Goal: Information Seeking & Learning: Find specific fact

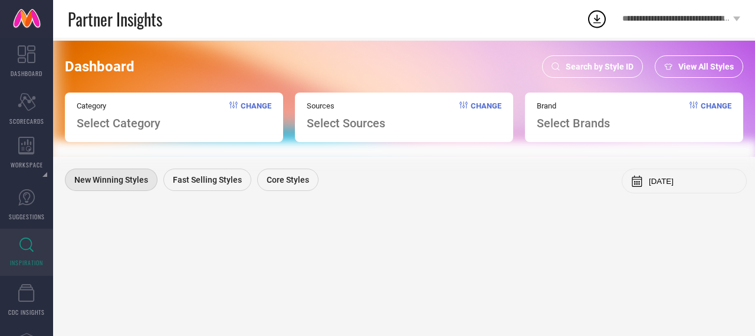
click at [617, 65] on span "Search by Style ID" at bounding box center [600, 66] width 68 height 9
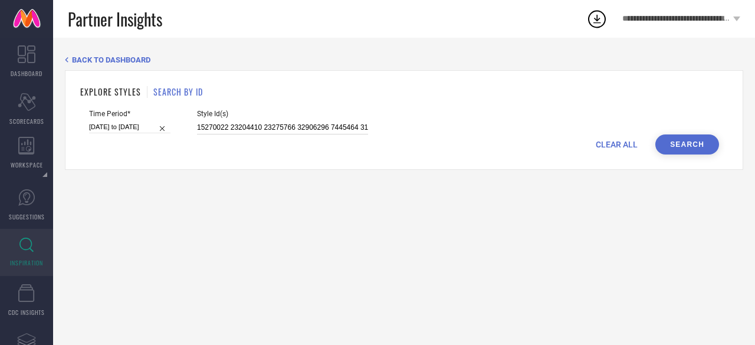
click at [278, 126] on input "15270022 23204410 23275766 32906296 7445464 31602711 19821456 31324599 14643426…" at bounding box center [282, 128] width 171 height 14
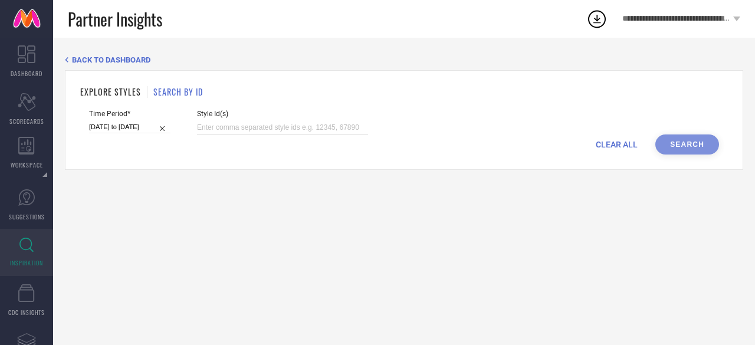
click at [258, 128] on input at bounding box center [282, 128] width 171 height 14
paste input "33178254 34374370 34380563 34374409 34374545 34374422 34374328 34374510 3437445…"
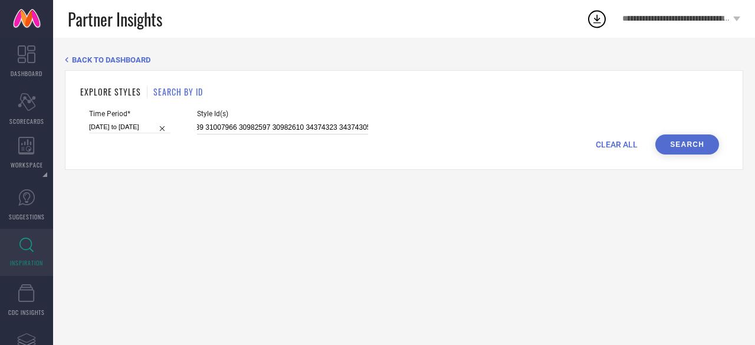
type input "33178254 34374370 34380563 34374409 34374545 34374422 34374328 34374510 3437445…"
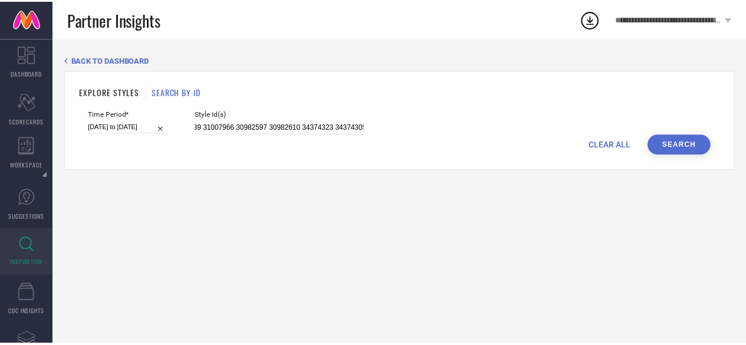
scroll to position [0, 0]
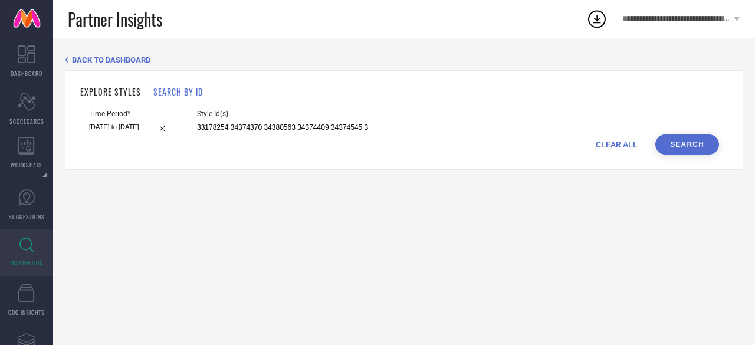
click at [674, 149] on button "Search" at bounding box center [687, 144] width 64 height 20
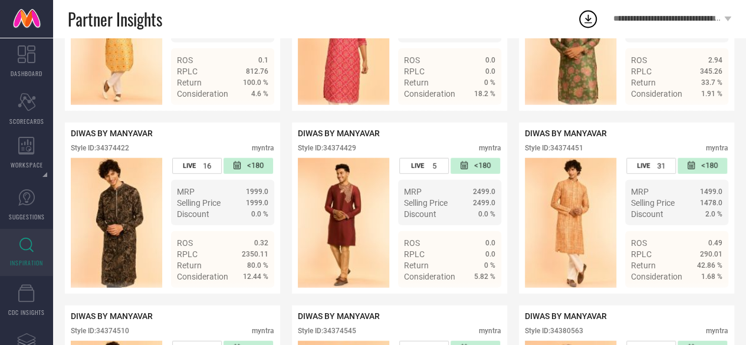
scroll to position [1631, 0]
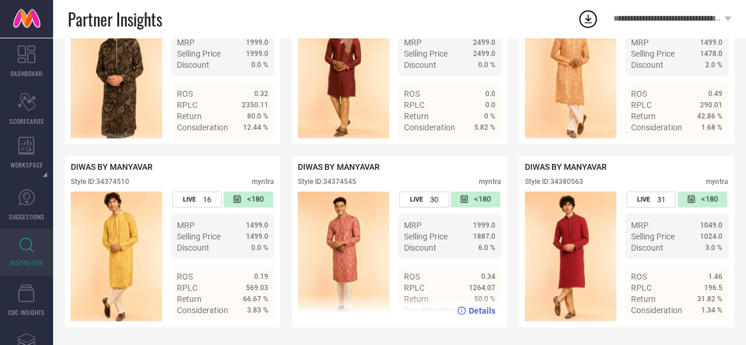
drag, startPoint x: 385, startPoint y: 182, endPoint x: 374, endPoint y: 182, distance: 11.2
click at [374, 182] on div "Style ID: 34374545 myntra" at bounding box center [400, 185] width 204 height 14
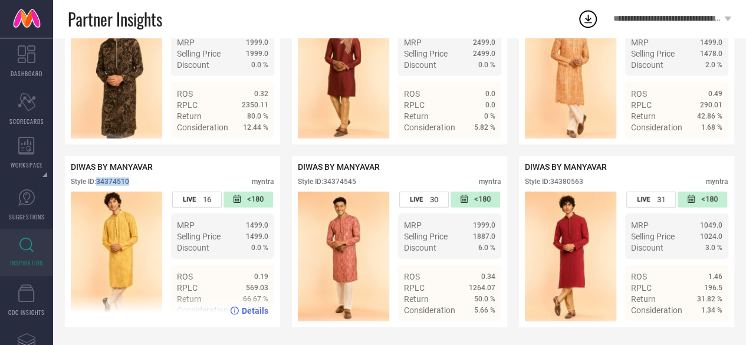
drag, startPoint x: 139, startPoint y: 179, endPoint x: 97, endPoint y: 178, distance: 41.9
click at [97, 178] on div "Style ID: 34374510 myntra" at bounding box center [173, 185] width 204 height 14
copy div "34374510"
click at [141, 168] on span "DIWAS BY MANYAVAR" at bounding box center [112, 166] width 82 height 9
drag, startPoint x: 136, startPoint y: 176, endPoint x: 98, endPoint y: 177, distance: 38.3
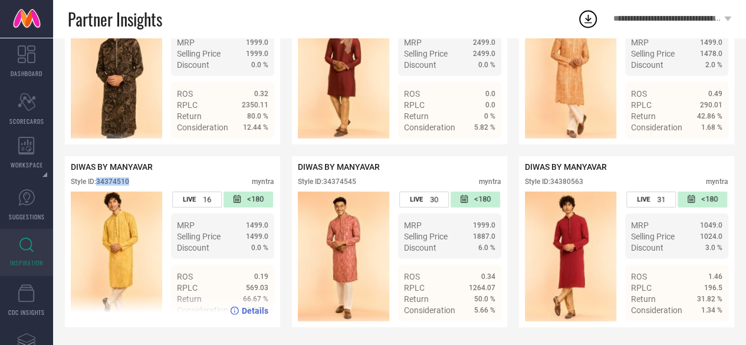
click at [98, 178] on div "Style ID: 34374510 myntra" at bounding box center [173, 185] width 204 height 14
copy div "34374510"
click at [129, 178] on div "Style ID: 34374510" at bounding box center [100, 182] width 58 height 8
drag, startPoint x: 130, startPoint y: 179, endPoint x: 98, endPoint y: 180, distance: 32.4
click at [98, 180] on div "Style ID: 34374510" at bounding box center [100, 182] width 58 height 8
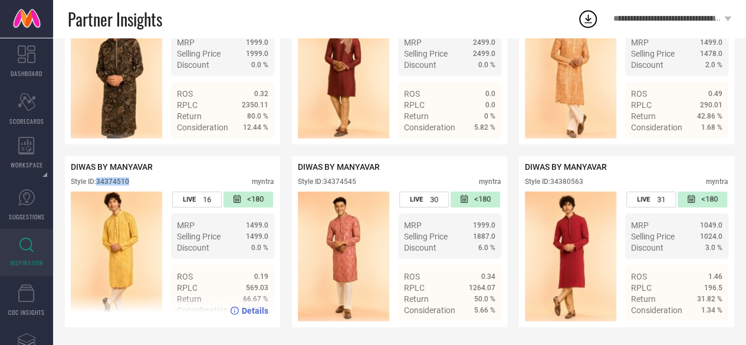
copy div "34374510"
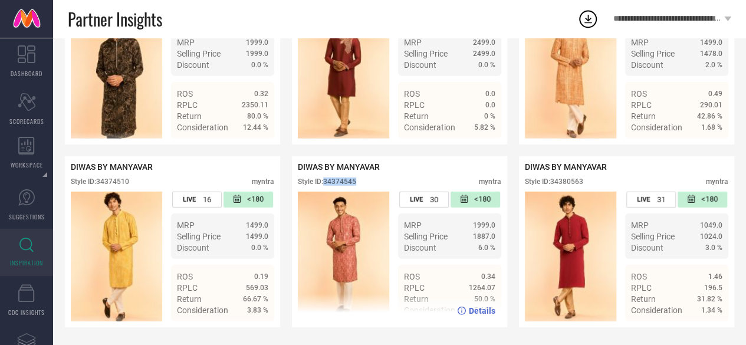
drag, startPoint x: 372, startPoint y: 176, endPoint x: 326, endPoint y: 181, distance: 46.3
click at [326, 181] on div "Style ID: 34374545 myntra" at bounding box center [400, 185] width 204 height 14
copy div "34374545"
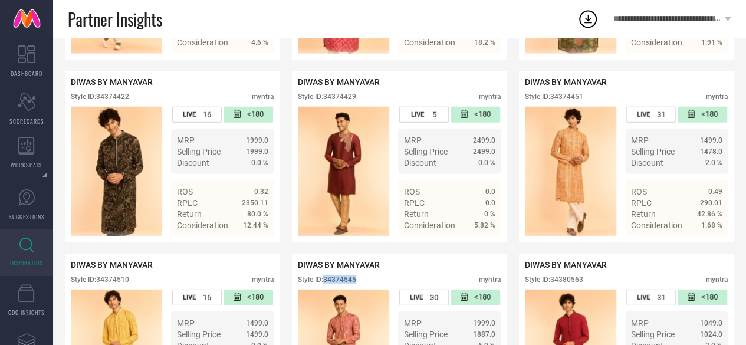
scroll to position [1509, 0]
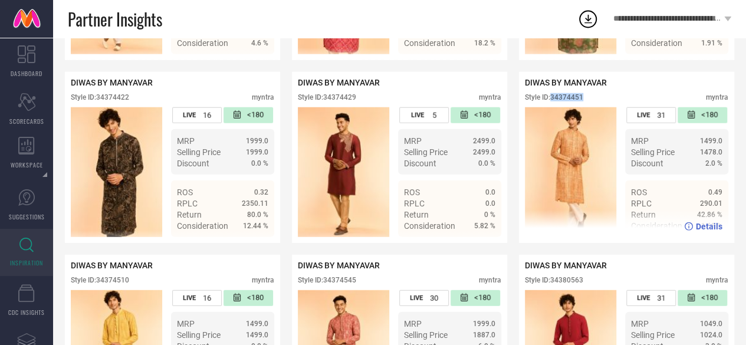
drag, startPoint x: 589, startPoint y: 117, endPoint x: 553, endPoint y: 120, distance: 36.6
click at [553, 107] on div "Style ID: 34374451 myntra" at bounding box center [627, 100] width 204 height 14
copy div "34374451"
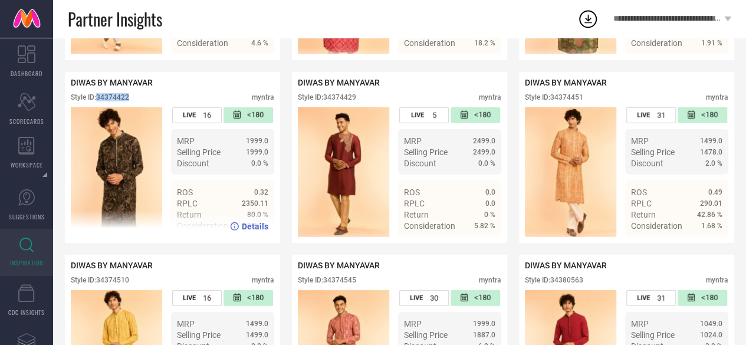
drag, startPoint x: 137, startPoint y: 118, endPoint x: 98, endPoint y: 117, distance: 39.5
click at [98, 107] on div "Style ID: 34374422 myntra" at bounding box center [173, 100] width 204 height 14
copy div "34374422"
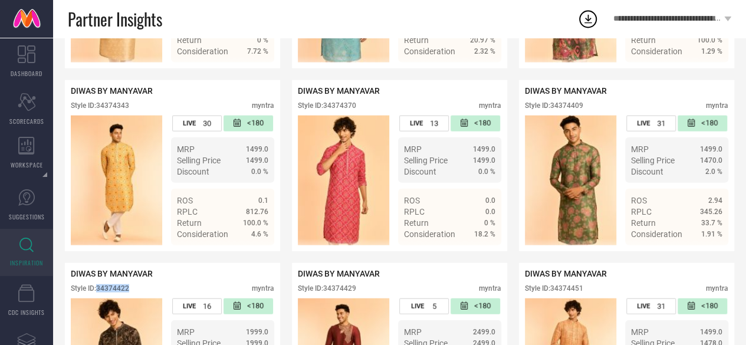
scroll to position [1315, 0]
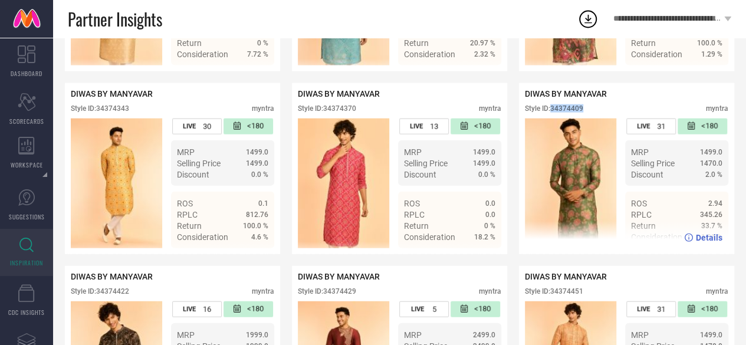
drag, startPoint x: 598, startPoint y: 127, endPoint x: 553, endPoint y: 129, distance: 44.9
click at [553, 119] on div "Style ID: 34374409 myntra" at bounding box center [627, 111] width 204 height 14
copy div "34374409"
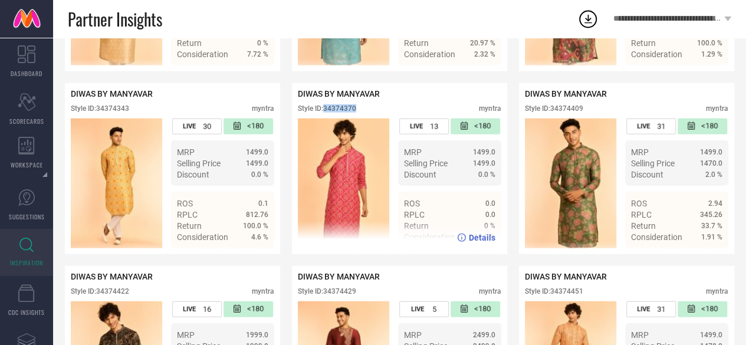
drag, startPoint x: 362, startPoint y: 124, endPoint x: 326, endPoint y: 124, distance: 36.0
click at [326, 119] on div "Style ID: 34374370 myntra" at bounding box center [400, 111] width 204 height 14
copy div "34374370"
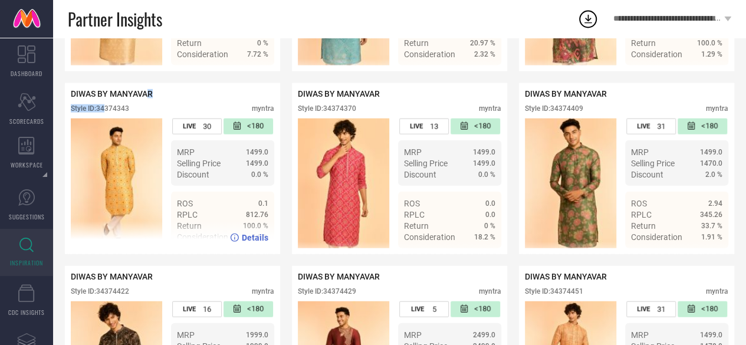
drag, startPoint x: 149, startPoint y: 116, endPoint x: 107, endPoint y: 126, distance: 42.4
click at [107, 119] on div "DIWAS BY MANYAVAR Style ID: 34374343 myntra" at bounding box center [173, 103] width 204 height 29
click at [157, 119] on div "Style ID: 34374343 myntra" at bounding box center [173, 111] width 204 height 14
drag, startPoint x: 157, startPoint y: 126, endPoint x: 99, endPoint y: 126, distance: 57.8
click at [99, 119] on div "Style ID: 34374343 myntra" at bounding box center [173, 111] width 204 height 14
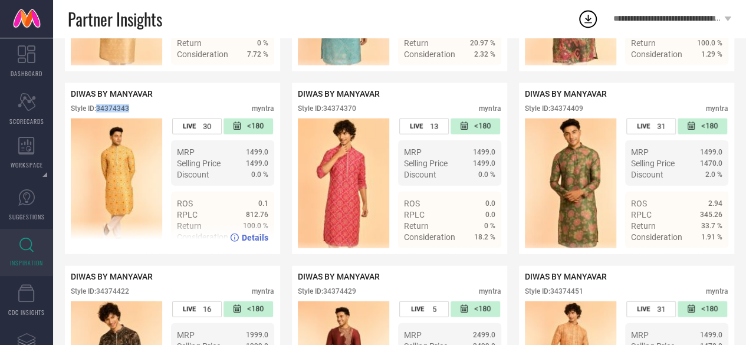
copy div "34374343"
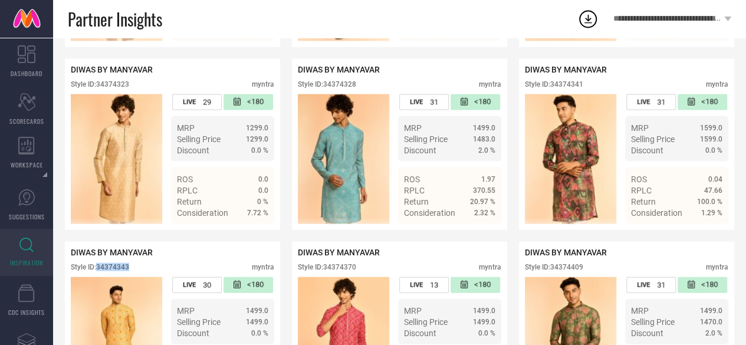
scroll to position [1134, 0]
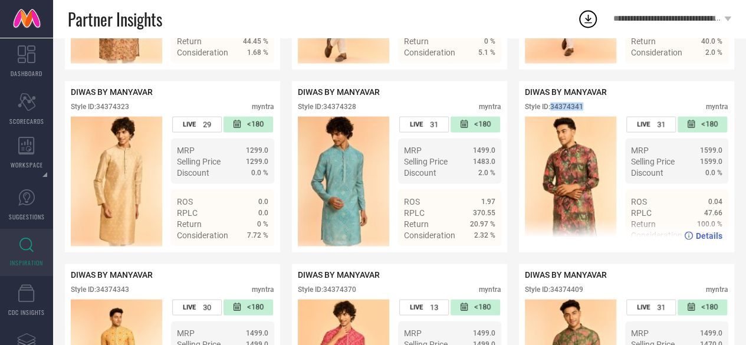
drag, startPoint x: 588, startPoint y: 121, endPoint x: 552, endPoint y: 121, distance: 36.0
click at [552, 117] on div "Style ID: 34374341 myntra" at bounding box center [627, 110] width 204 height 14
copy div "34374341"
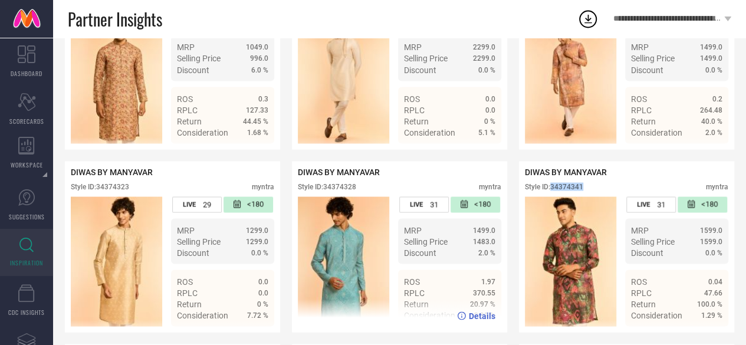
scroll to position [1053, 0]
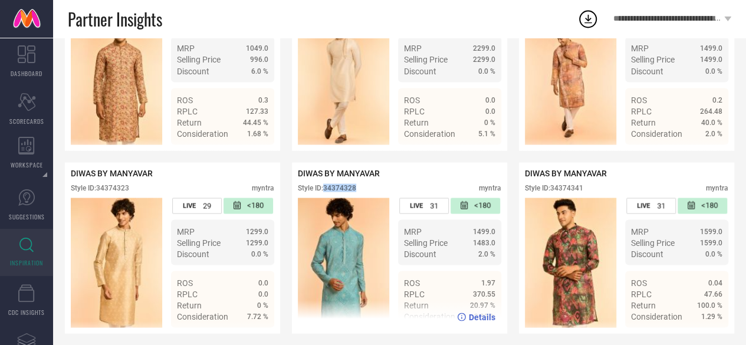
drag, startPoint x: 365, startPoint y: 205, endPoint x: 326, endPoint y: 206, distance: 38.9
click at [326, 198] on div "Style ID: 34374328 myntra" at bounding box center [400, 190] width 204 height 14
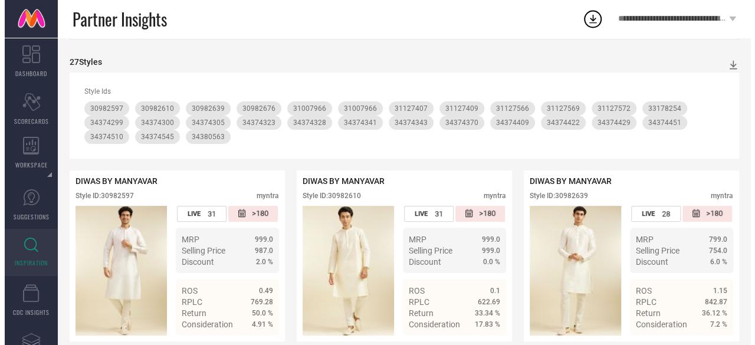
scroll to position [0, 0]
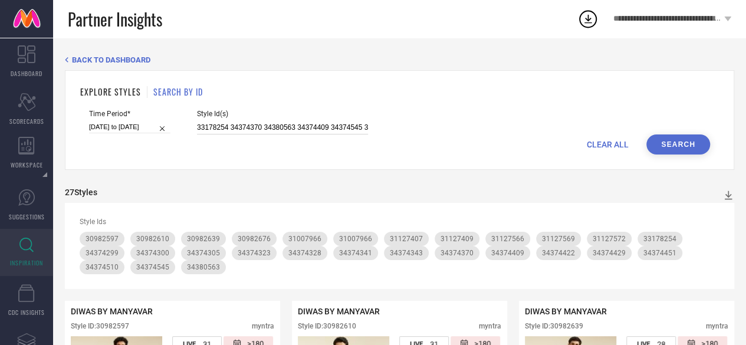
click at [303, 126] on input "33178254 34374370 34380563 34374409 34374545 34374422 34374328 34374510 3437445…" at bounding box center [282, 128] width 171 height 14
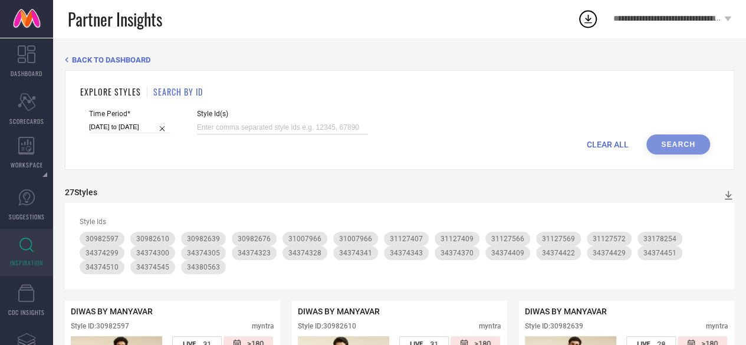
paste input "32754558 34374421 34374368"
type input "32754558 34374421 34374368"
click at [668, 143] on button "Search" at bounding box center [678, 144] width 64 height 20
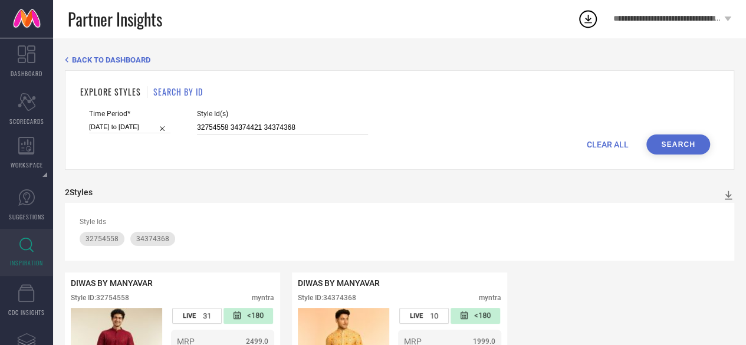
click at [254, 124] on input "32754558 34374421 34374368" at bounding box center [282, 128] width 171 height 14
paste input "32082646 30291107 34617514 30424069 31170912 34617392 34086853 33581961 3260642…"
type input "32082646 30291107 34617514 30424069 31170912 34617392 34086853 33581961 3260642…"
click at [683, 142] on button "Search" at bounding box center [678, 144] width 64 height 20
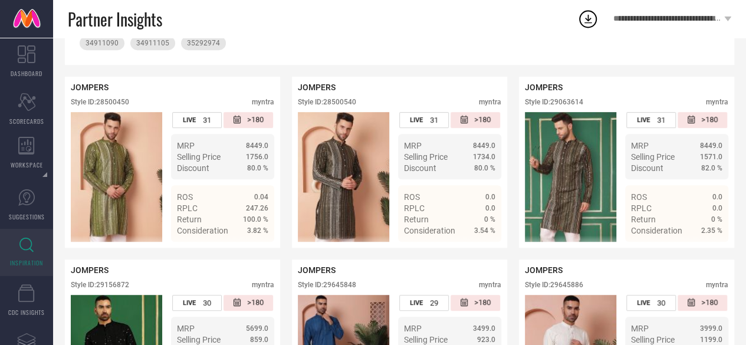
scroll to position [42, 0]
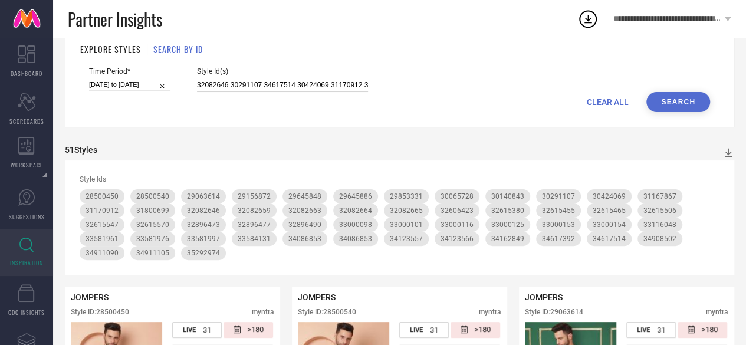
click at [274, 79] on input "32082646 30291107 34617514 30424069 31170912 34617392 34086853 33581961 3260642…" at bounding box center [282, 85] width 171 height 14
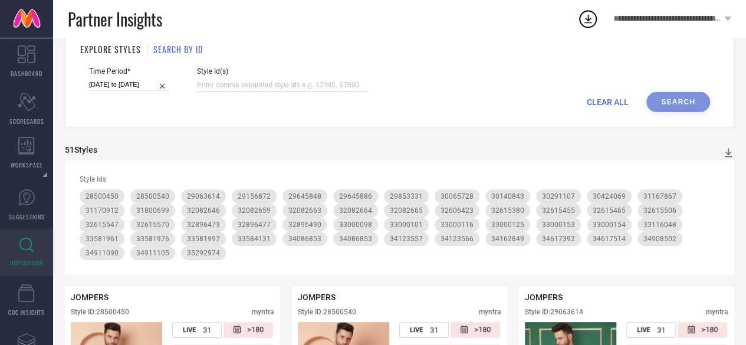
paste input "35845193 32082660 28500486 35845211 34123570 29063668 35292968 32030569 3180068…"
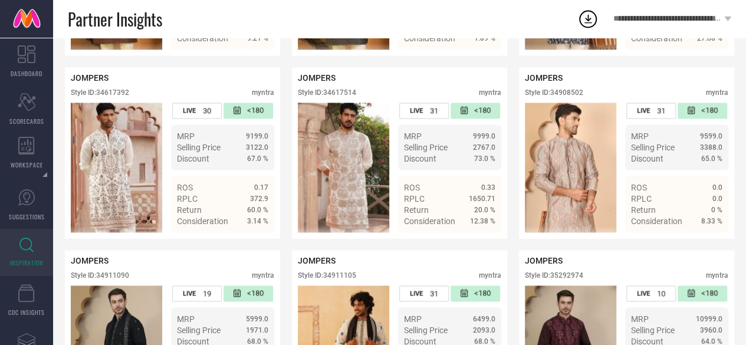
type input "35845193 32082660 28500486 35845211 34123570 29063668 35292968 32030569 3180068…"
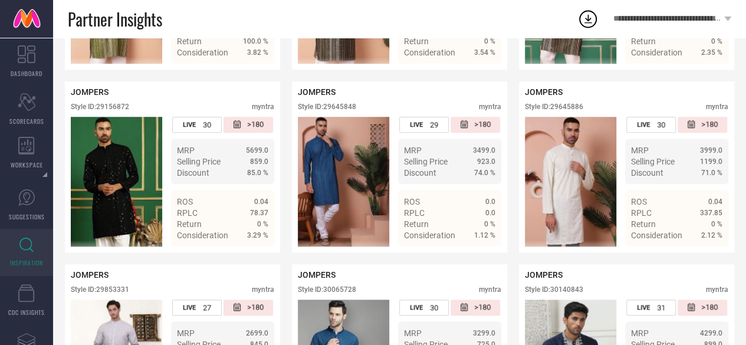
scroll to position [0, 0]
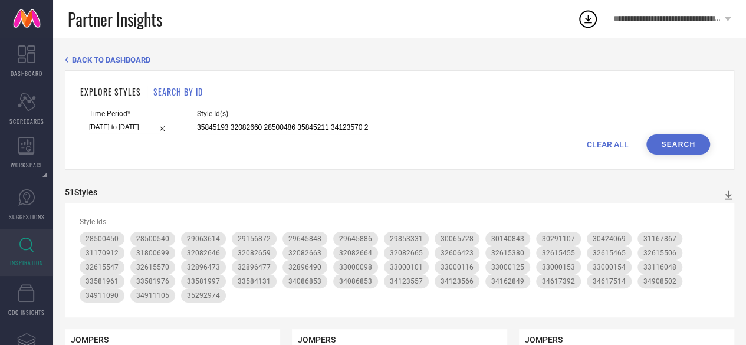
click at [261, 121] on div "Style Id(s) 35845193 32082660 28500486 35845211 34123570 29063668 35292968 3203…" at bounding box center [282, 122] width 171 height 25
click at [259, 126] on input "35845193 32082660 28500486 35845211 34123570 29063668 35292968 32030569 3180068…" at bounding box center [282, 128] width 171 height 14
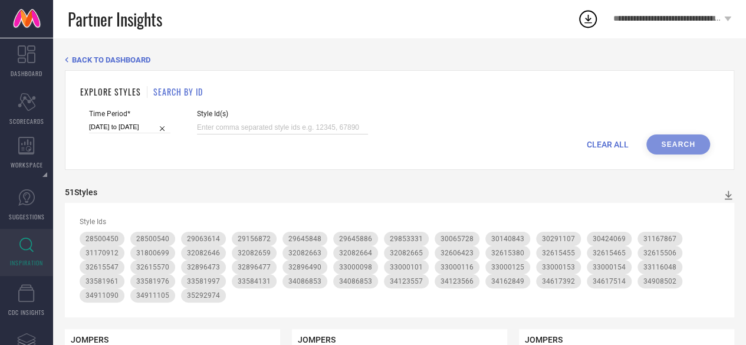
paste input "35845193 32082660 28500486 35845211 34123570 29063668 35292968 32030569 3180068…"
type input "35845193 32082660 28500486 35845211 34123570 29063668 35292968 32030569 3180068…"
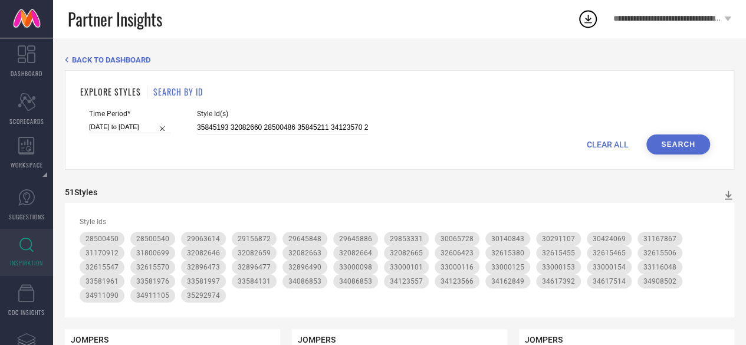
click at [677, 141] on button "Search" at bounding box center [678, 144] width 64 height 20
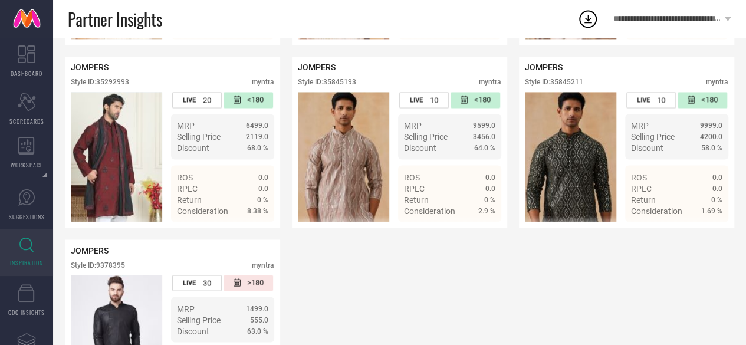
scroll to position [3169, 0]
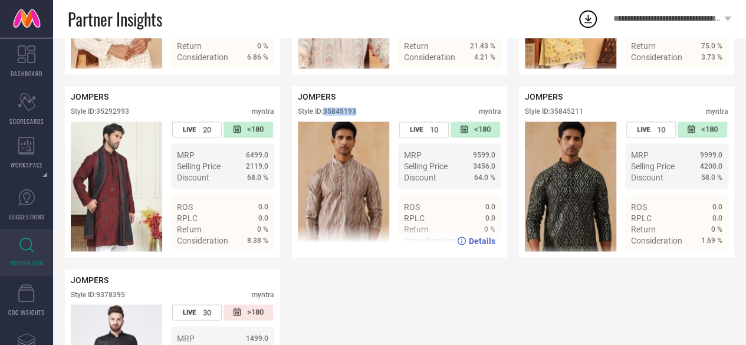
drag, startPoint x: 366, startPoint y: 151, endPoint x: 325, endPoint y: 156, distance: 41.0
click at [325, 122] on div "Style ID: 35845193 myntra" at bounding box center [400, 114] width 204 height 14
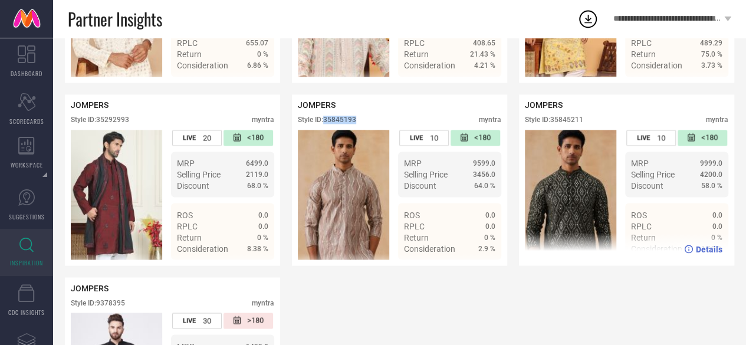
scroll to position [3156, 0]
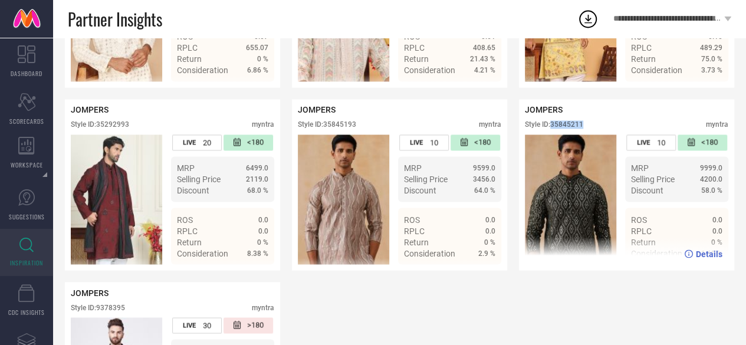
drag, startPoint x: 596, startPoint y: 164, endPoint x: 552, endPoint y: 166, distance: 44.3
click at [552, 134] on div "Style ID: 35845211 myntra" at bounding box center [627, 127] width 204 height 14
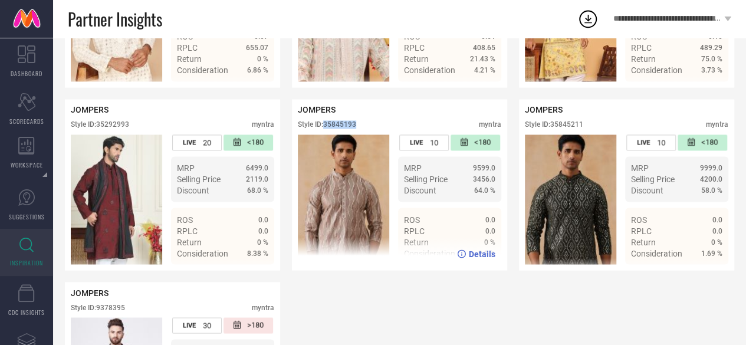
drag, startPoint x: 366, startPoint y: 175, endPoint x: 326, endPoint y: 169, distance: 40.0
click at [326, 134] on div "Style ID: 35845193 myntra" at bounding box center [400, 127] width 204 height 14
click at [381, 134] on div "Style ID: 35845193 myntra" at bounding box center [400, 127] width 204 height 14
click at [343, 129] on div "Style ID: 35845193" at bounding box center [327, 124] width 58 height 8
drag, startPoint x: 370, startPoint y: 163, endPoint x: 324, endPoint y: 168, distance: 46.3
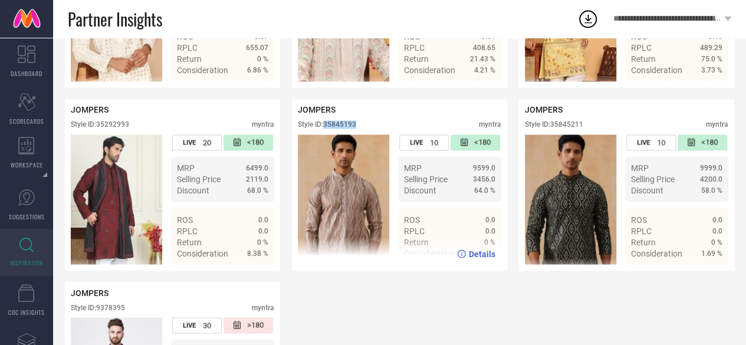
click at [324, 134] on div "Style ID: 35845193 myntra" at bounding box center [400, 127] width 204 height 14
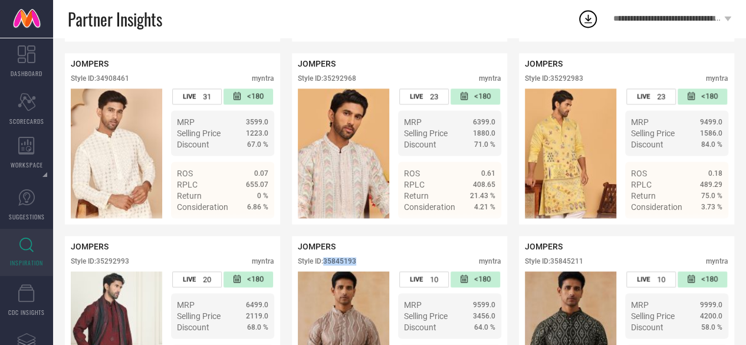
scroll to position [3019, 0]
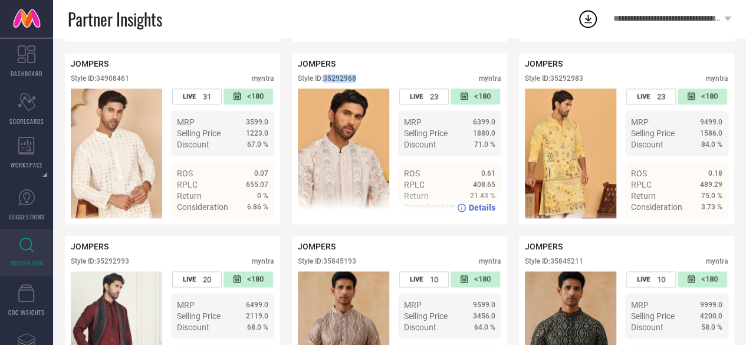
drag, startPoint x: 372, startPoint y: 120, endPoint x: 326, endPoint y: 121, distance: 46.0
click at [326, 88] on div "Style ID: 35292968 myntra" at bounding box center [400, 81] width 204 height 14
click at [376, 88] on div "Style ID: 35292968 myntra" at bounding box center [400, 81] width 204 height 14
click at [327, 83] on div "Style ID: 35292968" at bounding box center [327, 78] width 58 height 8
drag, startPoint x: 326, startPoint y: 116, endPoint x: 368, endPoint y: 117, distance: 42.5
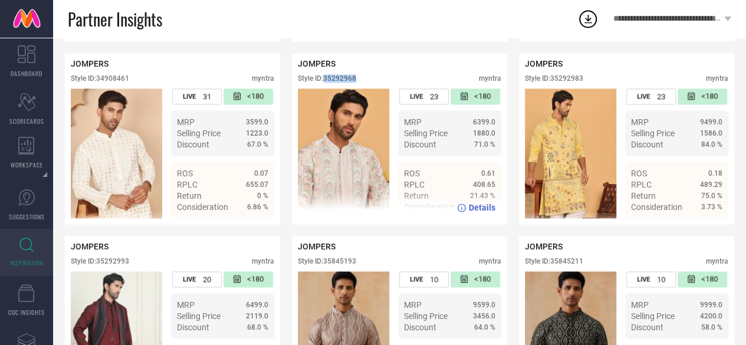
click at [368, 88] on div "Style ID: 35292968 myntra" at bounding box center [400, 81] width 204 height 14
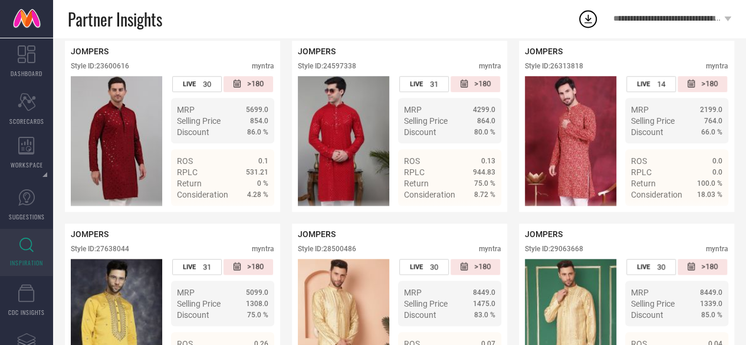
scroll to position [0, 0]
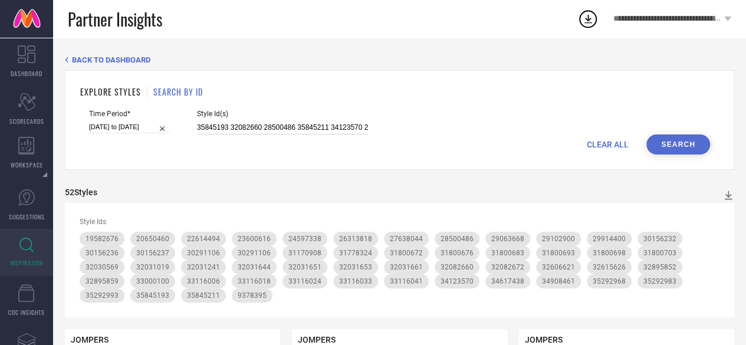
click at [301, 123] on input "35845193 32082660 28500486 35845211 34123570 29063668 35292968 32030569 3180068…" at bounding box center [282, 128] width 171 height 14
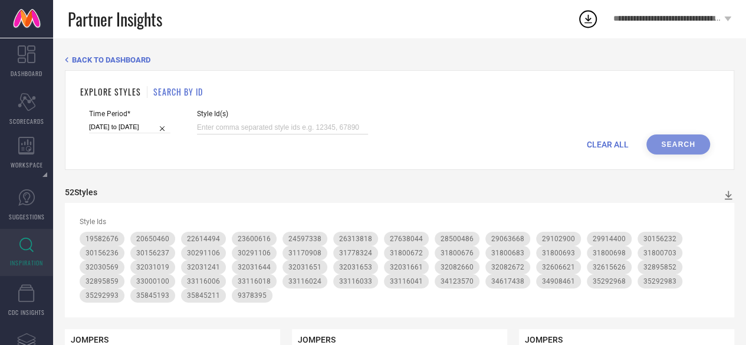
paste input "34608643 31799120 34608634 29627488 32580161 32580343 31803236 31020844 3117079…"
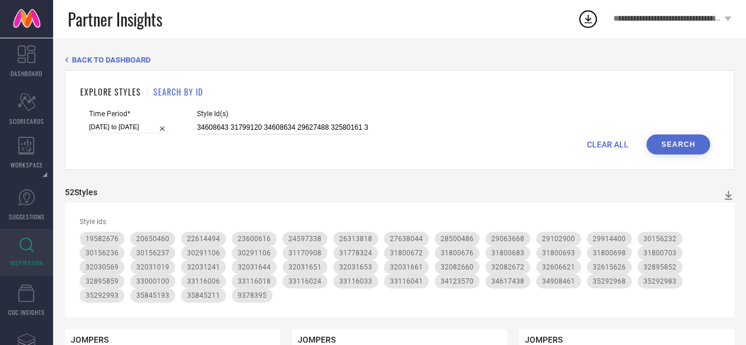
scroll to position [0, 529]
type input "34608643 31799120 34608634 29627488 32580161 32580343 31803236 31020844 3117079…"
click at [674, 142] on button "Search" at bounding box center [678, 144] width 64 height 20
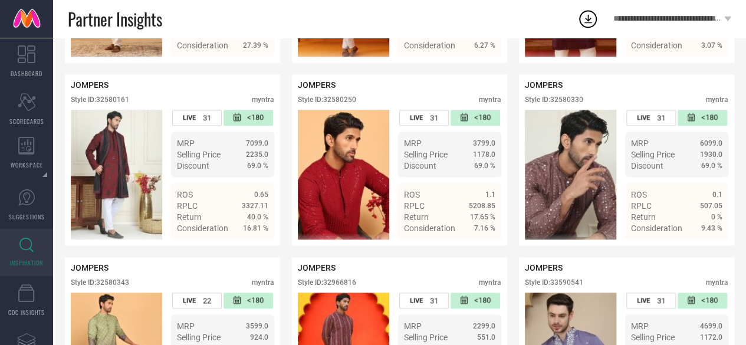
scroll to position [759, 0]
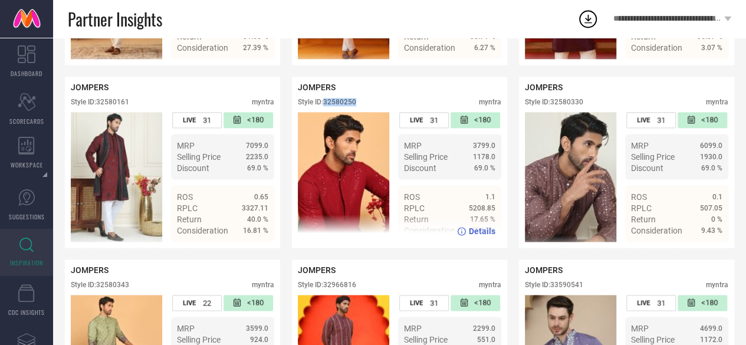
drag, startPoint x: 365, startPoint y: 109, endPoint x: 325, endPoint y: 111, distance: 40.2
click at [325, 111] on div "Style ID: 32580250 myntra" at bounding box center [400, 105] width 204 height 14
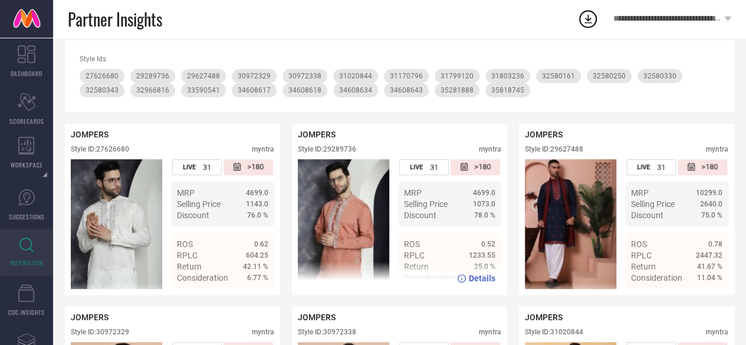
scroll to position [0, 0]
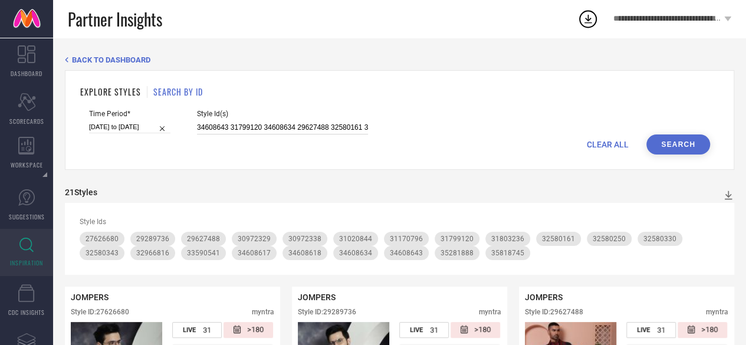
click at [301, 128] on input "34608643 31799120 34608634 29627488 32580161 32580343 31803236 31020844 3117079…" at bounding box center [282, 128] width 171 height 14
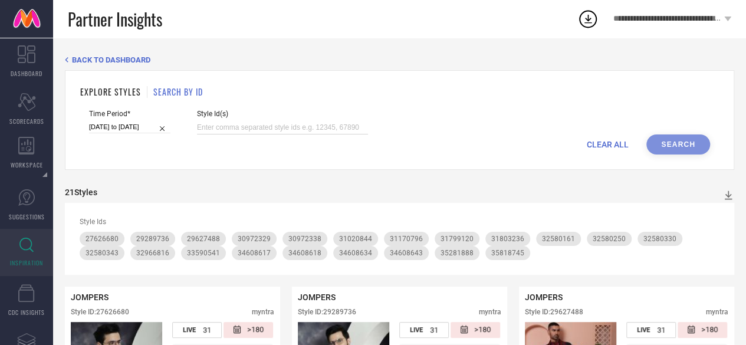
paste input "31400756 25674672 34308336 30575882 30828790 30829272 29136758 33035875 2234670…"
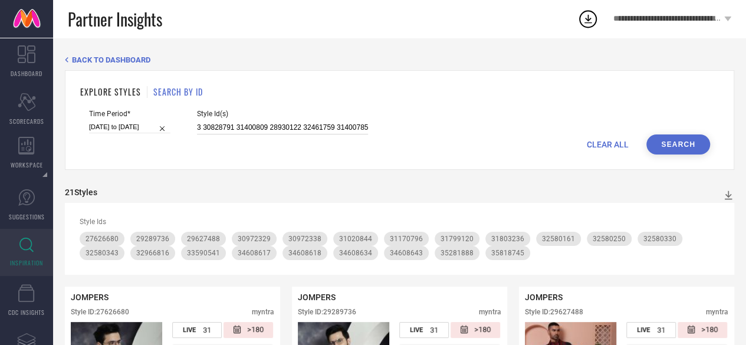
type input "31400756 25674672 34308336 30575882 30828790 30829272 29136758 33035875 2234670…"
click at [664, 142] on button "Search" at bounding box center [678, 144] width 64 height 20
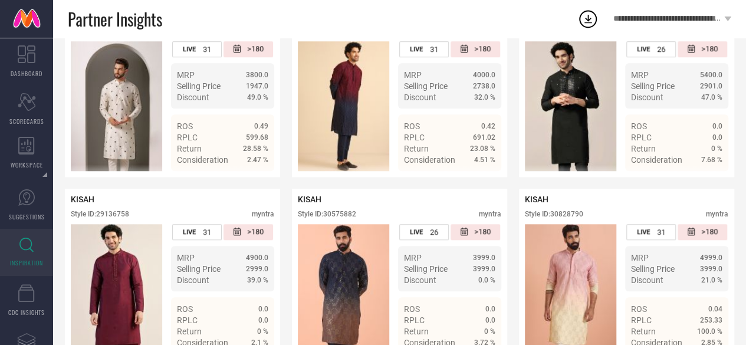
scroll to position [563, 0]
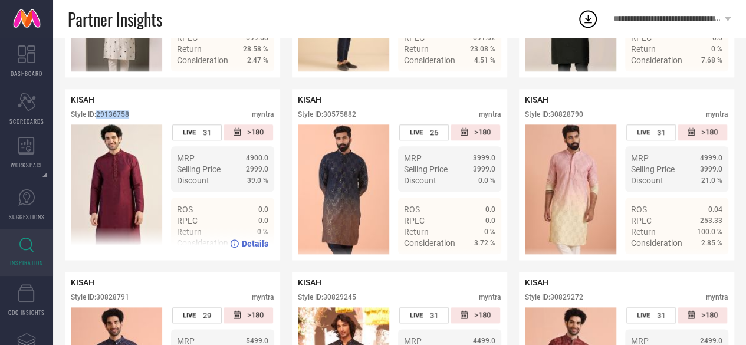
drag, startPoint x: 149, startPoint y: 120, endPoint x: 98, endPoint y: 120, distance: 50.7
click at [98, 120] on div "Style ID: 29136758 myntra" at bounding box center [173, 117] width 204 height 14
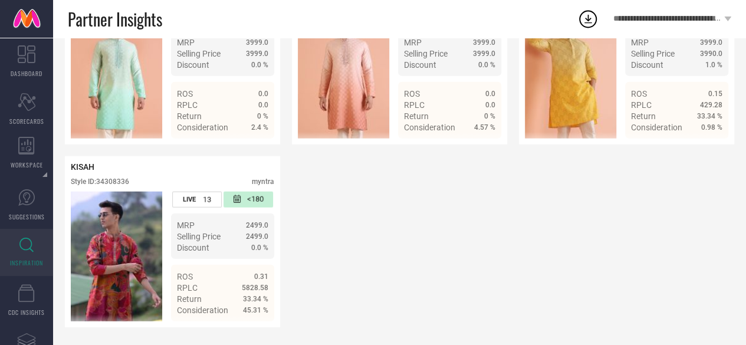
scroll to position [1413, 0]
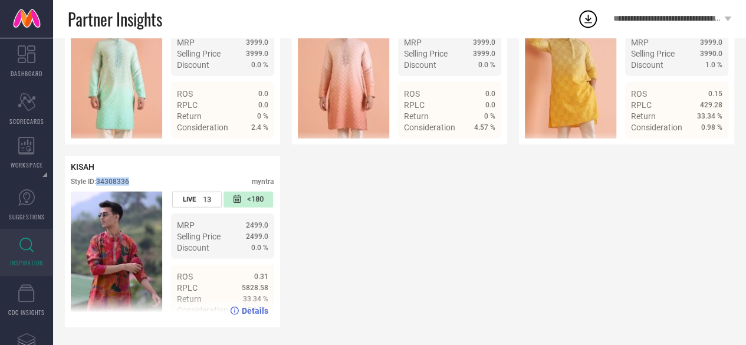
drag, startPoint x: 140, startPoint y: 200, endPoint x: 99, endPoint y: 199, distance: 40.7
click at [99, 192] on div "Style ID: 34308336 myntra" at bounding box center [173, 185] width 204 height 14
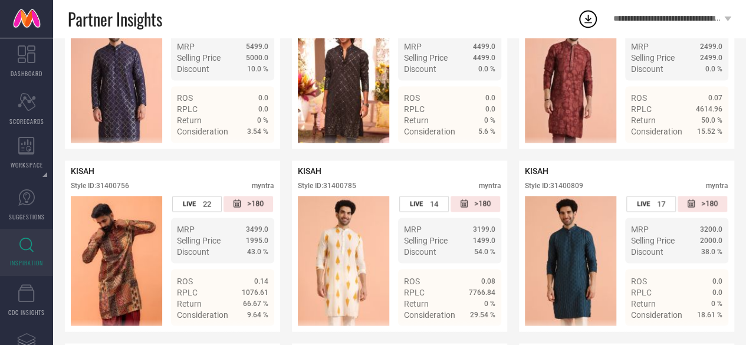
scroll to position [906, 0]
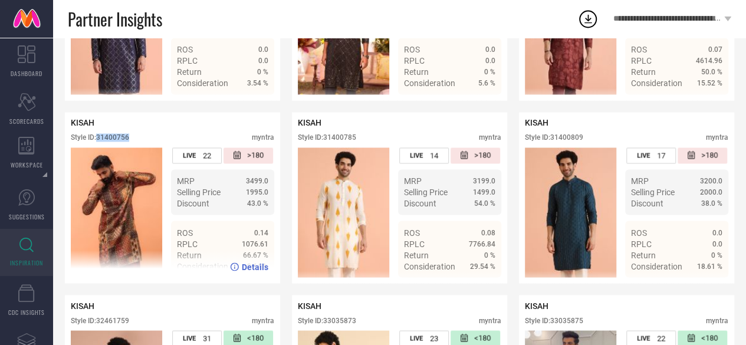
drag, startPoint x: 146, startPoint y: 150, endPoint x: 99, endPoint y: 150, distance: 47.2
click at [99, 147] on div "Style ID: 31400756 myntra" at bounding box center [173, 140] width 204 height 14
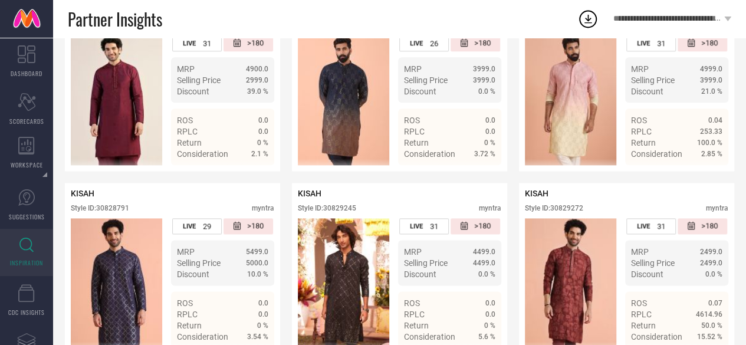
scroll to position [651, 0]
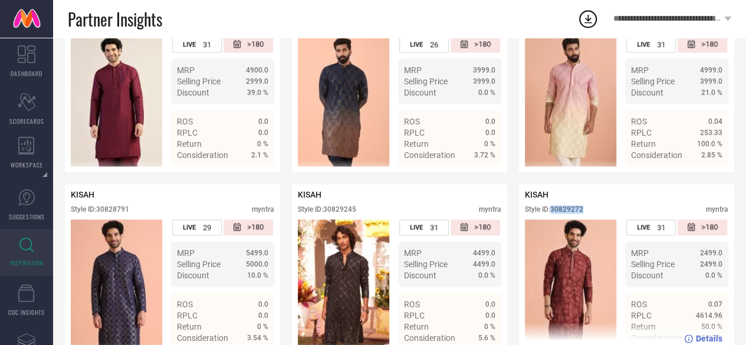
drag, startPoint x: 605, startPoint y: 220, endPoint x: 554, endPoint y: 221, distance: 50.7
click at [554, 219] on div "Style ID: 30829272 myntra" at bounding box center [627, 212] width 204 height 14
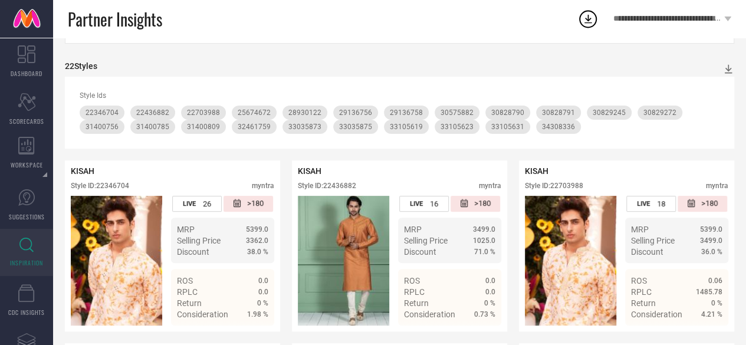
scroll to position [0, 0]
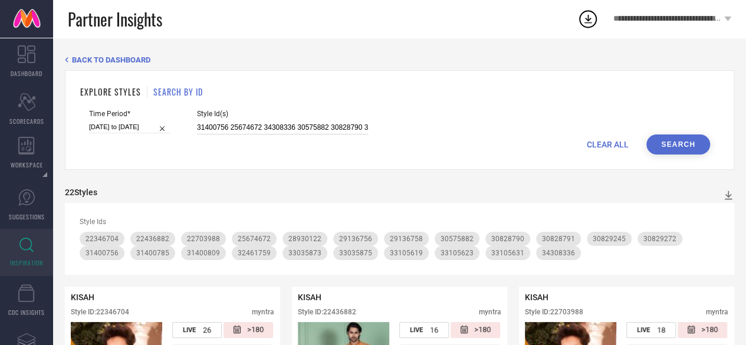
click at [264, 129] on input "31400756 25674672 34308336 30575882 30828790 30829272 29136758 33035875 2234670…" at bounding box center [282, 128] width 171 height 14
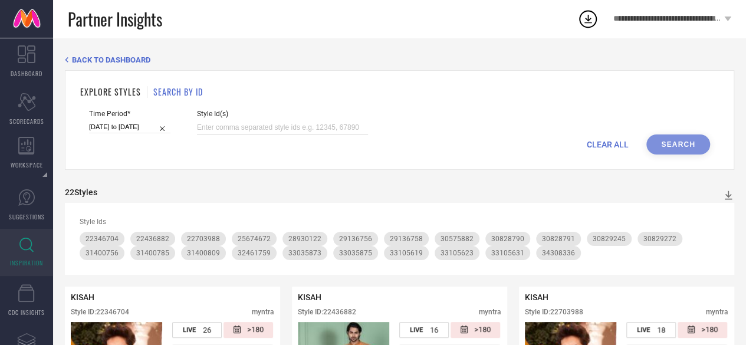
paste input "31370206 33035862 31370210 30831609 33035866 33105702 29134132 33105720 3310571…"
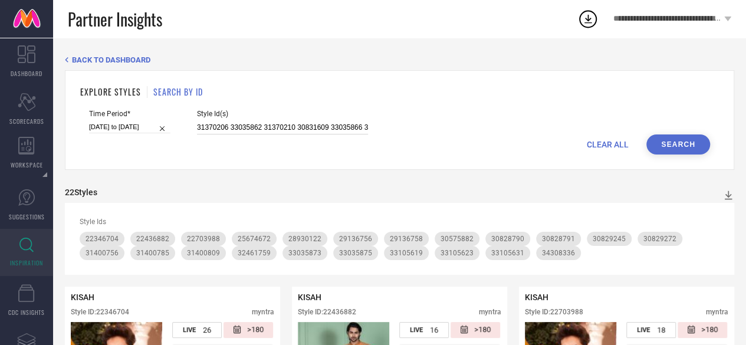
scroll to position [0, 162]
type input "31370206 33035862 31370210 30831609 33035866 33105702 29134132 33105720 3310571…"
click at [687, 147] on button "Search" at bounding box center [678, 144] width 64 height 20
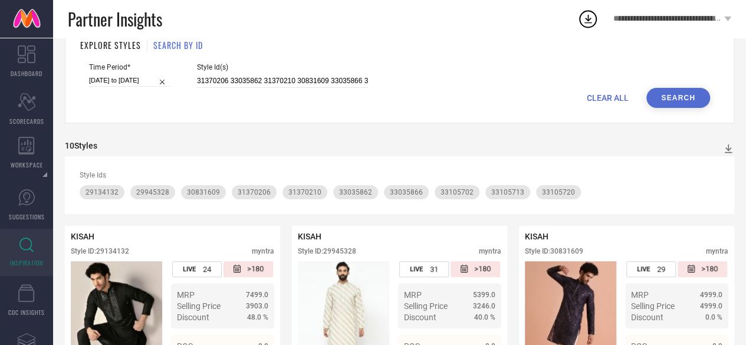
scroll to position [0, 0]
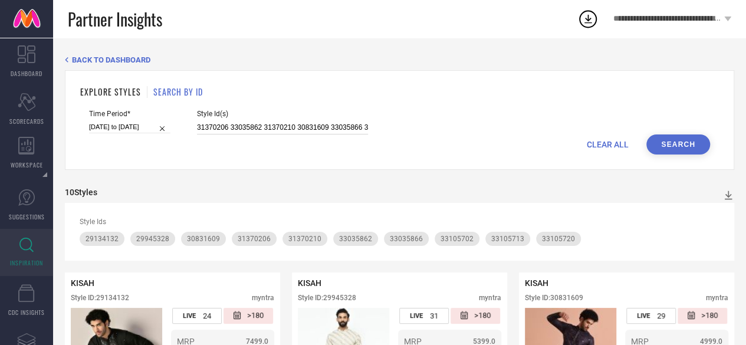
click at [288, 126] on input "31370206 33035862 31370210 30831609 33035866 33105702 29134132 33105720 3310571…" at bounding box center [282, 128] width 171 height 14
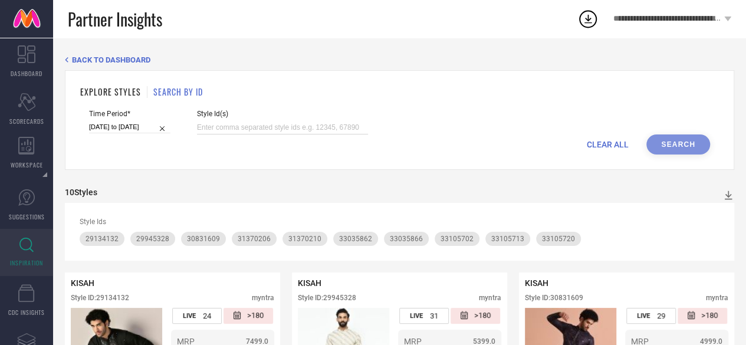
paste input "7432047 30062259 31396806 29975066 30062255 30061733"
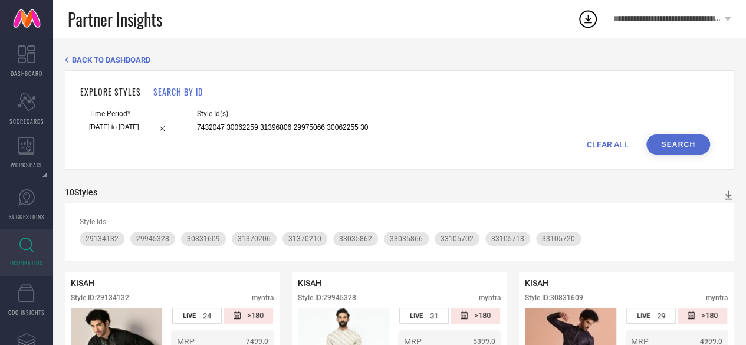
scroll to position [0, 24]
type input "7432047 30062259 31396806 29975066 30062255 30061733"
click at [677, 140] on button "Search" at bounding box center [678, 144] width 64 height 20
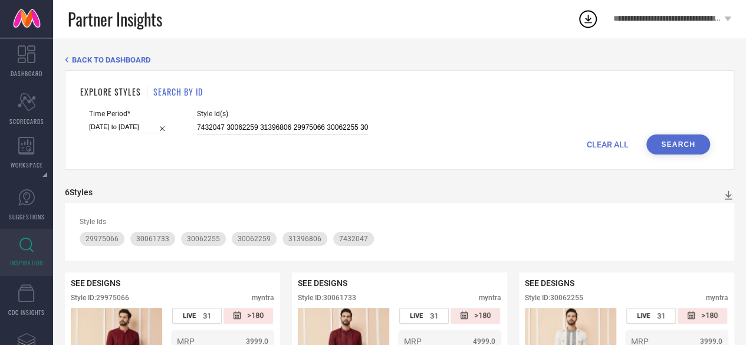
click at [324, 127] on input "7432047 30062259 31396806 29975066 30062255 30061733" at bounding box center [282, 128] width 171 height 14
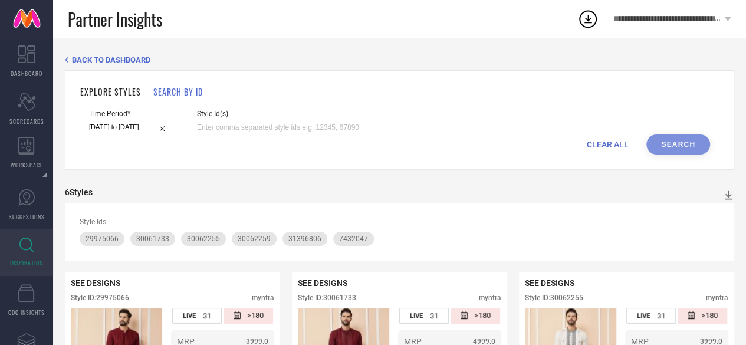
paste input "6518497 6518496 11325172"
type input "6518497 6518496 11325172"
click at [694, 145] on button "Search" at bounding box center [678, 144] width 64 height 20
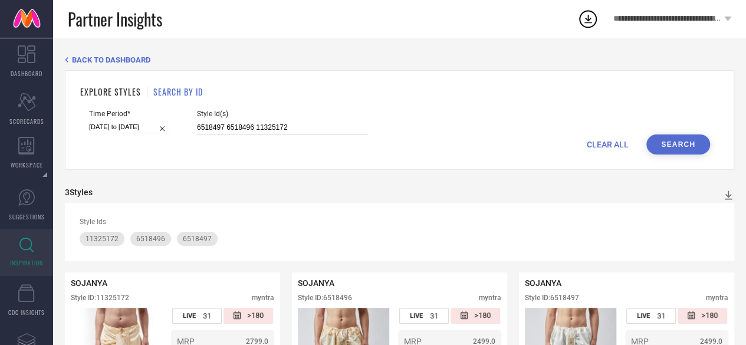
click at [234, 134] on input "6518497 6518496 11325172" at bounding box center [282, 128] width 171 height 14
paste input "32090666 32090595 33582981 33582985 18354740 33582972 33582986 33582969 2691397…"
type input "32090666 32090595 33582981 33582985 18354740 33582972 33582986 33582969 2691397…"
click at [651, 143] on button "Search" at bounding box center [678, 144] width 64 height 20
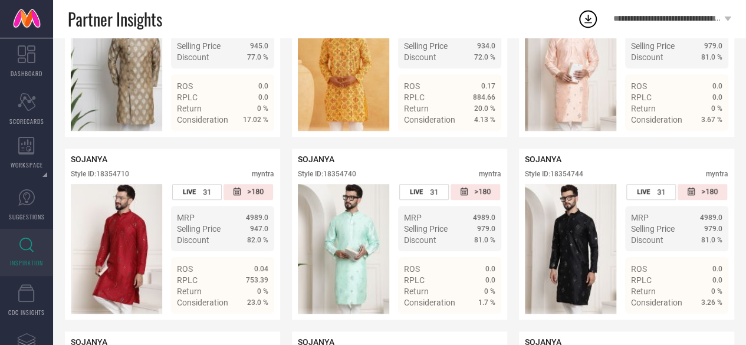
scroll to position [351, 0]
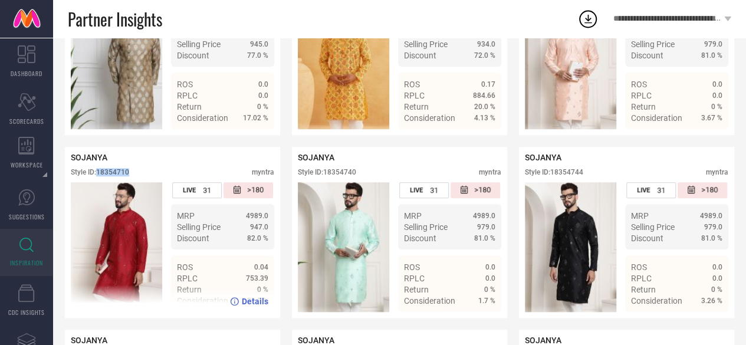
drag, startPoint x: 142, startPoint y: 183, endPoint x: 98, endPoint y: 181, distance: 44.3
click at [98, 181] on div "Style ID: 18354710 myntra" at bounding box center [173, 175] width 204 height 14
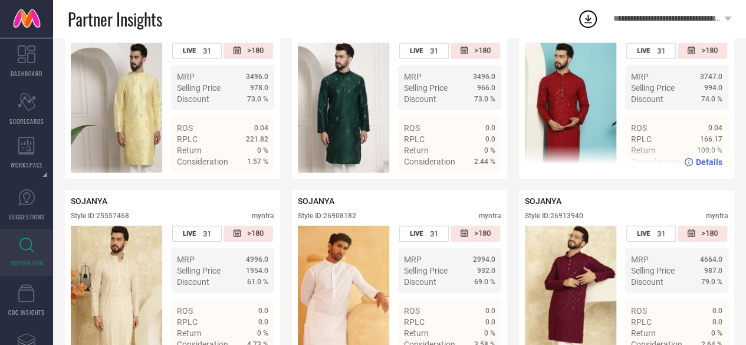
scroll to position [1586, 0]
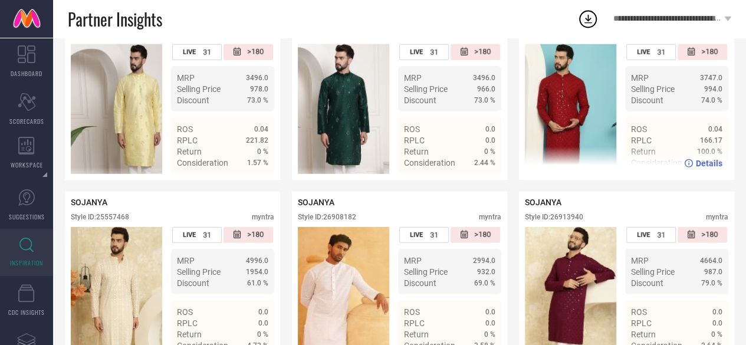
drag, startPoint x: 605, startPoint y: 52, endPoint x: 552, endPoint y: 52, distance: 52.5
click at [552, 44] on div "Style ID: 25557278 myntra" at bounding box center [627, 37] width 204 height 14
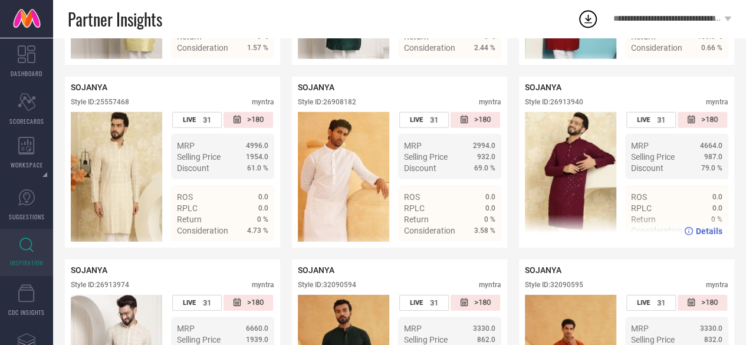
scroll to position [1701, 0]
drag, startPoint x: 588, startPoint y: 126, endPoint x: 552, endPoint y: 123, distance: 36.2
click at [552, 113] on div "Style ID: 26913940 myntra" at bounding box center [627, 106] width 204 height 14
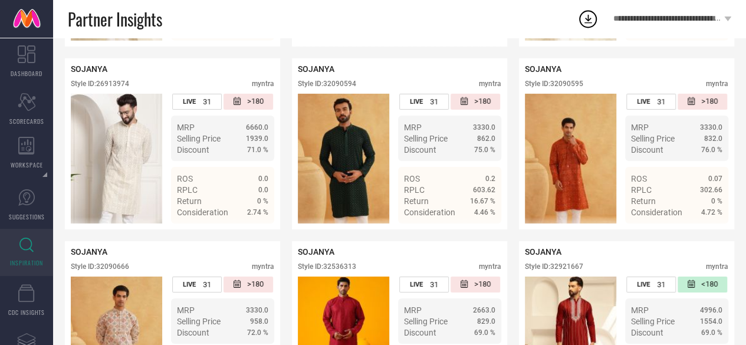
scroll to position [1894, 0]
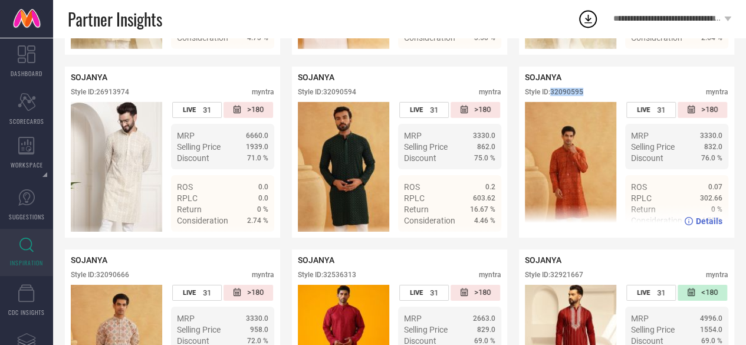
drag, startPoint x: 592, startPoint y: 120, endPoint x: 552, endPoint y: 118, distance: 39.6
click at [552, 102] on div "Style ID: 32090595 myntra" at bounding box center [627, 95] width 204 height 14
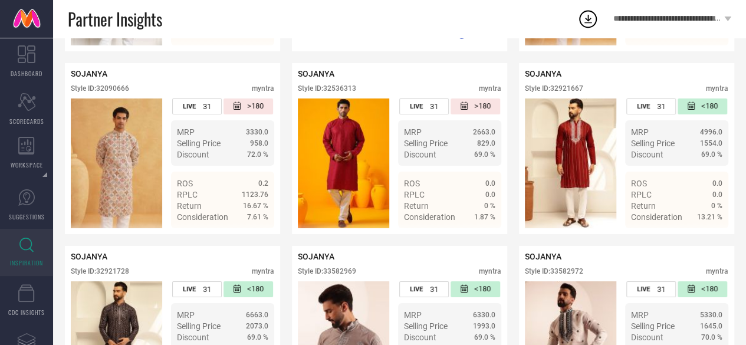
scroll to position [2082, 0]
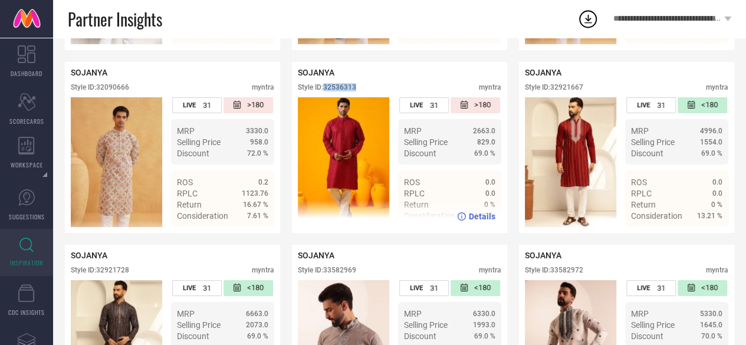
drag, startPoint x: 370, startPoint y: 115, endPoint x: 326, endPoint y: 116, distance: 44.8
click at [326, 97] on div "Style ID: 32536313 myntra" at bounding box center [400, 90] width 204 height 14
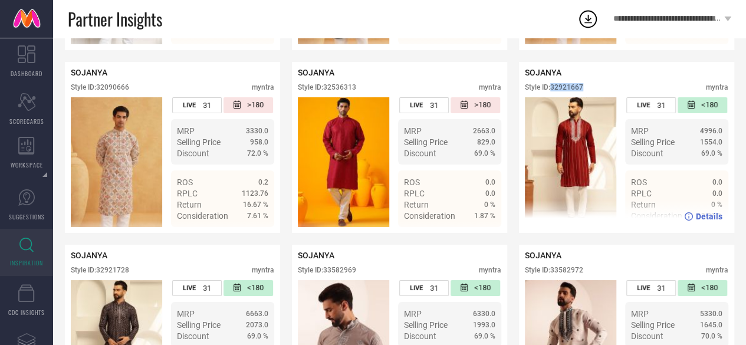
drag, startPoint x: 589, startPoint y: 110, endPoint x: 553, endPoint y: 111, distance: 36.0
click at [553, 97] on div "Style ID: 32921667 myntra" at bounding box center [627, 90] width 204 height 14
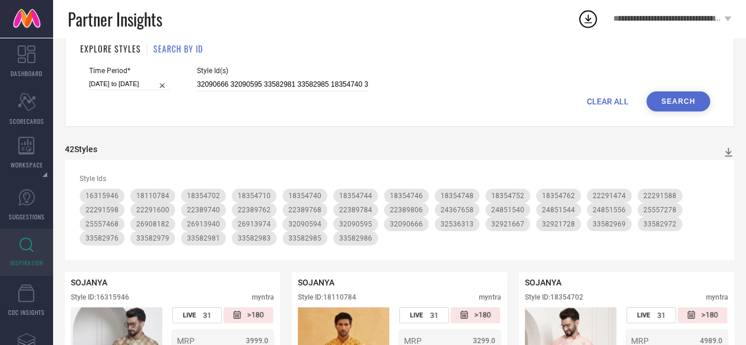
scroll to position [0, 0]
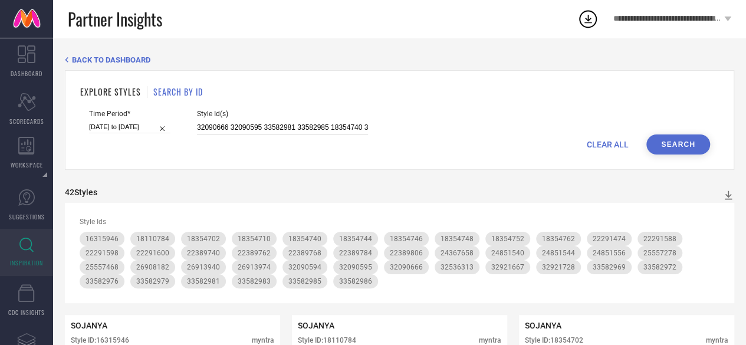
click at [280, 122] on input "32090666 32090595 33582981 33582985 18354740 33582972 33582986 33582969 2691397…" at bounding box center [282, 128] width 171 height 14
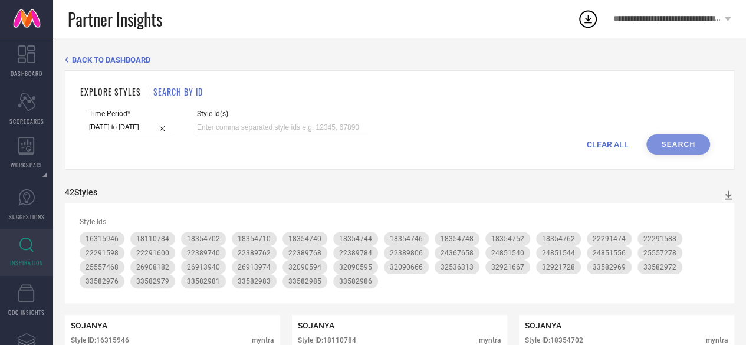
paste input "33616009 33617857 33620656 22607504 25557374 32050538 23113872 32090405 2346402…"
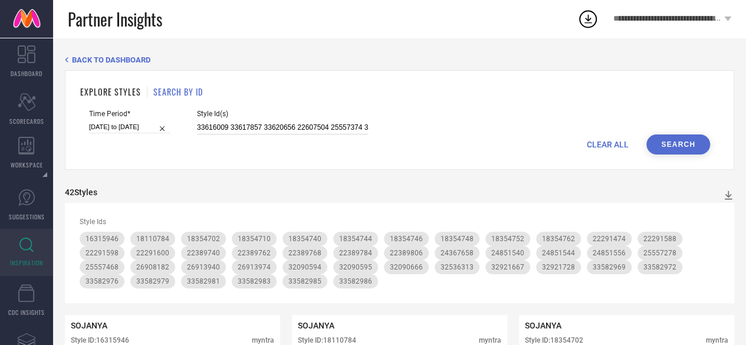
scroll to position [0, 1498]
type input "33616009 33617857 33620656 22607504 25557374 32050538 23113872 32090405 2346402…"
click at [657, 146] on button "Search" at bounding box center [678, 144] width 64 height 20
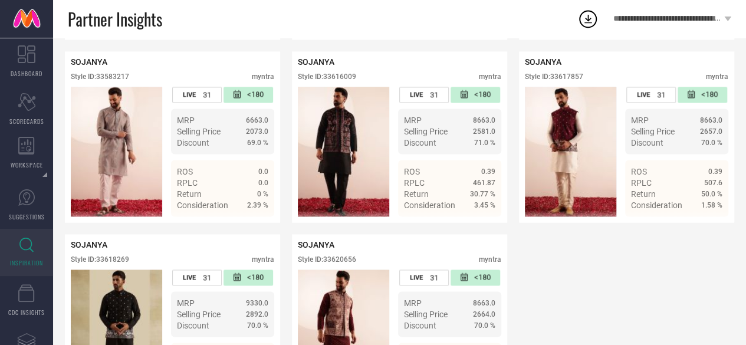
scroll to position [3142, 0]
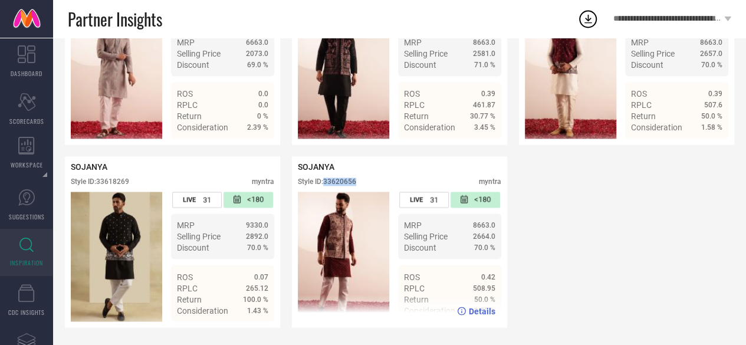
drag, startPoint x: 363, startPoint y: 178, endPoint x: 327, endPoint y: 180, distance: 36.1
click at [327, 180] on div "Style ID: 33620656 myntra" at bounding box center [400, 185] width 204 height 14
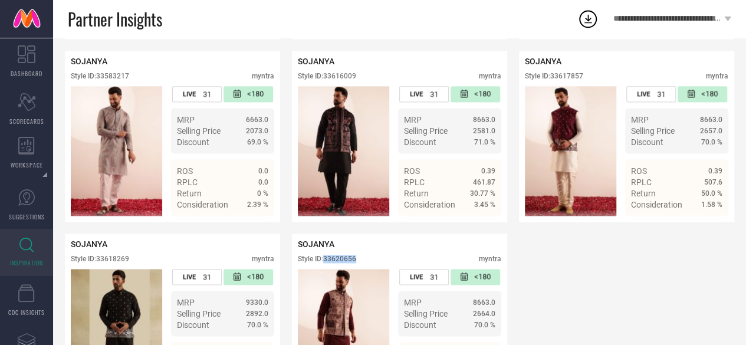
scroll to position [3019, 0]
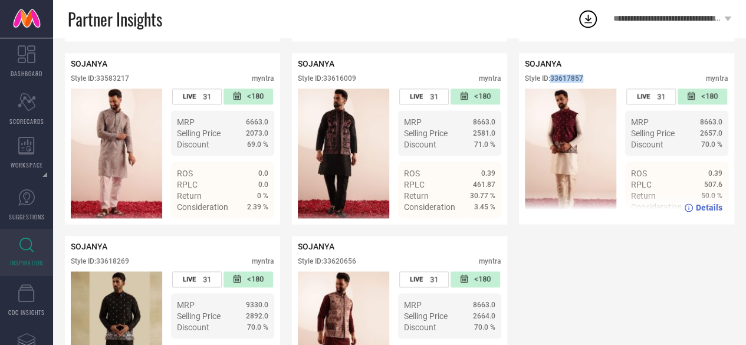
drag, startPoint x: 596, startPoint y: 116, endPoint x: 553, endPoint y: 116, distance: 43.7
click at [553, 88] on div "Style ID: 33617857 myntra" at bounding box center [627, 81] width 204 height 14
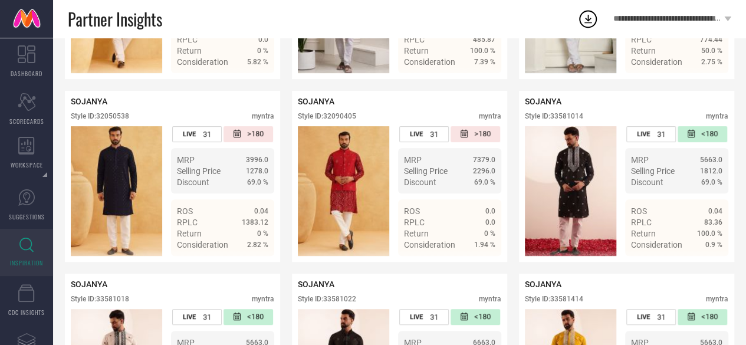
scroll to position [2427, 0]
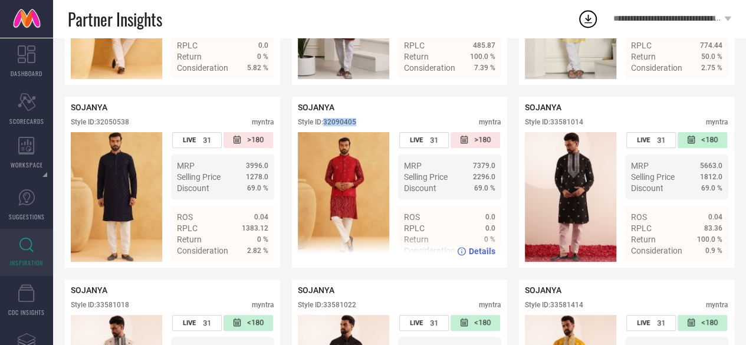
drag, startPoint x: 372, startPoint y: 156, endPoint x: 326, endPoint y: 153, distance: 46.1
click at [326, 132] on div "Style ID: 32090405 myntra" at bounding box center [400, 125] width 204 height 14
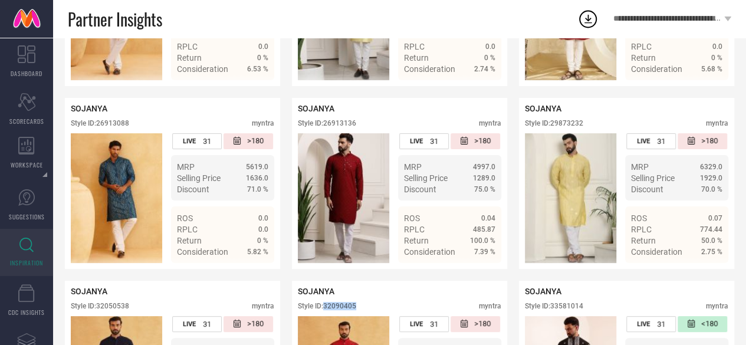
scroll to position [2242, 0]
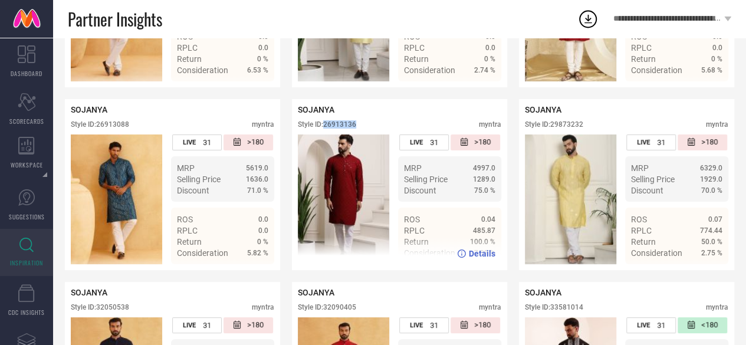
drag, startPoint x: 369, startPoint y: 149, endPoint x: 324, endPoint y: 150, distance: 45.5
click at [324, 134] on div "SOJANYA Style ID: 26913136 myntra" at bounding box center [400, 119] width 204 height 29
click at [324, 129] on div "Style ID: 26913136" at bounding box center [327, 124] width 58 height 8
click at [365, 134] on div "Style ID: 26913136 myntra" at bounding box center [400, 127] width 204 height 14
drag, startPoint x: 365, startPoint y: 154, endPoint x: 326, endPoint y: 156, distance: 39.0
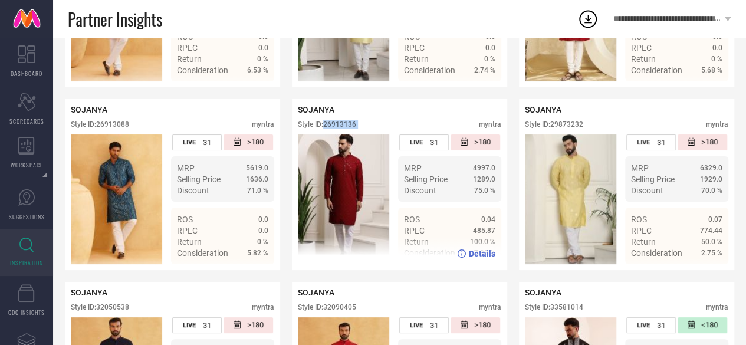
click at [326, 134] on div "Style ID: 26913136 myntra" at bounding box center [400, 127] width 204 height 14
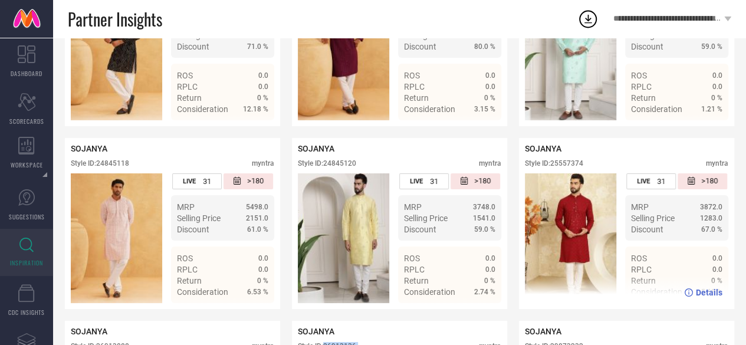
scroll to position [2015, 0]
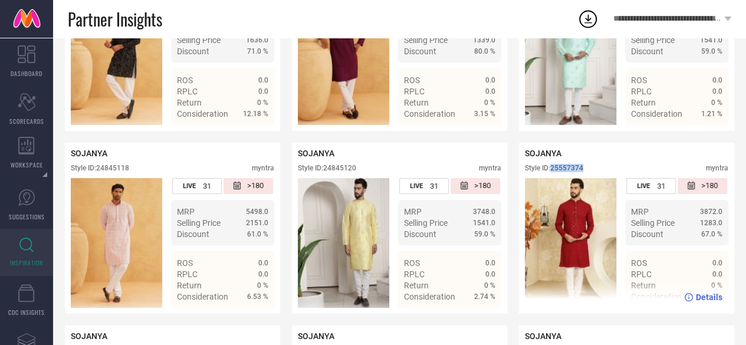
drag, startPoint x: 592, startPoint y: 192, endPoint x: 552, endPoint y: 195, distance: 40.9
click at [552, 178] on div "Style ID: 25557374 myntra" at bounding box center [627, 171] width 204 height 14
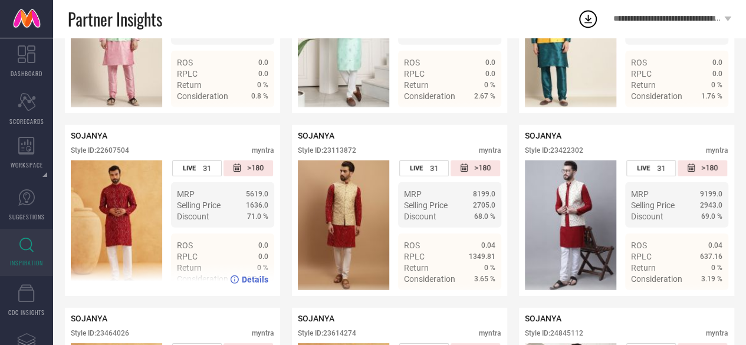
scroll to position [1668, 0]
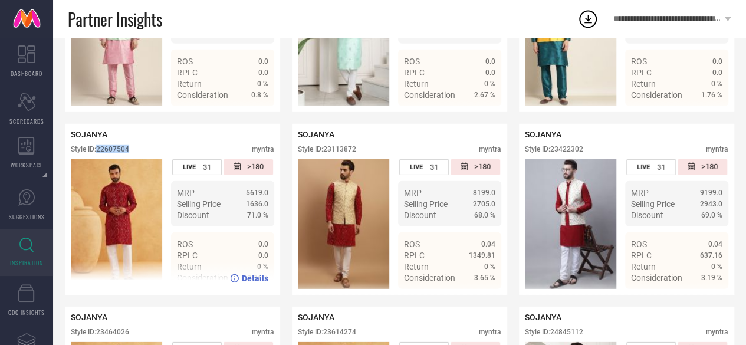
drag, startPoint x: 132, startPoint y: 172, endPoint x: 99, endPoint y: 176, distance: 33.2
click at [99, 159] on div "Style ID: 22607504 myntra" at bounding box center [173, 152] width 204 height 14
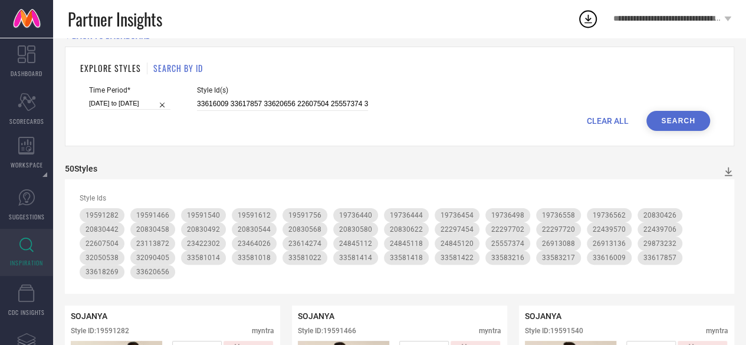
scroll to position [0, 0]
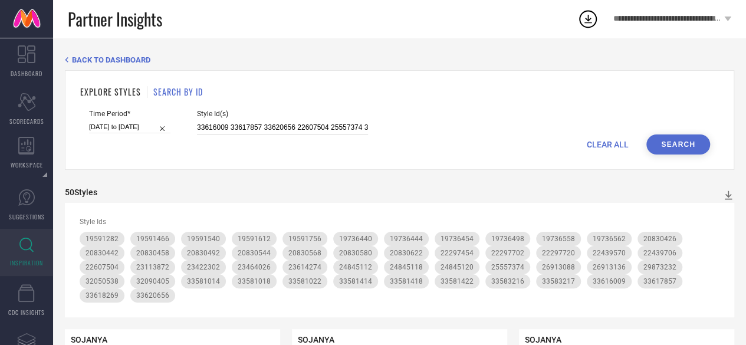
click at [288, 128] on input "33616009 33617857 33620656 22607504 25557374 32050538 23113872 32090405 2346402…" at bounding box center [282, 128] width 171 height 14
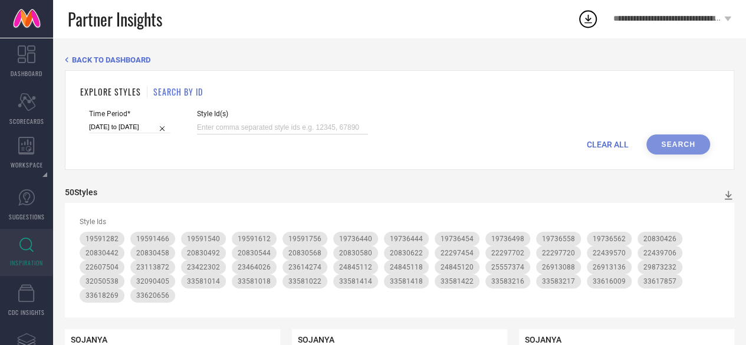
paste input "29876701 18110758 33618784 33618761"
type input "29876701 18110758 33618784 33618761"
click at [689, 140] on button "Search" at bounding box center [678, 144] width 64 height 20
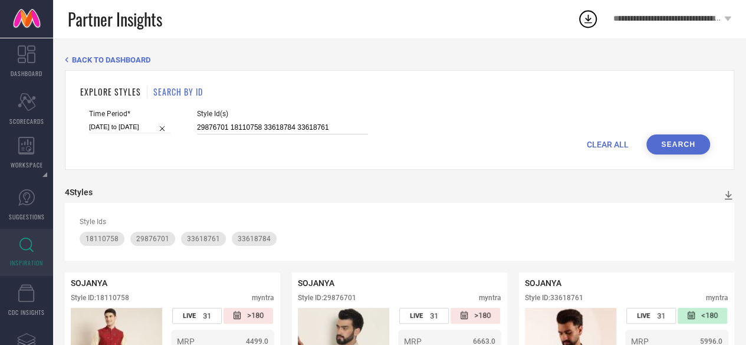
click at [287, 122] on input "29876701 18110758 33618784 33618761" at bounding box center [282, 128] width 171 height 14
paste input "33377260 33377257 33377261 33377253"
type input "33377260 33377257 33377261 33377253"
click at [688, 147] on button "Search" at bounding box center [678, 144] width 64 height 20
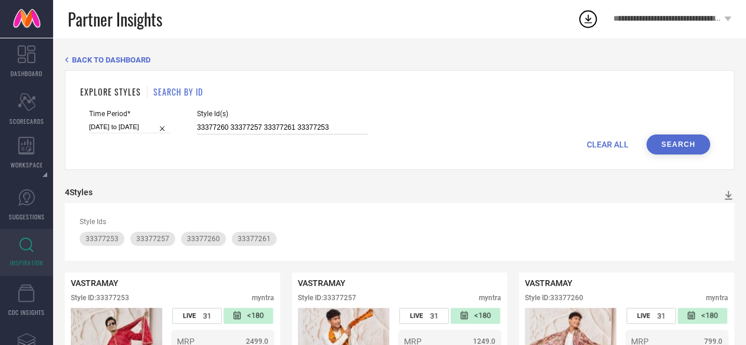
click at [267, 129] on input "33377260 33377257 33377261 33377253" at bounding box center [282, 128] width 171 height 14
paste input "30915648 30915652 30915643 25507044"
type input "30915648 30915652 30915643 25507044"
click at [684, 145] on button "Search" at bounding box center [678, 144] width 64 height 20
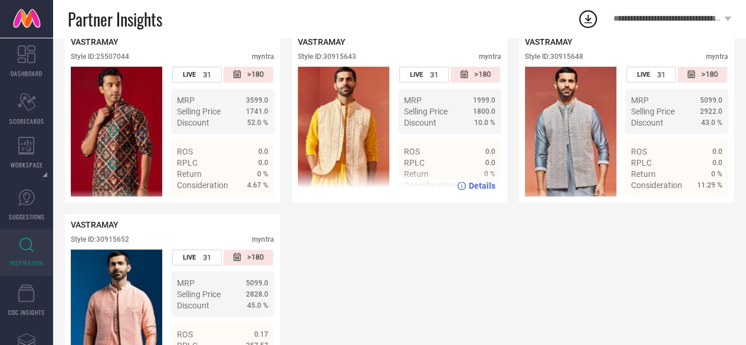
scroll to position [223, 0]
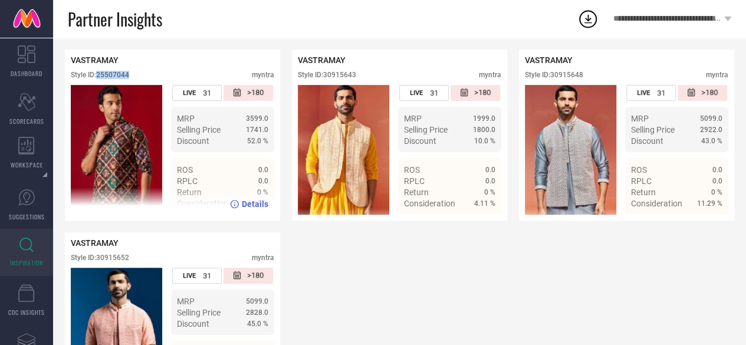
drag, startPoint x: 136, startPoint y: 77, endPoint x: 99, endPoint y: 74, distance: 36.7
click at [99, 74] on div "Style ID: 25507044 myntra" at bounding box center [173, 78] width 204 height 14
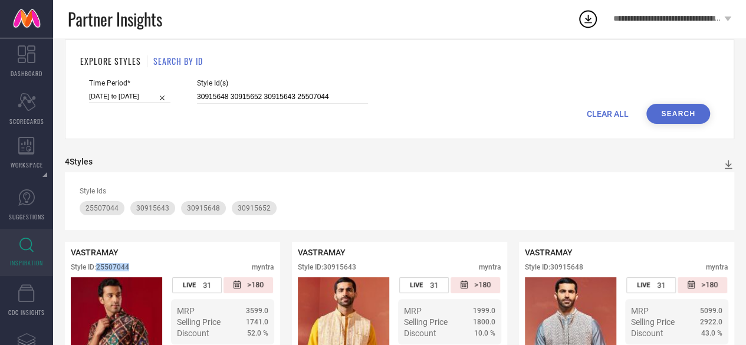
scroll to position [0, 0]
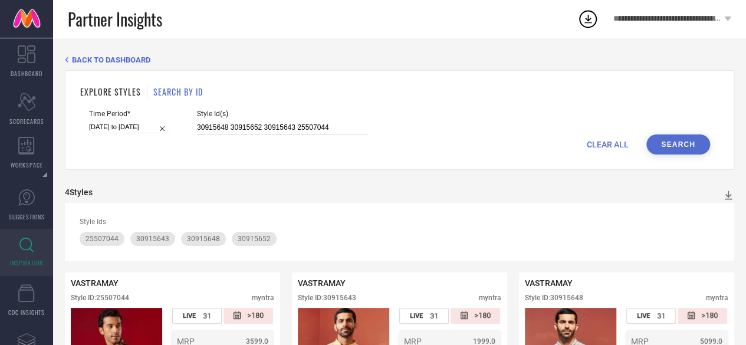
click at [247, 125] on input "30915648 30915652 30915643 25507044" at bounding box center [282, 128] width 171 height 14
paste input "12963038 33260785 15242540 11005932 19916924 25100448 30918030 31222308 2502177…"
type input "12963038 33260785 15242540 11005932 19916924 25100448 30918030 31222308 2502177…"
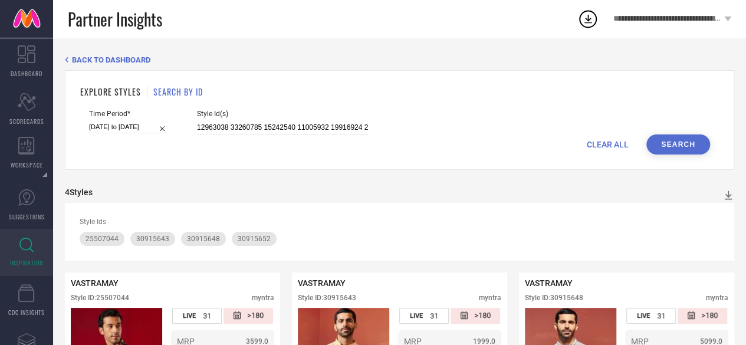
click at [677, 141] on button "Search" at bounding box center [678, 144] width 64 height 20
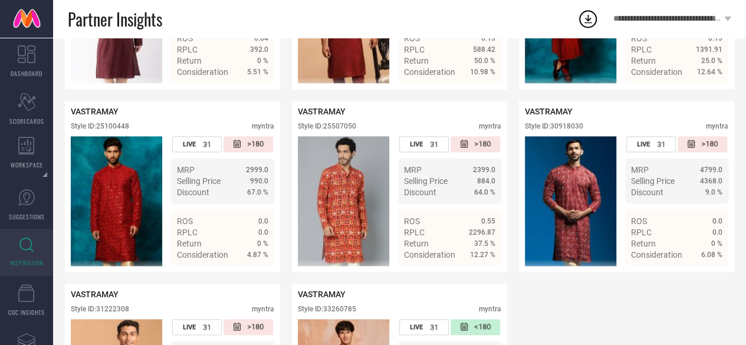
scroll to position [534, 0]
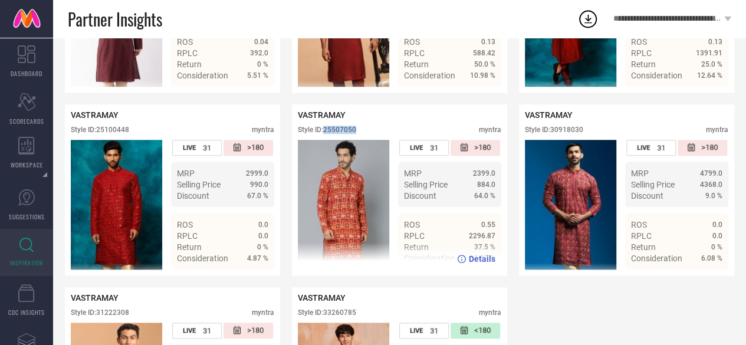
drag, startPoint x: 374, startPoint y: 137, endPoint x: 325, endPoint y: 132, distance: 49.2
click at [325, 132] on div "VASTRAMAY Style ID: 25507050 myntra" at bounding box center [400, 124] width 204 height 29
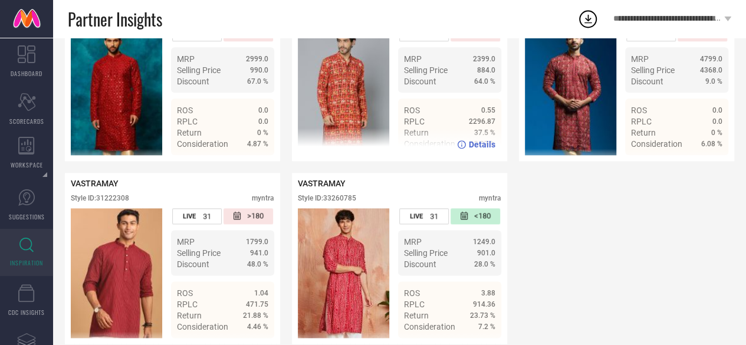
scroll to position [651, 0]
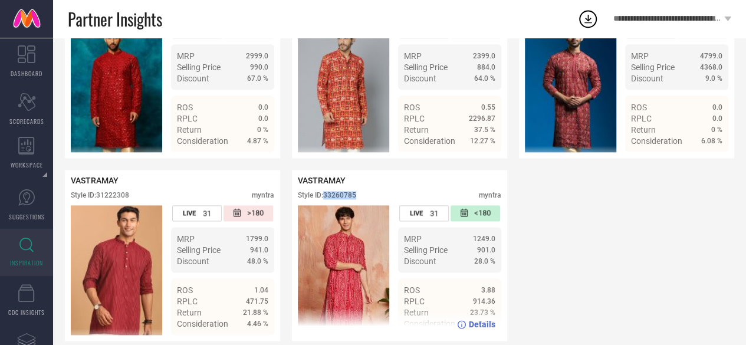
drag, startPoint x: 357, startPoint y: 202, endPoint x: 327, endPoint y: 202, distance: 30.1
click at [327, 202] on div "Style ID: 33260785 myntra" at bounding box center [400, 198] width 204 height 14
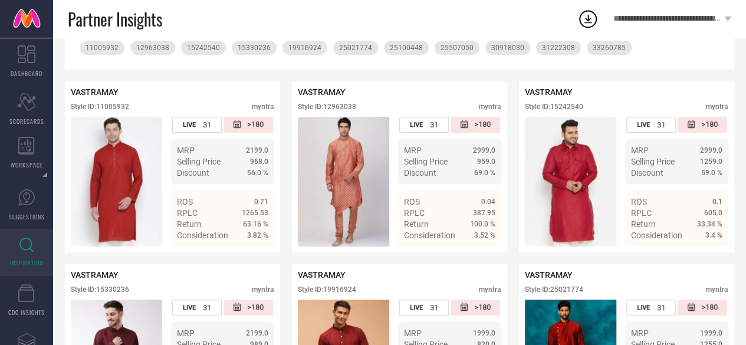
scroll to position [0, 0]
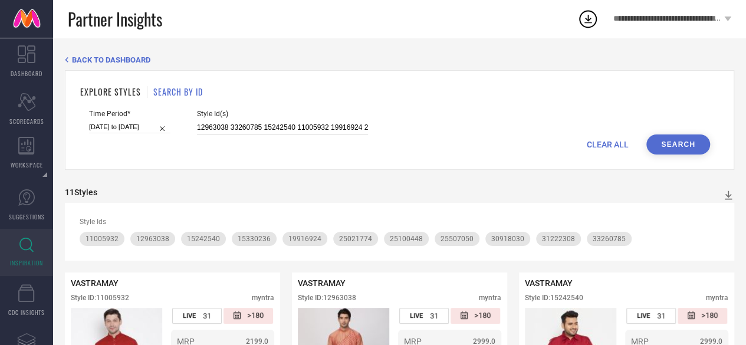
click at [307, 126] on input "12963038 33260785 15242540 11005932 19916924 25100448 30918030 31222308 2502177…" at bounding box center [282, 128] width 171 height 14
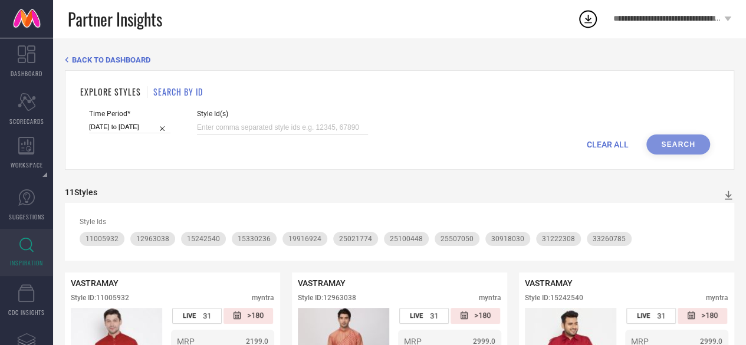
paste input "23275766 19821456 31324599 22359300 32870067 33124832 31972661 33260910 3326090…"
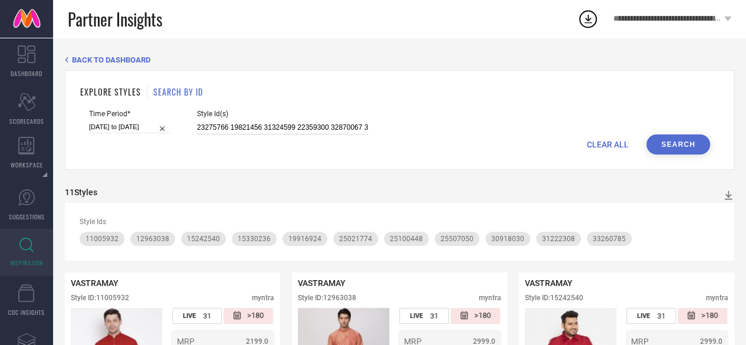
scroll to position [0, 295]
type input "23275766 19821456 31324599 22359300 32870067 33124832 31972661 33260910 3326090…"
click at [674, 146] on button "Search" at bounding box center [678, 144] width 64 height 20
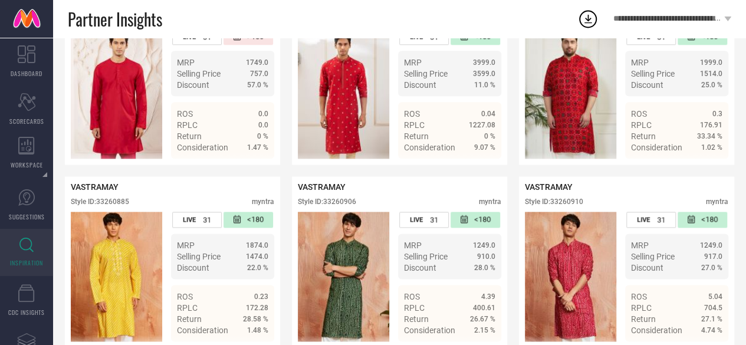
scroll to position [875, 0]
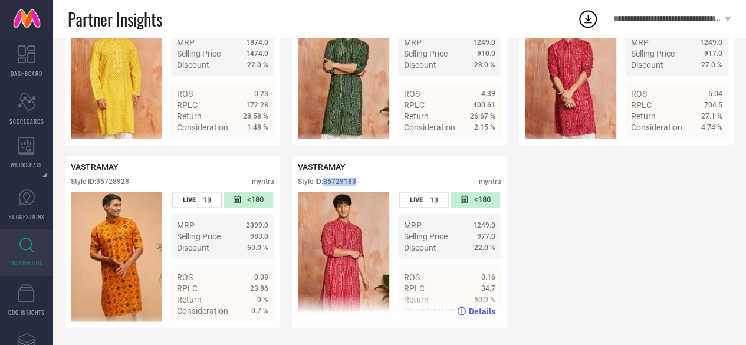
drag, startPoint x: 364, startPoint y: 182, endPoint x: 326, endPoint y: 182, distance: 38.3
click at [326, 182] on div "Style ID: 35729183 myntra" at bounding box center [400, 185] width 204 height 14
click at [373, 178] on div "Style ID: 35729183 myntra" at bounding box center [400, 185] width 204 height 14
drag, startPoint x: 373, startPoint y: 177, endPoint x: 330, endPoint y: 179, distance: 43.1
click at [330, 179] on div "Style ID: 35729183 myntra" at bounding box center [400, 185] width 204 height 14
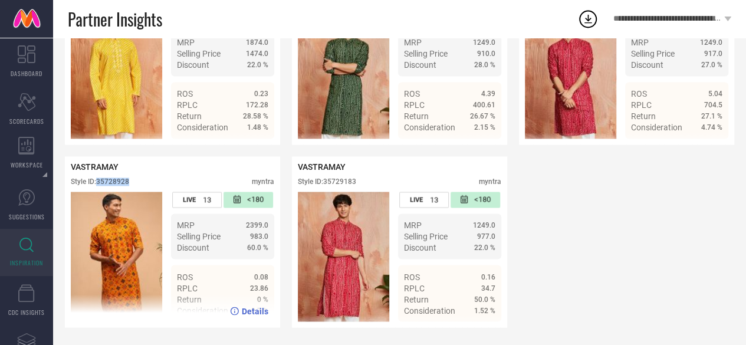
drag, startPoint x: 144, startPoint y: 178, endPoint x: 99, endPoint y: 179, distance: 45.4
click at [99, 179] on div "Style ID: 35728928 myntra" at bounding box center [173, 185] width 204 height 14
click at [99, 179] on div "Style ID: 35728928" at bounding box center [100, 182] width 58 height 8
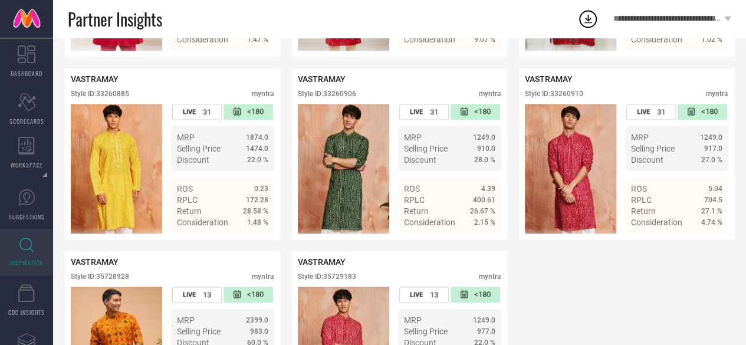
scroll to position [761, 0]
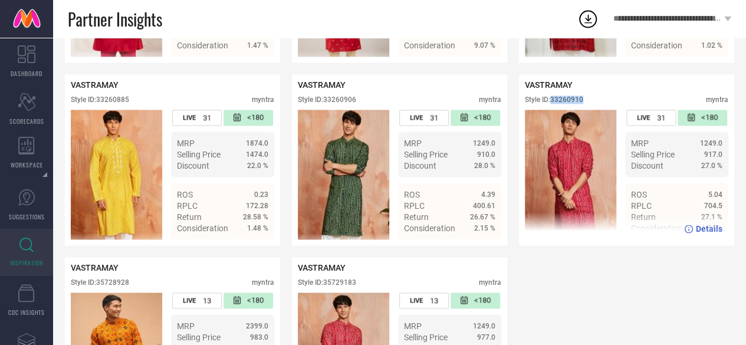
drag, startPoint x: 593, startPoint y: 109, endPoint x: 552, endPoint y: 111, distance: 41.4
click at [552, 110] on div "Style ID: 33260910 myntra" at bounding box center [627, 103] width 204 height 14
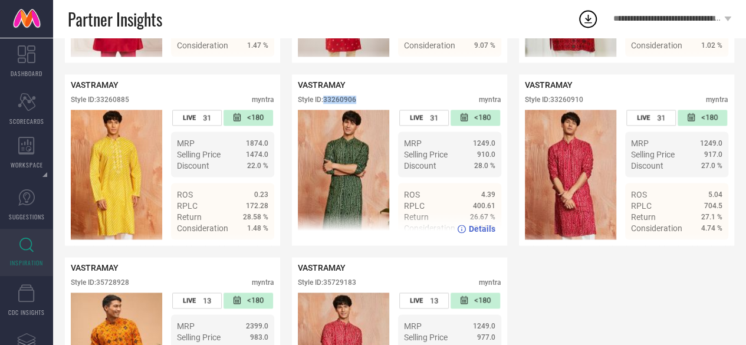
drag, startPoint x: 362, startPoint y: 111, endPoint x: 327, endPoint y: 112, distance: 35.4
click at [327, 110] on div "Style ID: 33260906 myntra" at bounding box center [400, 103] width 204 height 14
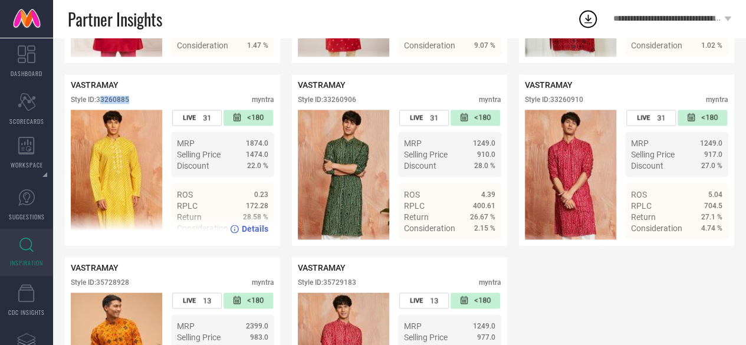
drag, startPoint x: 140, startPoint y: 111, endPoint x: 100, endPoint y: 111, distance: 39.5
click at [100, 110] on div "Style ID: 33260885 myntra" at bounding box center [173, 103] width 204 height 14
click at [151, 106] on div "Style ID: 33260885 myntra" at bounding box center [173, 103] width 204 height 14
drag, startPoint x: 151, startPoint y: 106, endPoint x: 98, endPoint y: 110, distance: 53.2
click at [98, 110] on div "Style ID: 33260885 myntra" at bounding box center [173, 103] width 204 height 14
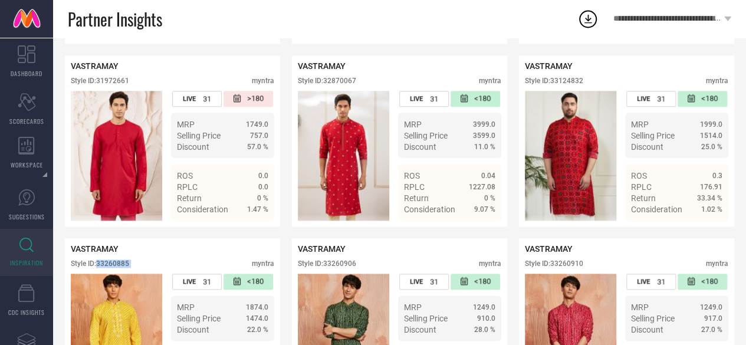
scroll to position [511, 0]
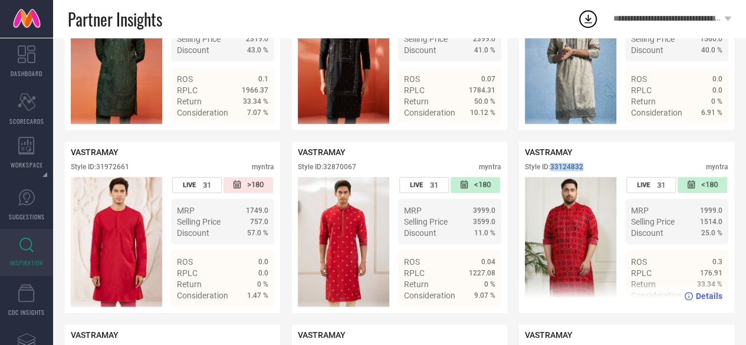
drag, startPoint x: 589, startPoint y: 174, endPoint x: 554, endPoint y: 173, distance: 34.8
click at [554, 173] on div "Style ID: 33124832 myntra" at bounding box center [627, 170] width 204 height 14
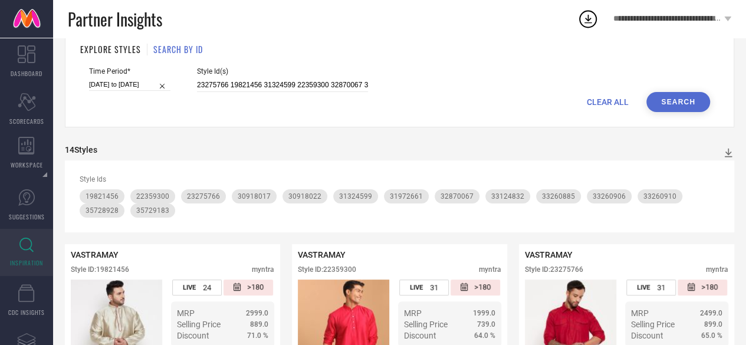
scroll to position [0, 0]
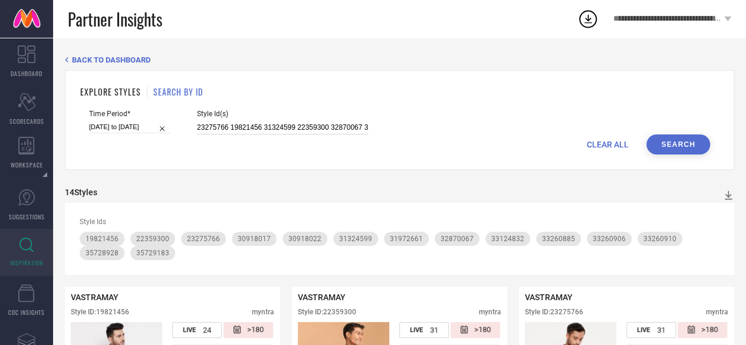
click at [289, 132] on input "23275766 19821456 31324599 22359300 32870067 33124832 31972661 33260910 3326090…" at bounding box center [282, 128] width 171 height 14
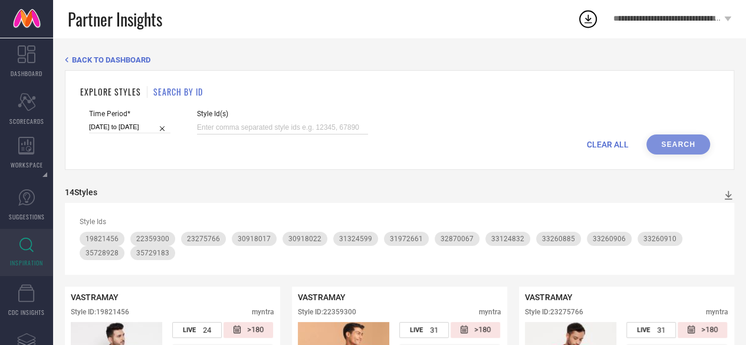
paste input "28494074 28494088 28494098 28494058 29253842 29253856 29253850 29253848 2925385…"
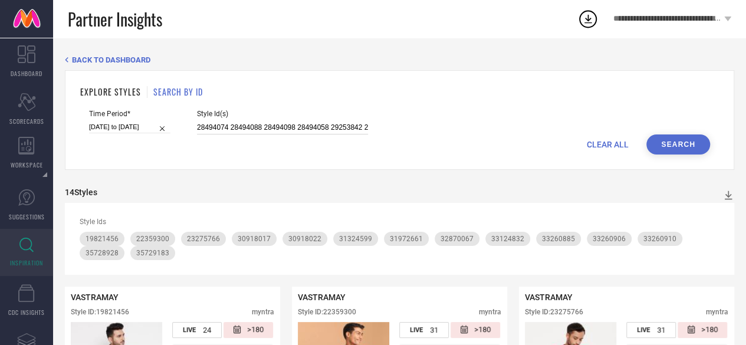
scroll to position [0, 496]
type input "28494074 28494088 28494098 28494058 29253842 29253856 29253850 29253848 2925385…"
click at [678, 143] on button "Search" at bounding box center [678, 144] width 64 height 20
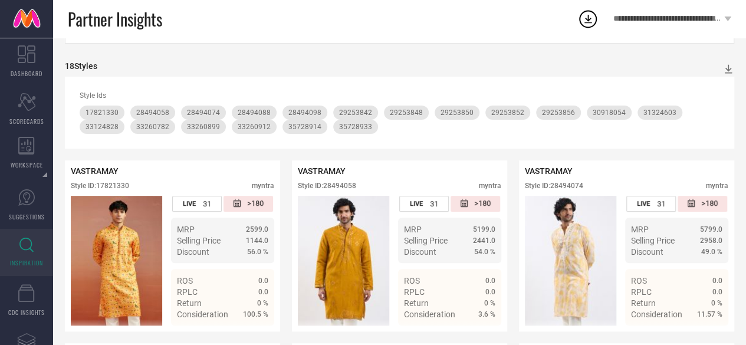
scroll to position [185, 0]
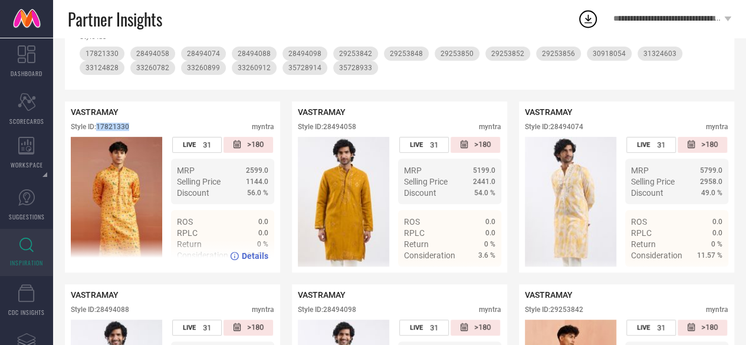
drag, startPoint x: 137, startPoint y: 124, endPoint x: 99, endPoint y: 127, distance: 38.5
click at [99, 127] on div "VASTRAMAY Style ID: 17821330 myntra" at bounding box center [173, 121] width 204 height 29
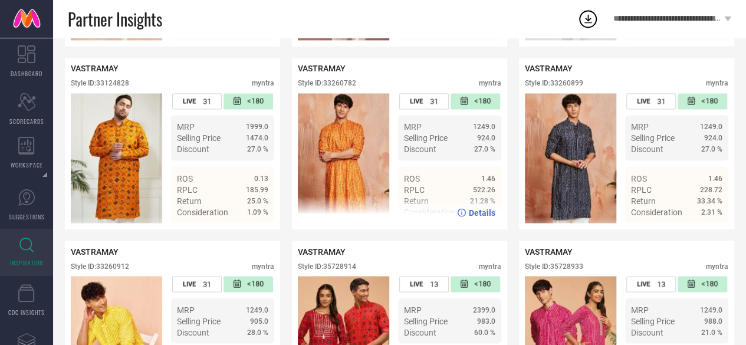
scroll to position [961, 0]
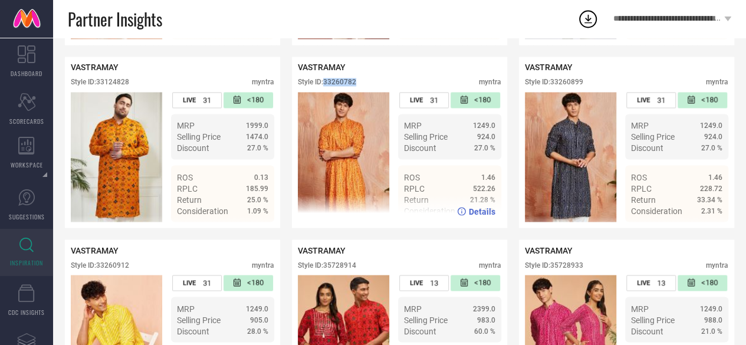
drag, startPoint x: 362, startPoint y: 93, endPoint x: 325, endPoint y: 95, distance: 37.2
click at [325, 92] on div "Style ID: 33260782 myntra" at bounding box center [400, 85] width 204 height 14
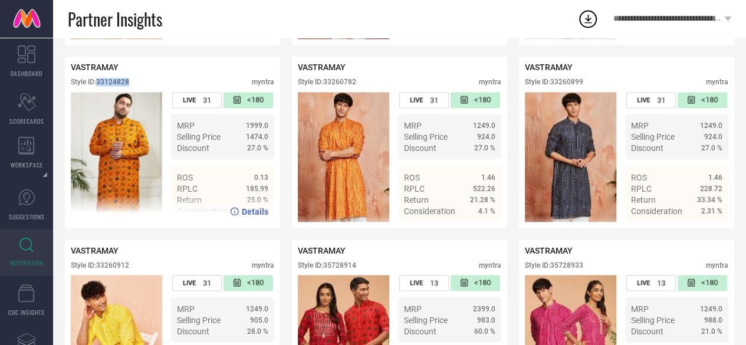
drag, startPoint x: 132, startPoint y: 96, endPoint x: 98, endPoint y: 94, distance: 34.3
click at [98, 92] on div "Style ID: 33124828 myntra" at bounding box center [173, 85] width 204 height 14
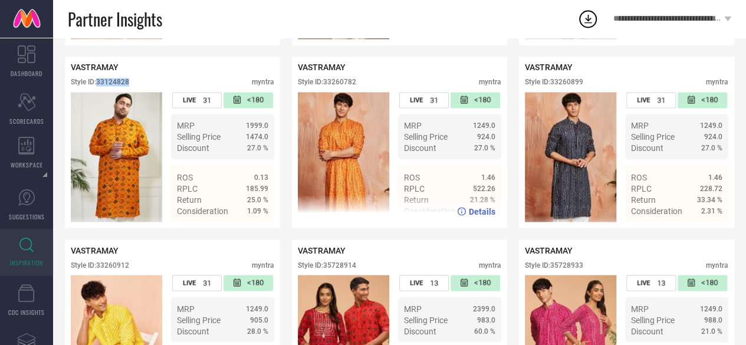
scroll to position [1061, 0]
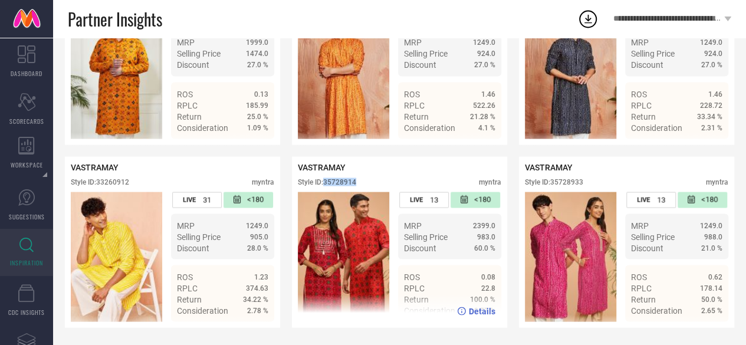
drag, startPoint x: 367, startPoint y: 181, endPoint x: 325, endPoint y: 180, distance: 41.9
click at [325, 180] on div "Style ID: 35728914 myntra" at bounding box center [400, 185] width 204 height 14
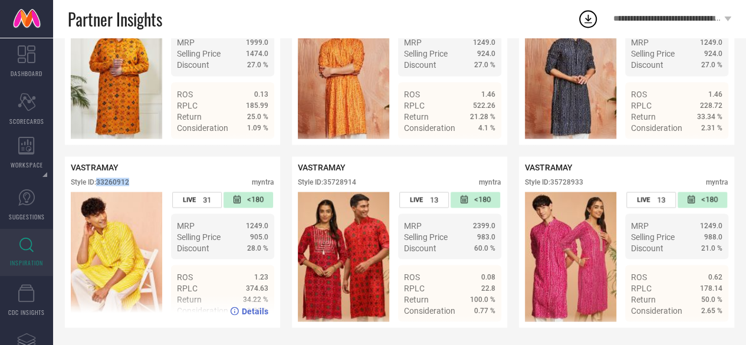
drag, startPoint x: 135, startPoint y: 178, endPoint x: 99, endPoint y: 181, distance: 36.1
click at [99, 181] on div "Style ID: 33260912 myntra" at bounding box center [173, 185] width 204 height 14
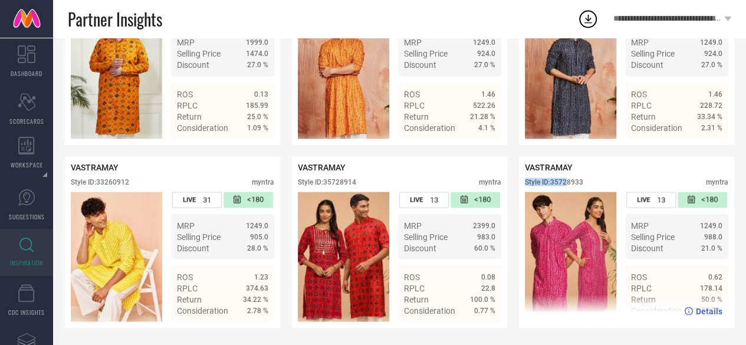
drag, startPoint x: 590, startPoint y: 172, endPoint x: 567, endPoint y: 175, distance: 22.6
click at [567, 175] on div "VASTRAMAY Style ID: 35728933 myntra" at bounding box center [627, 176] width 204 height 29
drag, startPoint x: 610, startPoint y: 177, endPoint x: 553, endPoint y: 179, distance: 56.7
click at [553, 179] on div "Style ID: 35728933 myntra" at bounding box center [627, 185] width 204 height 14
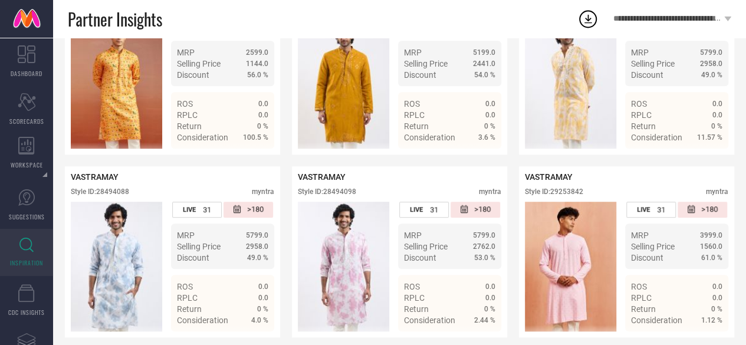
scroll to position [0, 0]
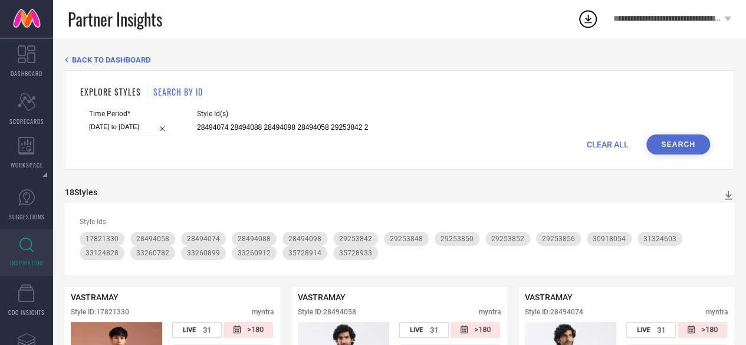
click at [319, 119] on div "Style Id(s) 28494074 28494088 28494098 28494058 29253842 29253856 29253850 2925…" at bounding box center [282, 122] width 171 height 25
click at [304, 129] on input "28494074 28494088 28494098 28494058 29253842 29253856 29253850 29253848 2925385…" at bounding box center [282, 128] width 171 height 14
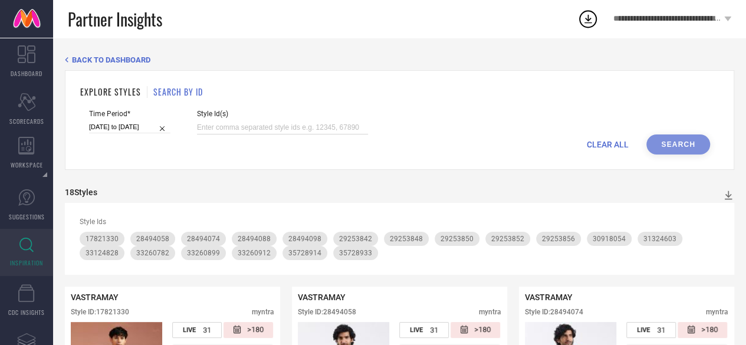
paste input "36549101 36549058 36549062 36550523 36549108 36549078 36549098 36549106 3654909…"
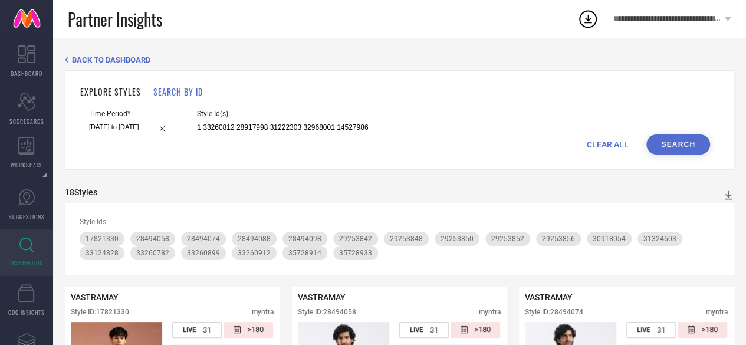
type input "36549101 36549058 36549062 36550523 36549108 36549078 36549098 36549106 3654909…"
click at [681, 149] on button "Search" at bounding box center [678, 144] width 64 height 20
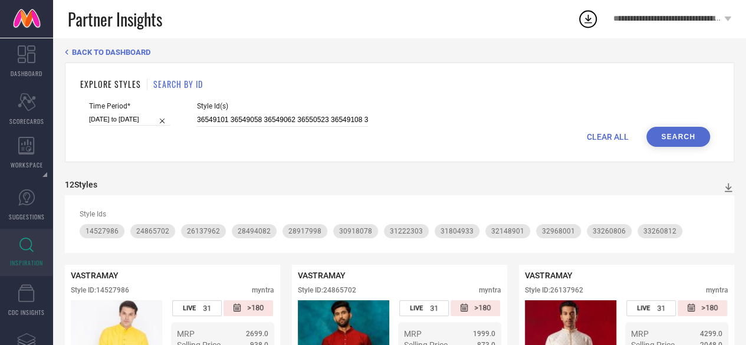
scroll to position [0, 0]
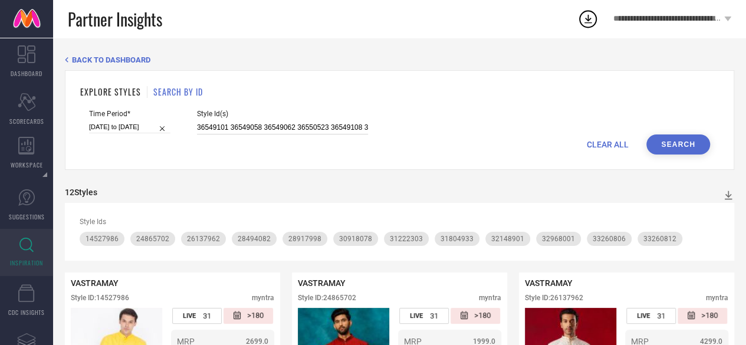
click at [261, 126] on input "36549101 36549058 36549062 36550523 36549108 36549078 36549098 36549106 3654909…" at bounding box center [282, 128] width 171 height 14
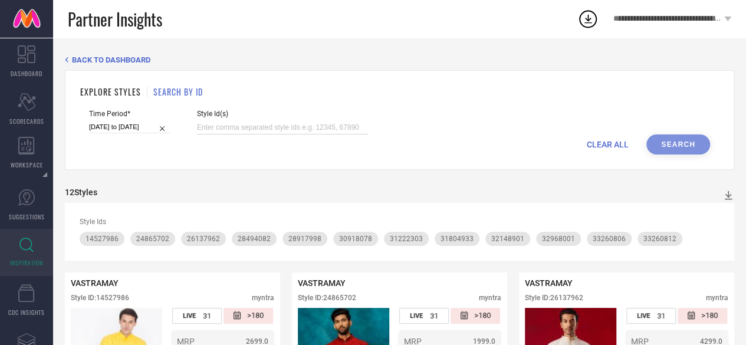
paste input "36549101 36549058 36549062 36550523 36549108 36549078 36549098 36549106 3654909…"
type input "36549101 36549058 36549062 36550523 36549108 36549078 36549098 36549106 3654909…"
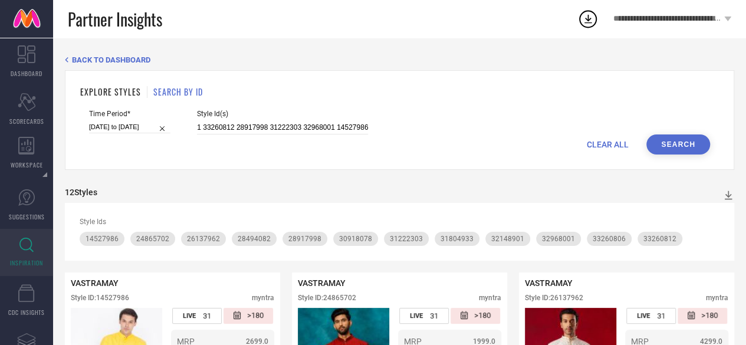
click at [667, 147] on button "Search" at bounding box center [678, 144] width 64 height 20
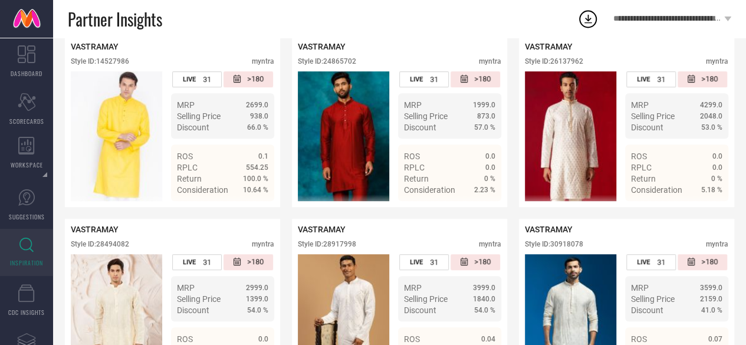
scroll to position [163, 0]
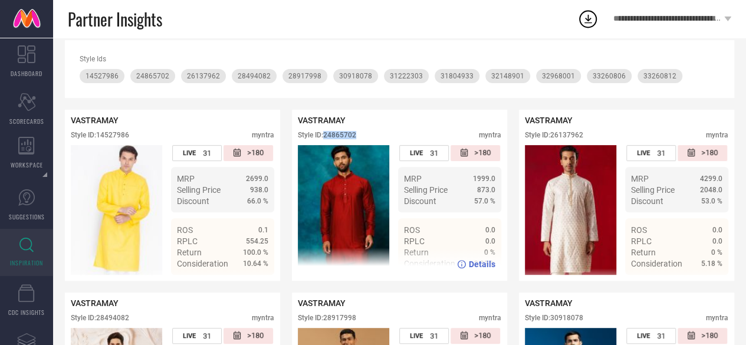
drag, startPoint x: 367, startPoint y: 135, endPoint x: 327, endPoint y: 137, distance: 40.2
click at [327, 137] on div "Style ID: 24865702 myntra" at bounding box center [400, 138] width 204 height 14
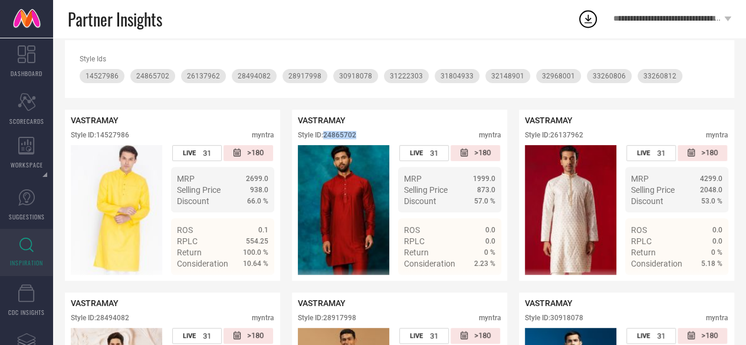
scroll to position [0, 0]
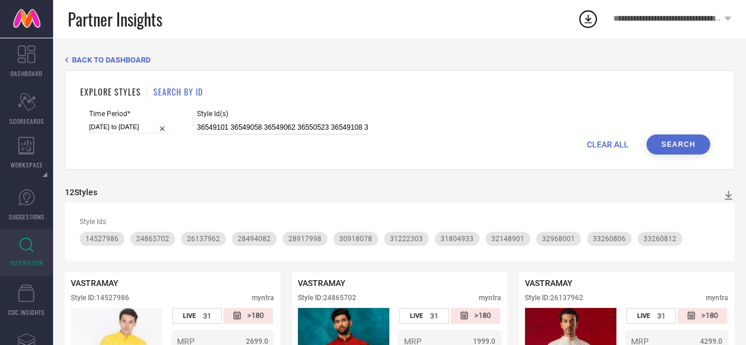
click at [262, 127] on input "36549101 36549058 36549062 36550523 36549108 36549078 36549098 36549106 3654909…" at bounding box center [282, 128] width 171 height 14
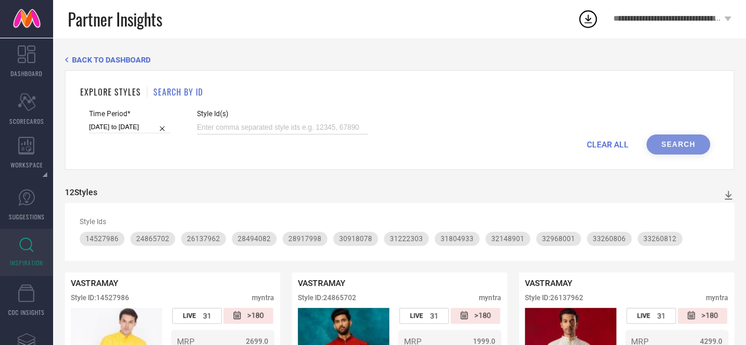
paste input "30295064 27323418 32984246 30295065 32984254 30142689"
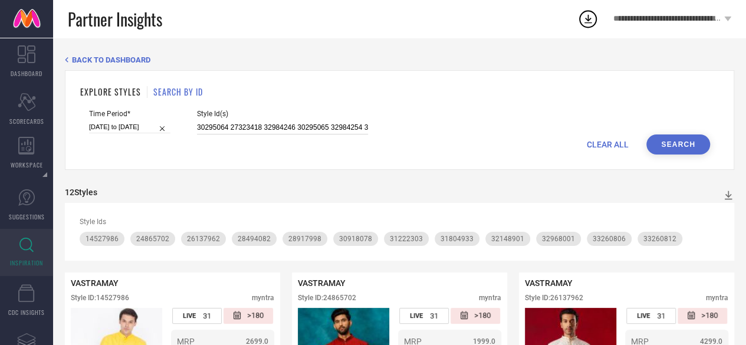
scroll to position [0, 28]
type input "30295064 27323418 32984246 30295065 32984254 30142689"
click at [680, 142] on button "Search" at bounding box center [678, 144] width 64 height 20
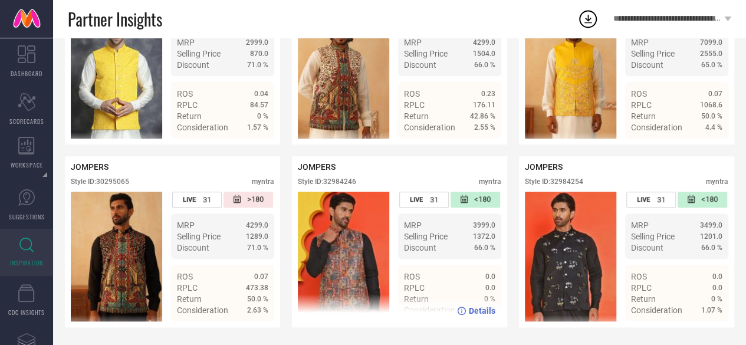
scroll to position [0, 0]
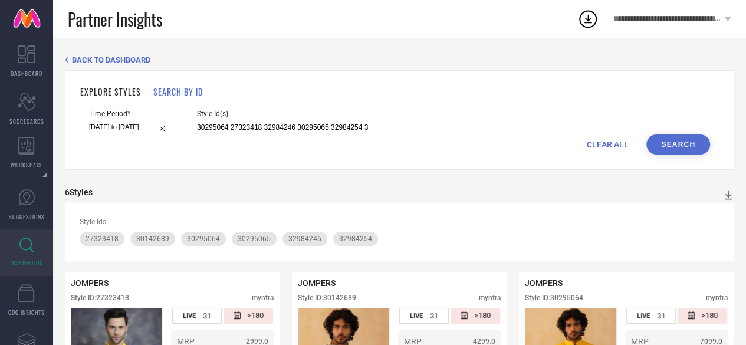
click at [320, 129] on input "30295064 27323418 32984246 30295065 32984254 30142689" at bounding box center [282, 128] width 171 height 14
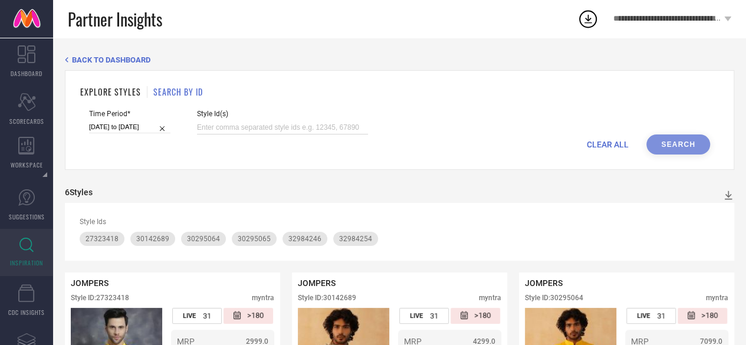
paste input "28494074 28494088 28494098 28494058 29253842 29253856 29253850 29253848 2925385…"
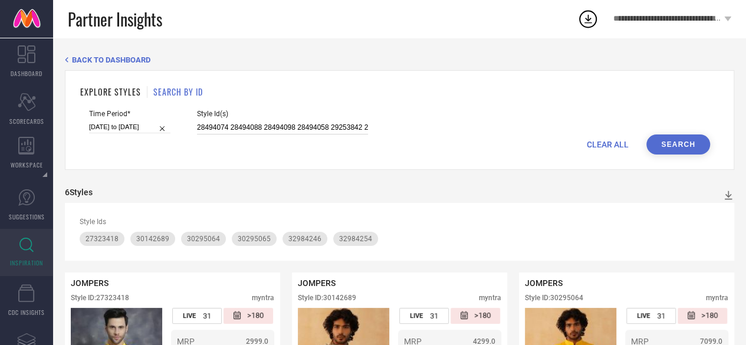
scroll to position [0, 1266]
type input "28494074 28494088 28494098 28494058 29253842 29253856 29253850 29253848 2925385…"
click at [665, 143] on button "Search" at bounding box center [678, 144] width 64 height 20
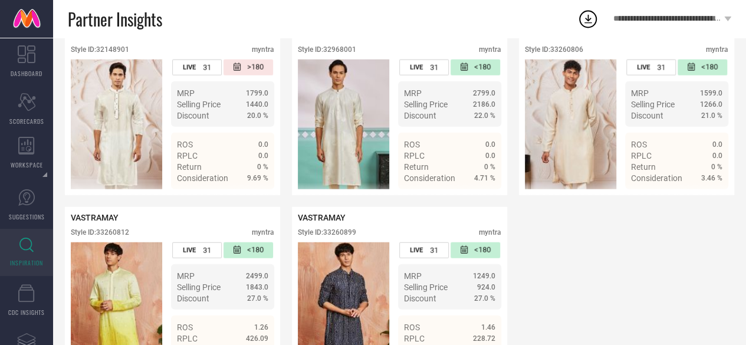
scroll to position [1431, 0]
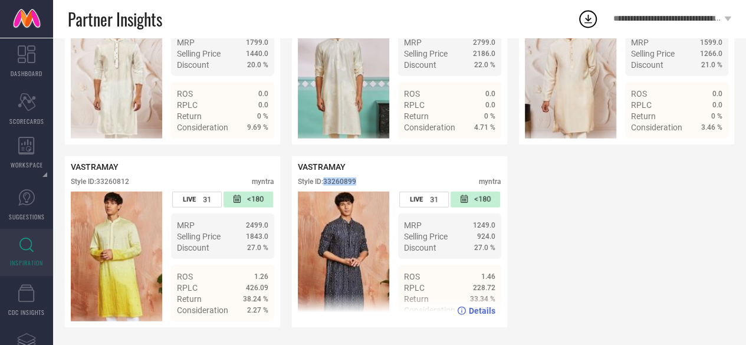
drag, startPoint x: 355, startPoint y: 180, endPoint x: 326, endPoint y: 181, distance: 28.9
click at [326, 181] on div "Style ID: 33260899 myntra" at bounding box center [400, 185] width 204 height 14
click at [390, 178] on div "Style ID: 33260899 myntra" at bounding box center [400, 185] width 204 height 14
drag, startPoint x: 376, startPoint y: 178, endPoint x: 329, endPoint y: 178, distance: 47.2
click at [329, 178] on div "Style ID: 33260899 myntra" at bounding box center [400, 185] width 204 height 14
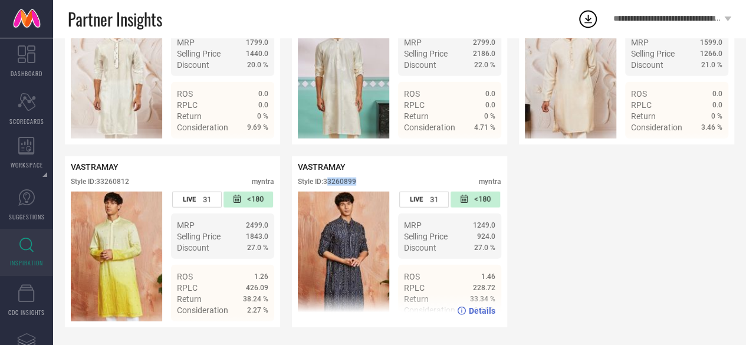
click at [374, 185] on div "Style ID: 33260899 myntra" at bounding box center [400, 185] width 204 height 14
drag, startPoint x: 363, startPoint y: 182, endPoint x: 327, endPoint y: 181, distance: 36.6
click at [327, 181] on div "Style ID: 33260899 myntra" at bounding box center [400, 185] width 204 height 14
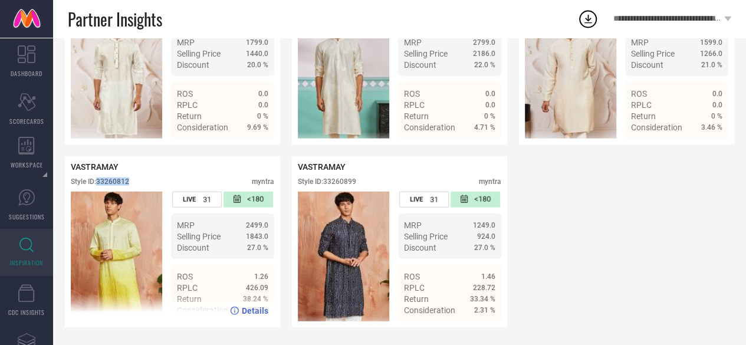
drag, startPoint x: 158, startPoint y: 176, endPoint x: 99, endPoint y: 176, distance: 59.0
click at [99, 178] on div "Style ID: 33260812 myntra" at bounding box center [173, 185] width 204 height 14
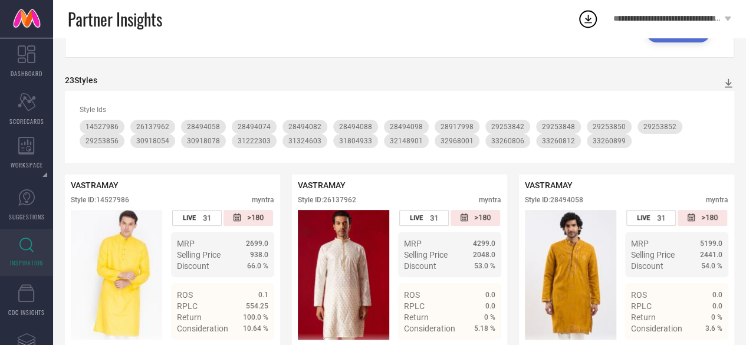
scroll to position [0, 0]
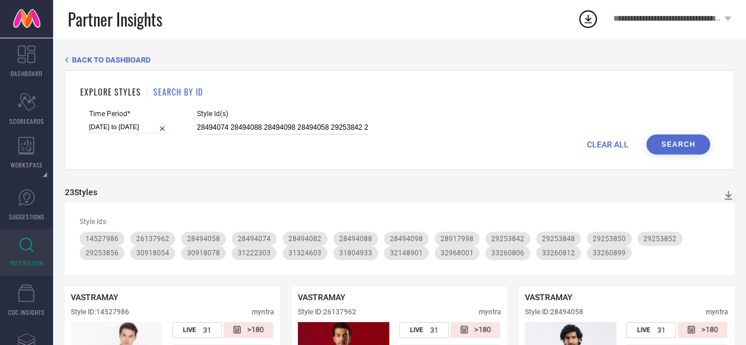
click at [338, 124] on input "28494074 28494088 28494098 28494058 29253842 29253856 29253850 29253848 2925385…" at bounding box center [282, 128] width 171 height 14
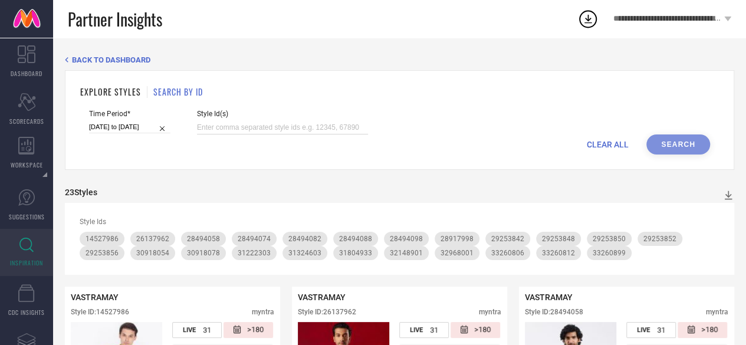
paste input "28494074 28494088 28494098 28494058 29253842 29253856 29253850 29253848 2925385…"
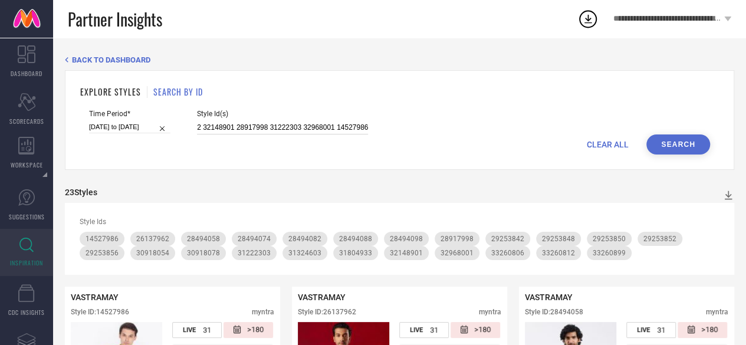
type input "28494074 28494088 28494098 28494058 29253842 29253856 29253850 29253848 2925385…"
click at [675, 142] on button "Search" at bounding box center [678, 144] width 64 height 20
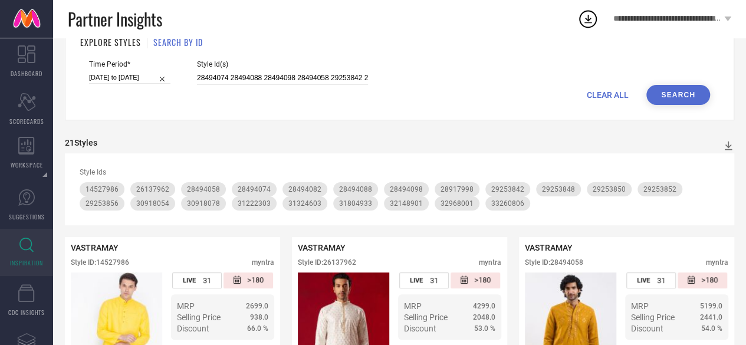
scroll to position [0, 0]
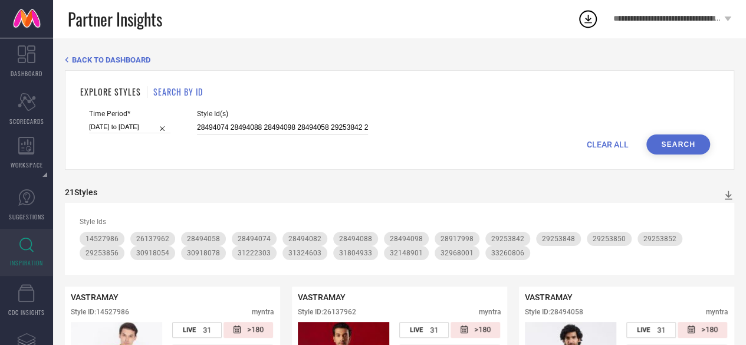
click at [300, 128] on input "28494074 28494088 28494098 28494058 29253842 29253856 29253850 29253848 2925385…" at bounding box center [282, 128] width 171 height 14
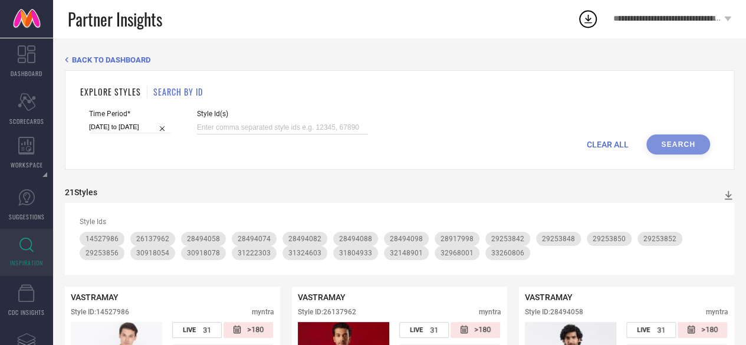
paste input "32973544 14645554 20983038 22410942 20983056 22159204 22475988 31804888 1527001…"
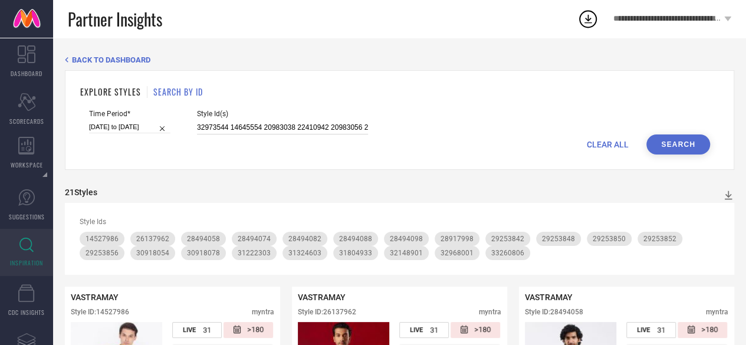
scroll to position [0, 496]
type input "32973544 14645554 20983038 22410942 20983056 22159204 22475988 31804888 1527001…"
click at [684, 137] on button "Search" at bounding box center [678, 144] width 64 height 20
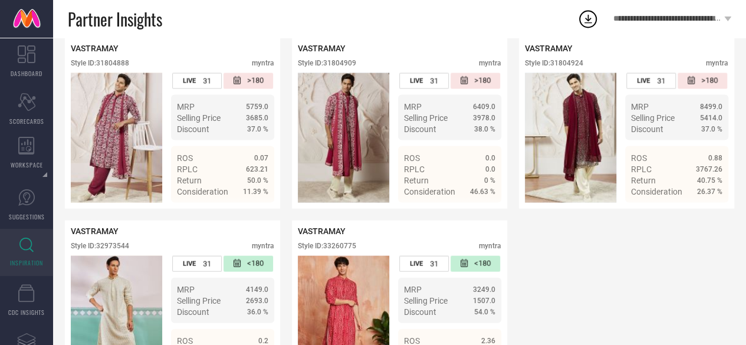
scroll to position [1246, 0]
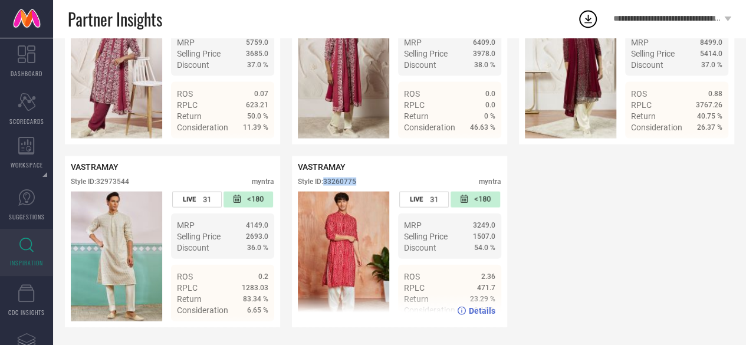
drag, startPoint x: 367, startPoint y: 181, endPoint x: 325, endPoint y: 185, distance: 42.1
click at [325, 185] on div "Style ID: 33260775 myntra" at bounding box center [400, 185] width 204 height 14
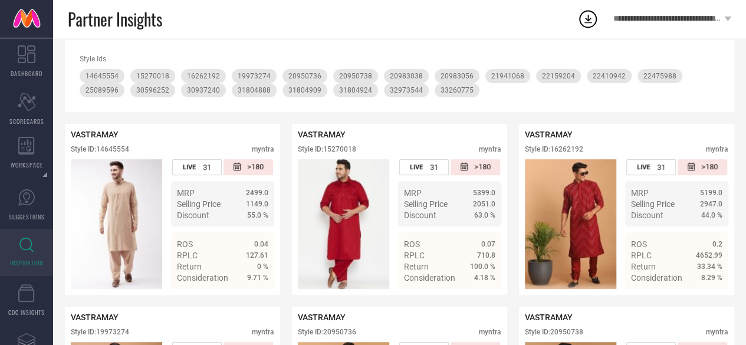
scroll to position [0, 0]
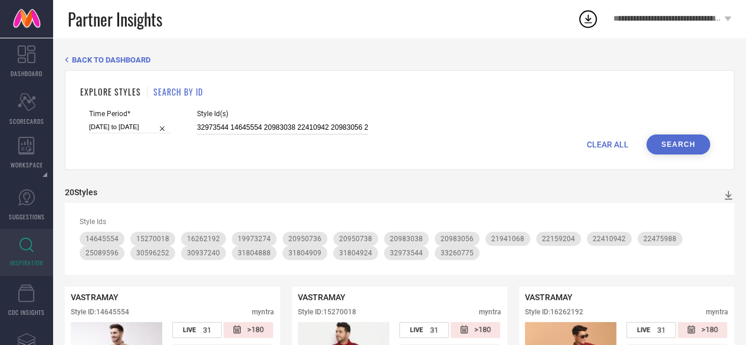
click at [323, 122] on input "32973544 14645554 20983038 22410942 20983056 22159204 22475988 31804888 1527001…" at bounding box center [282, 128] width 171 height 14
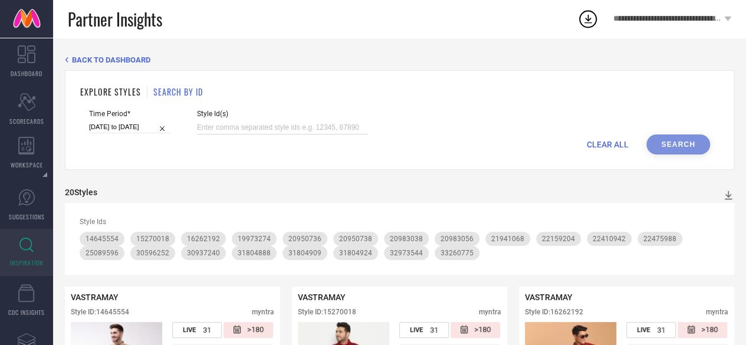
paste input "17198604 22339452 22339454 20983036 22475992 32492459 16589088 19971438 1884651…"
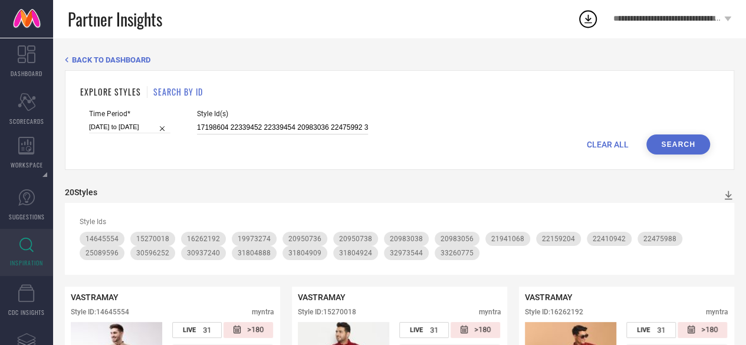
scroll to position [0, 462]
type input "17198604 22339452 22339454 20983036 22475992 32492459 16589088 19971438 1884651…"
click at [696, 147] on button "Search" at bounding box center [678, 144] width 64 height 20
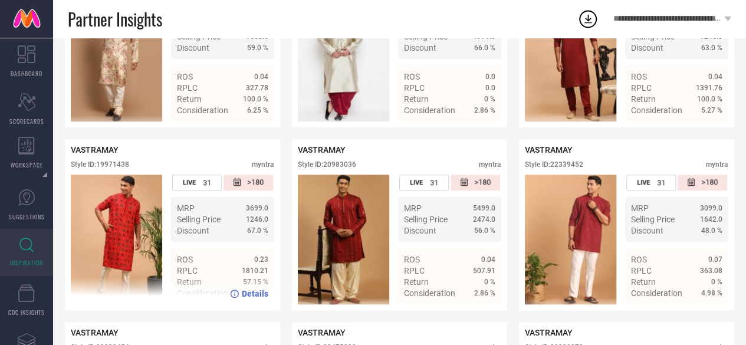
scroll to position [508, 0]
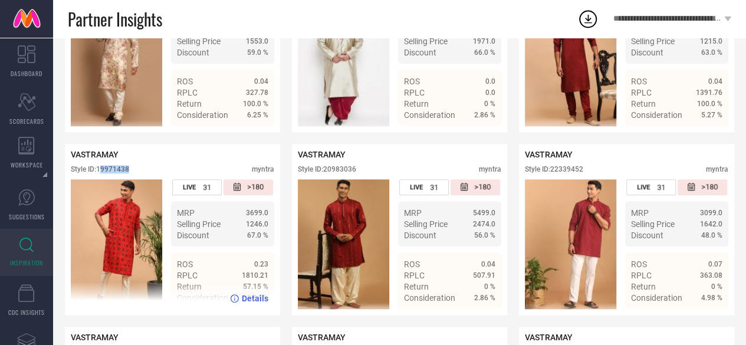
drag, startPoint x: 134, startPoint y: 178, endPoint x: 101, endPoint y: 176, distance: 33.1
click at [101, 176] on div "Style ID: 19971438 myntra" at bounding box center [173, 172] width 204 height 14
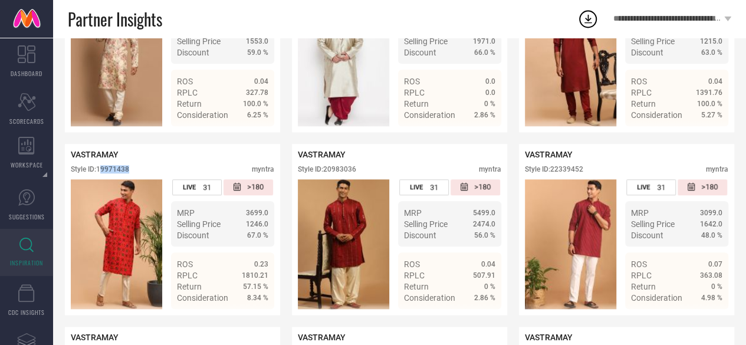
scroll to position [605, 0]
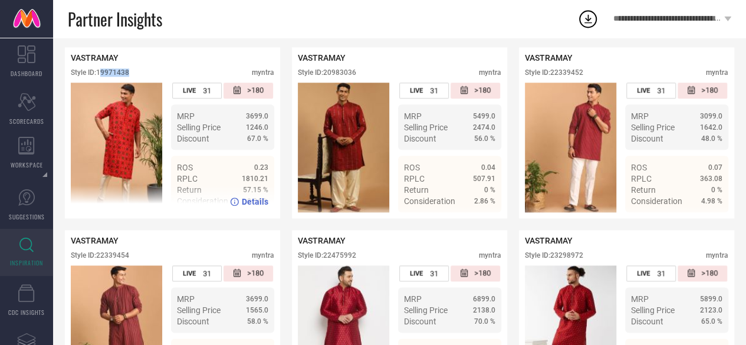
click at [140, 81] on div "Style ID: 19971438 myntra" at bounding box center [173, 75] width 204 height 14
drag, startPoint x: 140, startPoint y: 81, endPoint x: 99, endPoint y: 81, distance: 41.3
click at [99, 81] on div "Style ID: 19971438 myntra" at bounding box center [173, 75] width 204 height 14
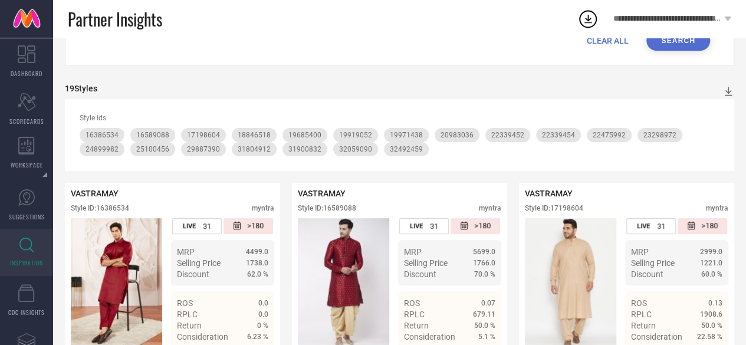
scroll to position [0, 0]
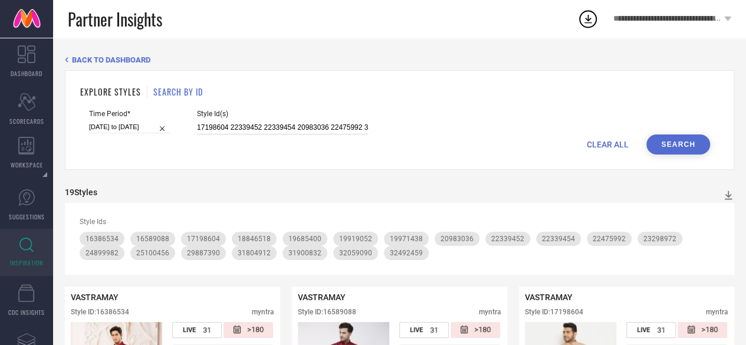
click at [291, 127] on input "17198604 22339452 22339454 20983036 22475992 32492459 16589088 19971438 1884651…" at bounding box center [282, 128] width 171 height 14
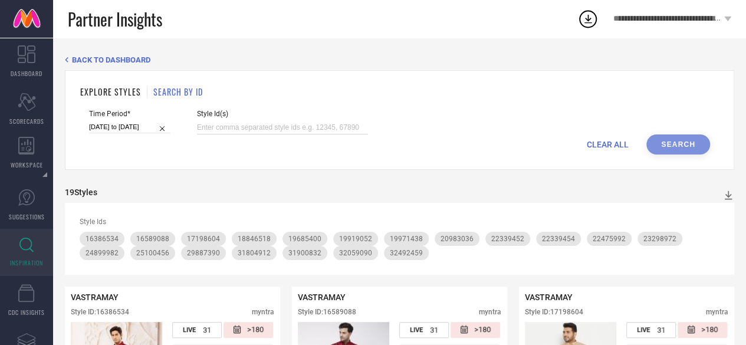
paste input "15270022 23204410 32906296 7445464 31602711 14643426 19755014 4370074 31324593 …"
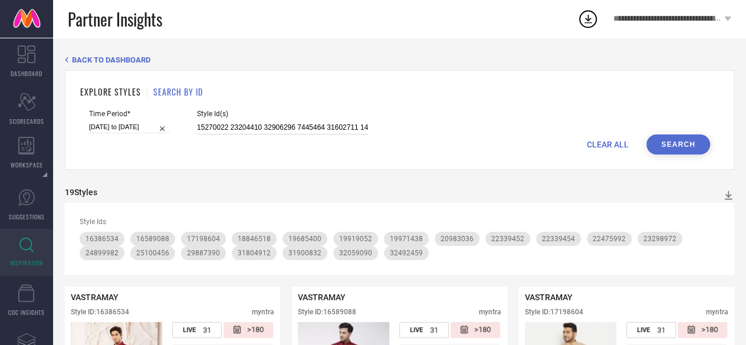
scroll to position [0, 1155]
type input "15270022 23204410 32906296 7445464 31602711 14643426 19755014 4370074 31324593 …"
click at [668, 136] on button "Search" at bounding box center [678, 144] width 64 height 20
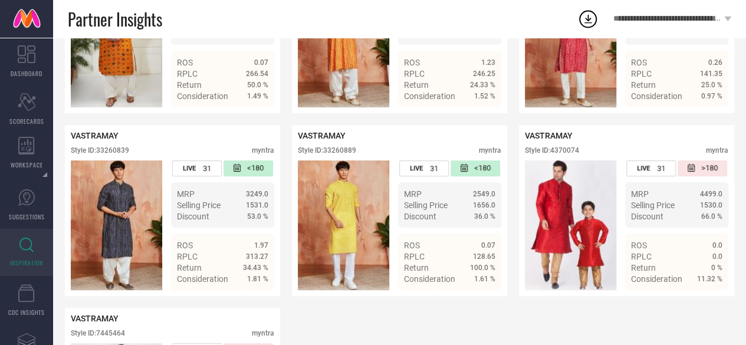
scroll to position [2384, 0]
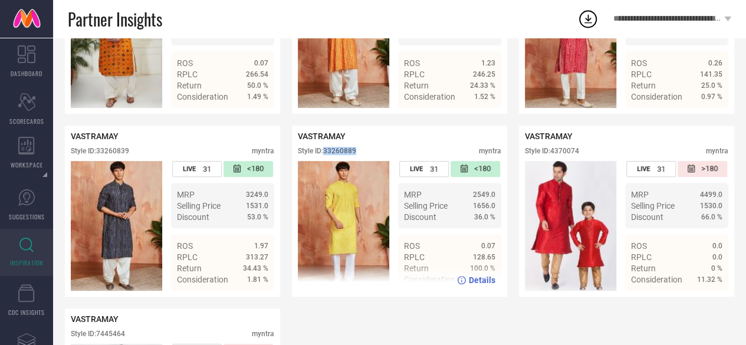
drag, startPoint x: 368, startPoint y: 183, endPoint x: 324, endPoint y: 183, distance: 43.7
click at [324, 161] on div "Style ID: 33260889 myntra" at bounding box center [400, 154] width 204 height 14
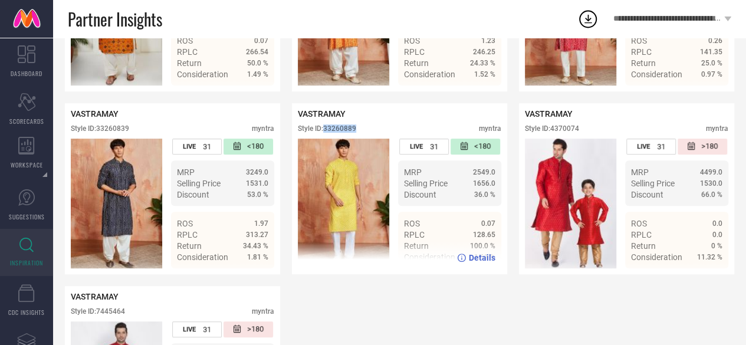
scroll to position [2404, 0]
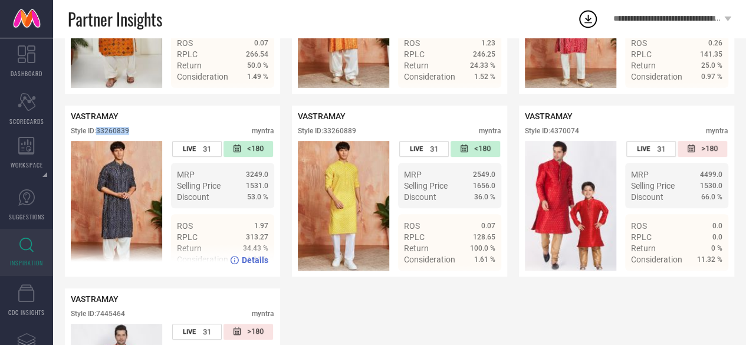
drag, startPoint x: 137, startPoint y: 165, endPoint x: 99, endPoint y: 168, distance: 38.5
click at [99, 141] on div "Style ID: 33260839 myntra" at bounding box center [173, 134] width 204 height 14
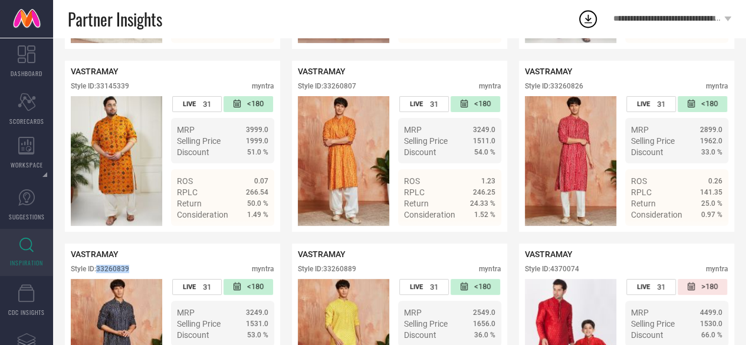
scroll to position [2264, 0]
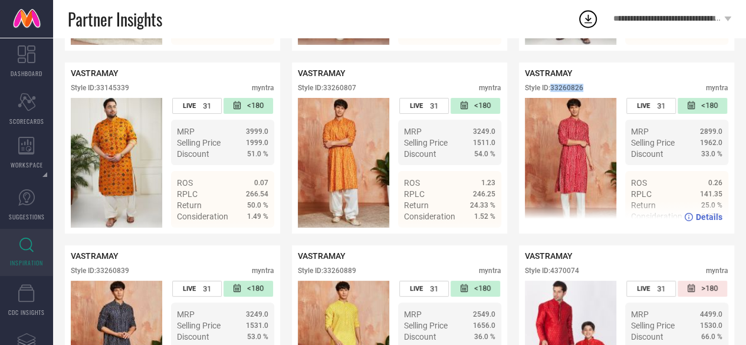
drag, startPoint x: 595, startPoint y: 114, endPoint x: 552, endPoint y: 115, distance: 42.5
click at [552, 98] on div "Style ID: 33260826 myntra" at bounding box center [627, 91] width 204 height 14
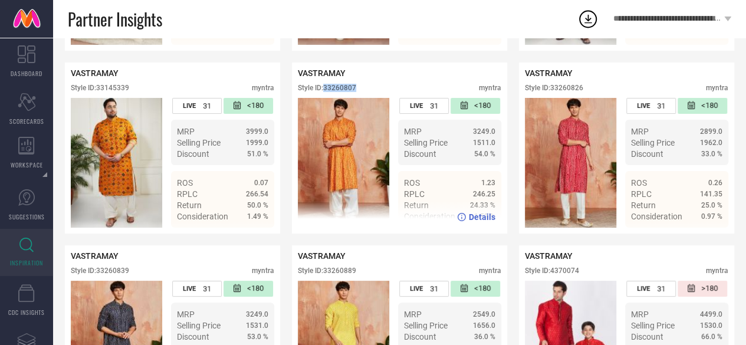
drag, startPoint x: 367, startPoint y: 117, endPoint x: 326, endPoint y: 117, distance: 41.9
click at [326, 98] on div "Style ID: 33260807 myntra" at bounding box center [400, 91] width 204 height 14
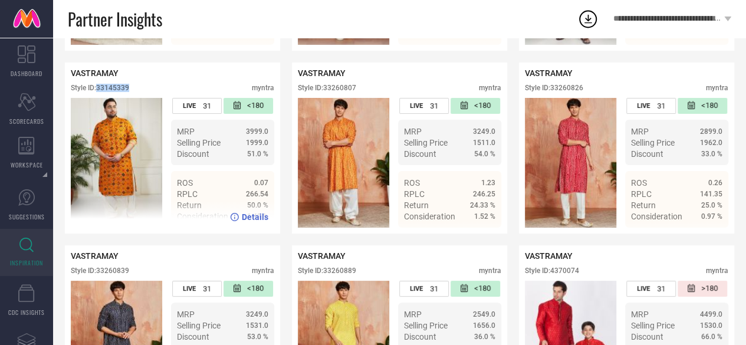
drag, startPoint x: 142, startPoint y: 115, endPoint x: 100, endPoint y: 116, distance: 41.3
click at [100, 98] on div "Style ID: 33145339 myntra" at bounding box center [173, 91] width 204 height 14
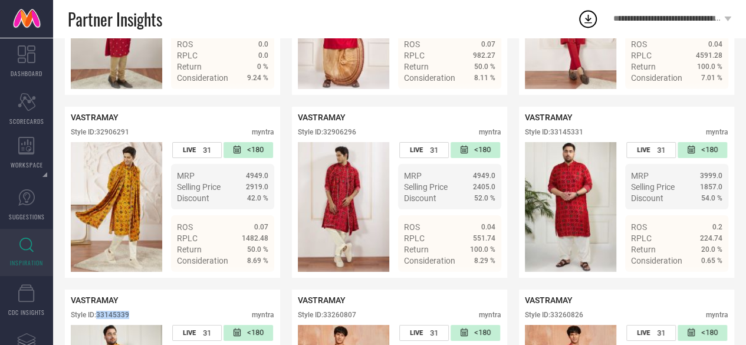
scroll to position [2036, 0]
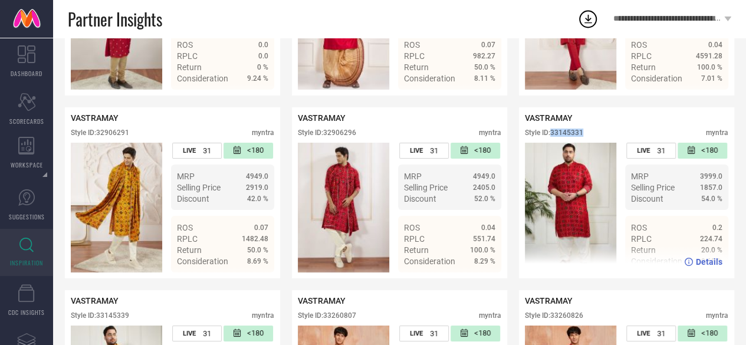
drag, startPoint x: 611, startPoint y: 156, endPoint x: 554, endPoint y: 159, distance: 57.3
click at [554, 143] on div "Style ID: 33145331 myntra" at bounding box center [627, 136] width 204 height 14
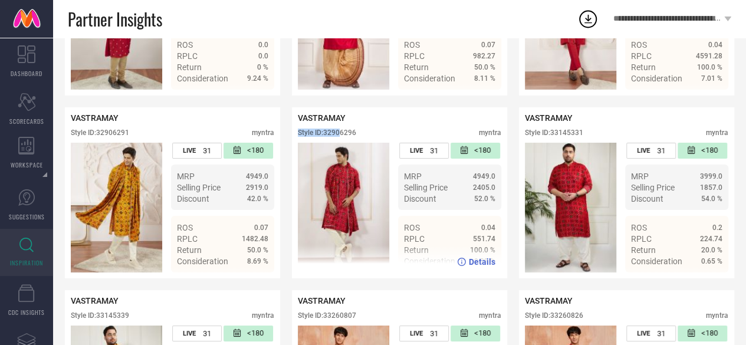
drag, startPoint x: 366, startPoint y: 150, endPoint x: 342, endPoint y: 157, distance: 25.0
click at [342, 143] on div "VASTRAMAY Style ID: 32906296 myntra" at bounding box center [400, 127] width 204 height 29
drag, startPoint x: 373, startPoint y: 157, endPoint x: 327, endPoint y: 158, distance: 46.0
click at [327, 143] on div "Style ID: 32906296 myntra" at bounding box center [400, 136] width 204 height 14
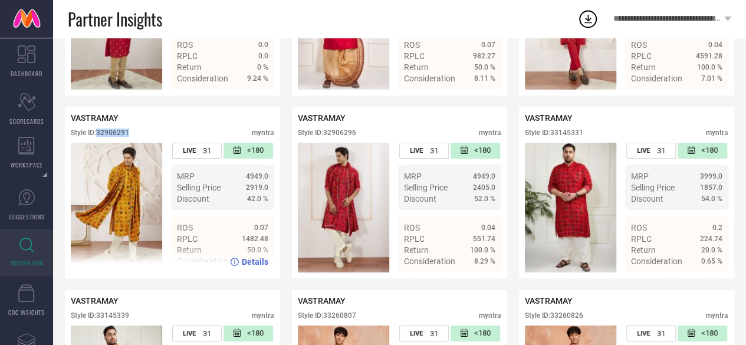
drag, startPoint x: 137, startPoint y: 158, endPoint x: 99, endPoint y: 162, distance: 37.9
click at [99, 143] on div "Style ID: 32906291 myntra" at bounding box center [173, 136] width 204 height 14
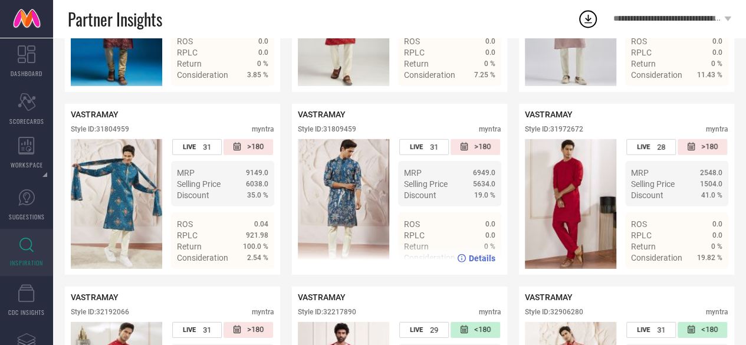
scroll to position [1619, 0]
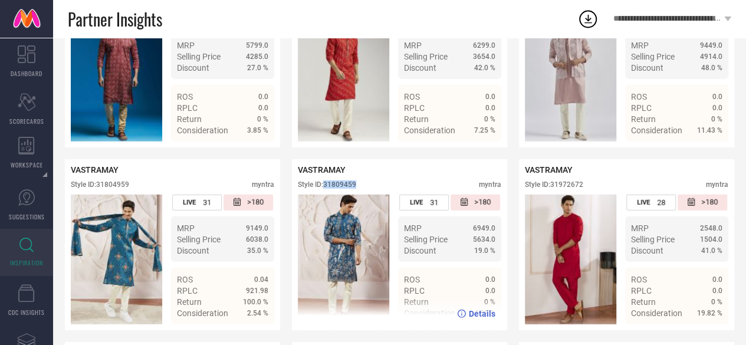
drag, startPoint x: 362, startPoint y: 204, endPoint x: 326, endPoint y: 203, distance: 36.0
click at [326, 195] on div "Style ID: 31809459 myntra" at bounding box center [400, 188] width 204 height 14
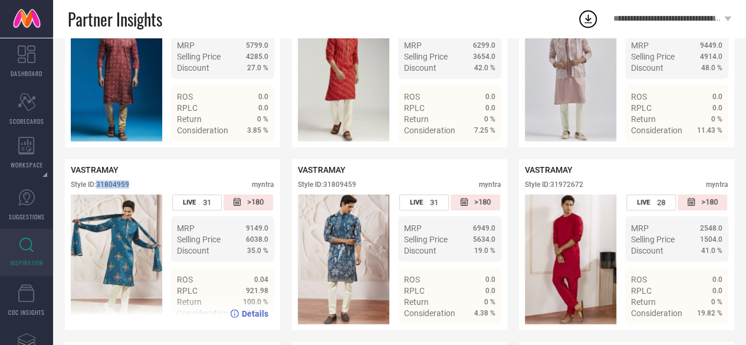
drag, startPoint x: 130, startPoint y: 208, endPoint x: 100, endPoint y: 202, distance: 31.2
click at [100, 195] on div "Style ID: 31804959 myntra" at bounding box center [173, 188] width 204 height 14
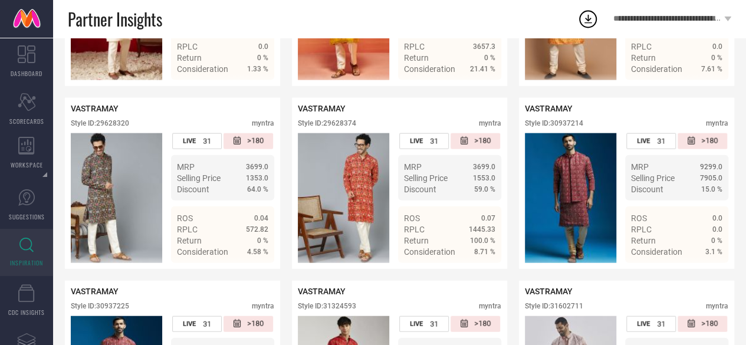
scroll to position [1314, 0]
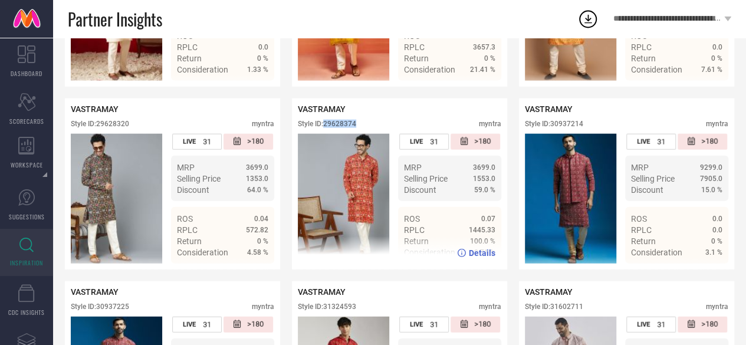
drag, startPoint x: 363, startPoint y: 145, endPoint x: 326, endPoint y: 142, distance: 37.2
click at [326, 134] on div "Style ID: 29628374 myntra" at bounding box center [400, 127] width 204 height 14
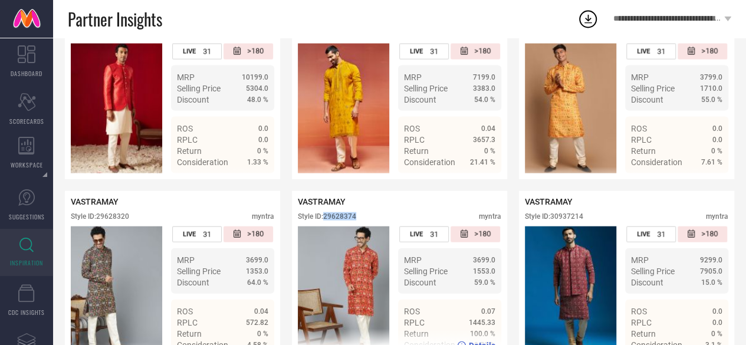
scroll to position [1224, 0]
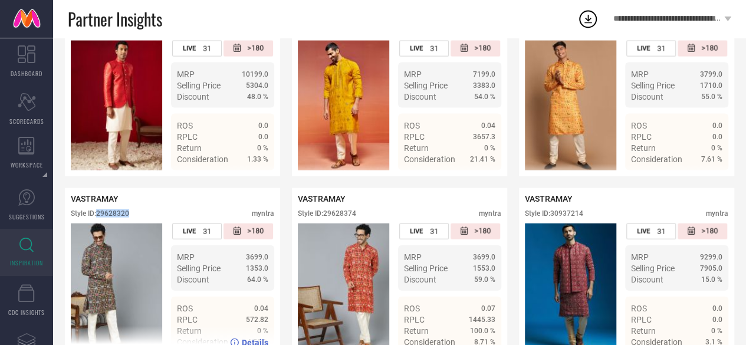
drag, startPoint x: 144, startPoint y: 227, endPoint x: 100, endPoint y: 229, distance: 44.3
click at [100, 224] on div "Style ID: 29628320 myntra" at bounding box center [173, 216] width 204 height 14
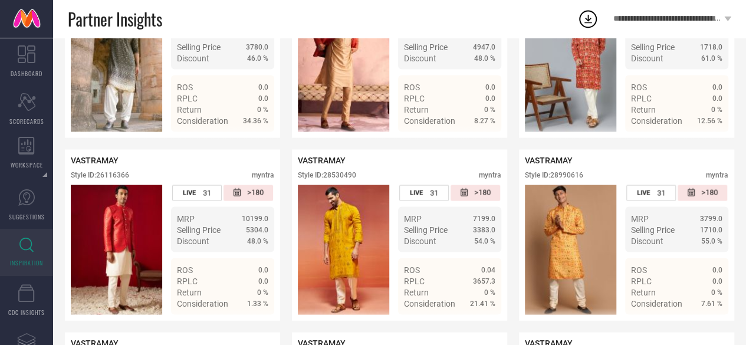
scroll to position [1078, 0]
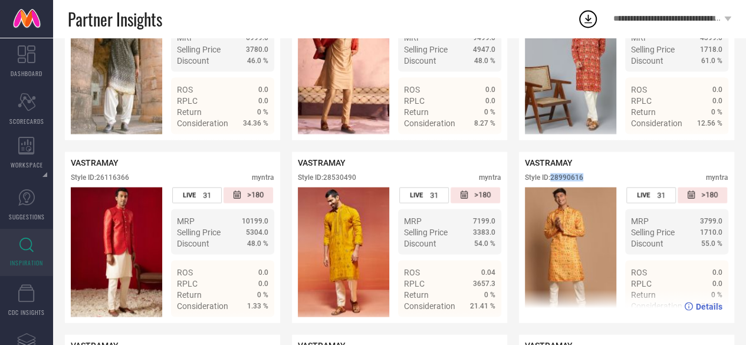
drag, startPoint x: 592, startPoint y: 192, endPoint x: 554, endPoint y: 191, distance: 38.4
click at [554, 187] on div "Style ID: 28990616 myntra" at bounding box center [627, 180] width 204 height 14
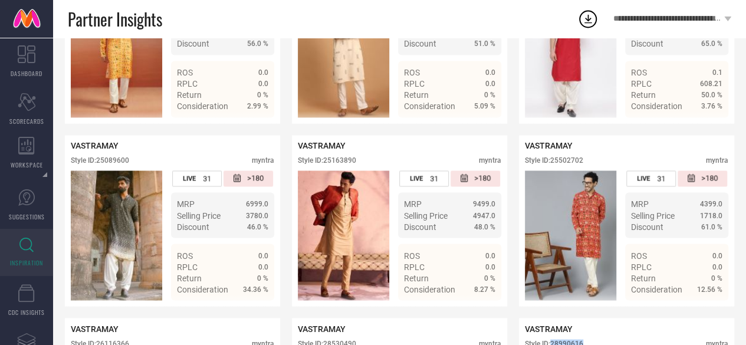
scroll to position [911, 0]
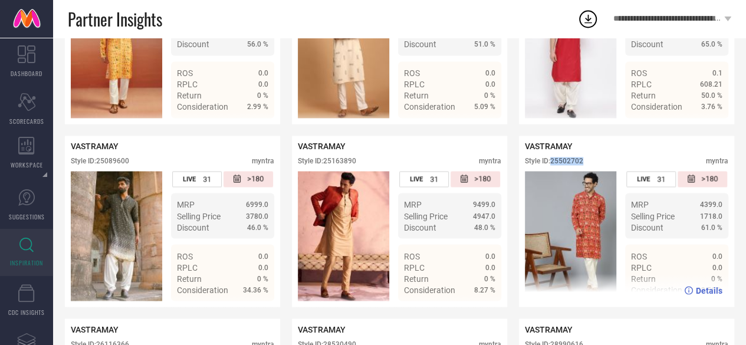
drag, startPoint x: 598, startPoint y: 172, endPoint x: 552, endPoint y: 172, distance: 46.0
click at [552, 171] on div "Style ID: 25502702 myntra" at bounding box center [627, 164] width 204 height 14
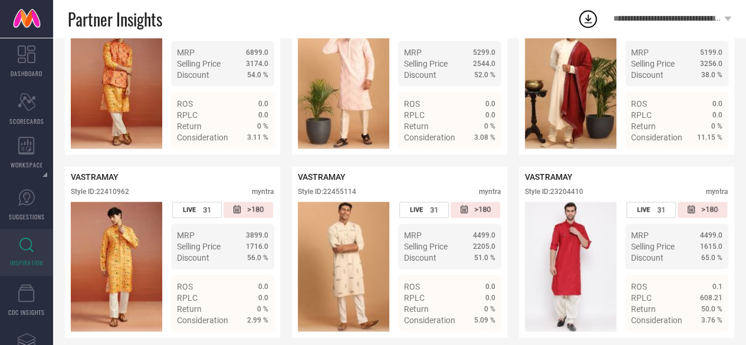
scroll to position [676, 0]
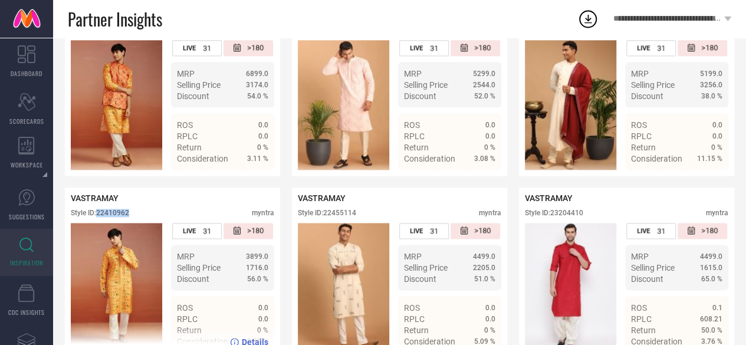
drag, startPoint x: 139, startPoint y: 225, endPoint x: 99, endPoint y: 227, distance: 40.7
click at [99, 223] on div "Style ID: 22410962 myntra" at bounding box center [173, 216] width 204 height 14
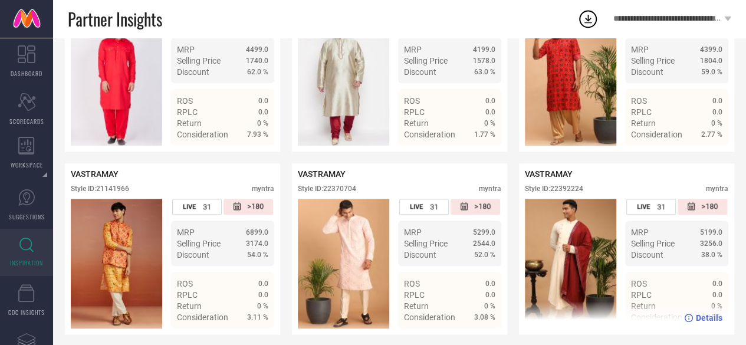
scroll to position [517, 0]
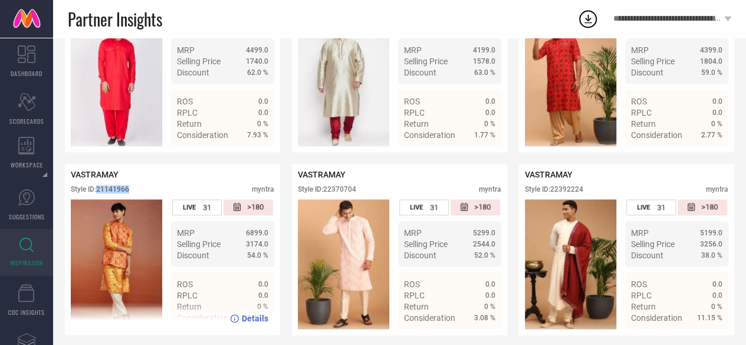
drag, startPoint x: 137, startPoint y: 200, endPoint x: 99, endPoint y: 198, distance: 38.4
click at [99, 198] on div "Style ID: 21141966 myntra" at bounding box center [173, 192] width 204 height 14
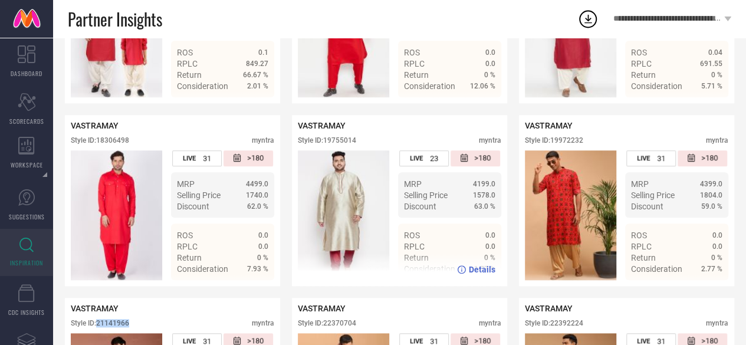
scroll to position [382, 0]
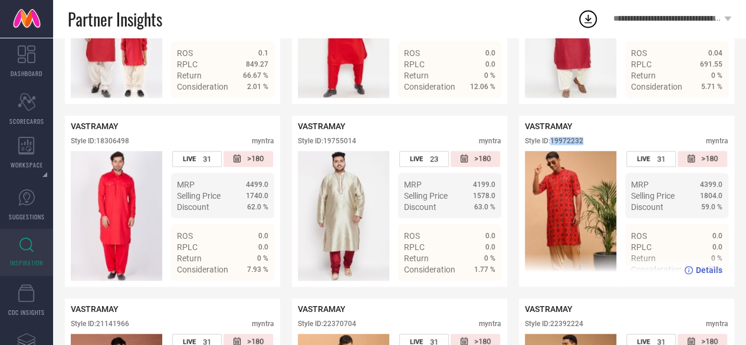
drag, startPoint x: 596, startPoint y: 142, endPoint x: 553, endPoint y: 143, distance: 42.5
click at [553, 143] on div "VASTRAMAY Style ID: 19972232 myntra" at bounding box center [627, 136] width 204 height 29
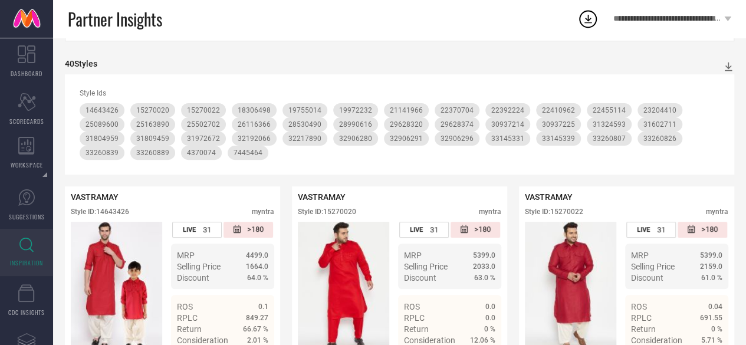
scroll to position [0, 0]
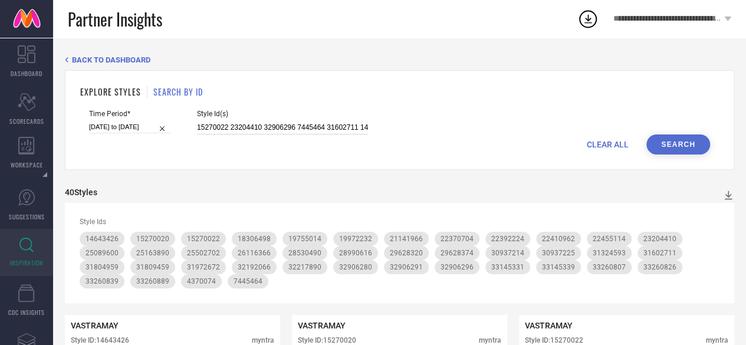
click at [301, 131] on input "15270022 23204410 32906296 7445464 31602711 14643426 19755014 4370074 31324593 …" at bounding box center [282, 128] width 171 height 14
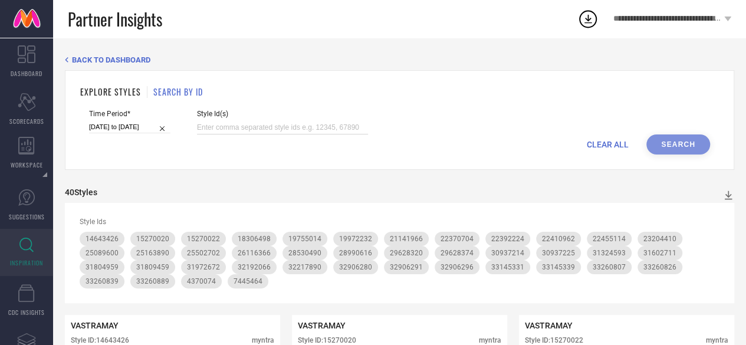
paste input "31324597 29628378 29628370 32906288 33145336 33260887 33506444 33506391 3350642…"
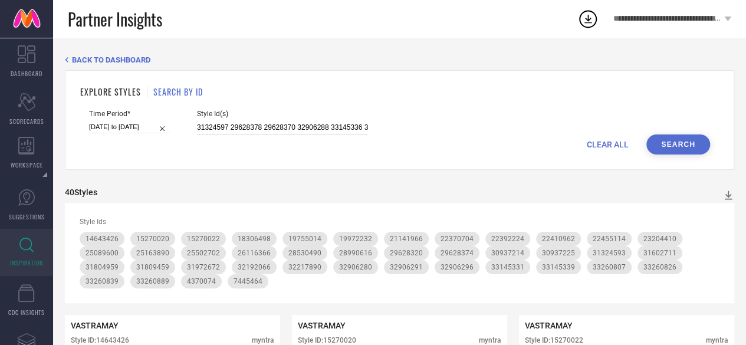
scroll to position [0, 763]
type input "31324597 29628378 29628370 32906288 33145336 33260887 33506444 33506391 3350642…"
click at [674, 146] on button "Search" at bounding box center [678, 144] width 64 height 20
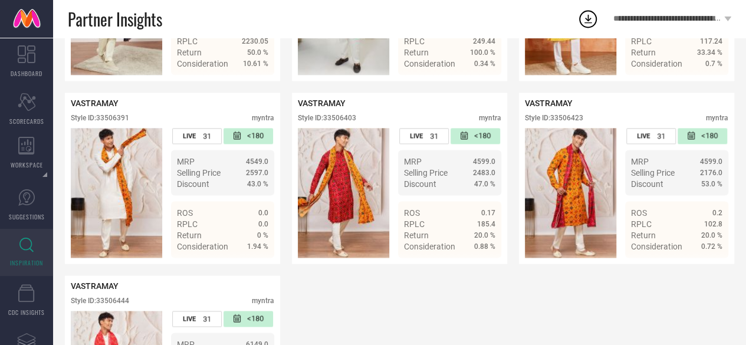
scroll to position [875, 0]
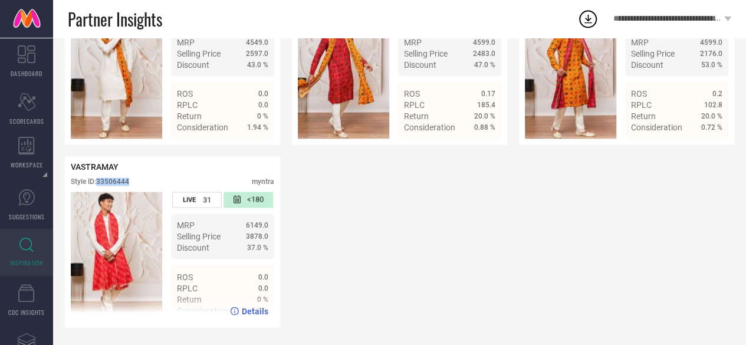
drag, startPoint x: 142, startPoint y: 178, endPoint x: 98, endPoint y: 179, distance: 44.3
click at [98, 179] on div "Style ID: 33506444 myntra" at bounding box center [173, 185] width 204 height 14
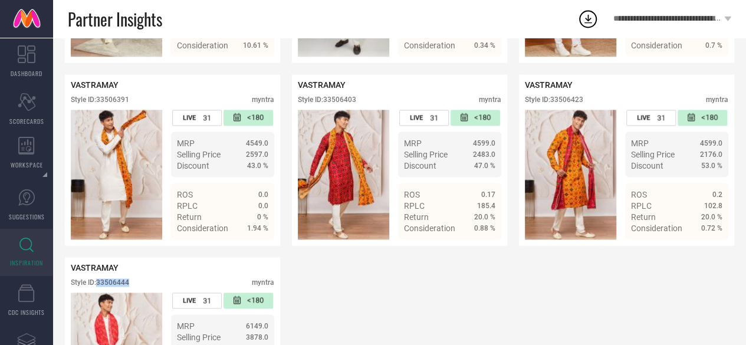
scroll to position [760, 0]
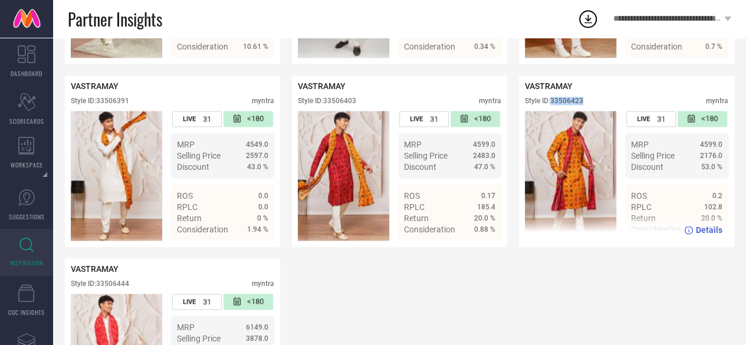
drag, startPoint x: 595, startPoint y: 113, endPoint x: 553, endPoint y: 113, distance: 42.5
click at [553, 111] on div "Style ID: 33506423 myntra" at bounding box center [627, 104] width 204 height 14
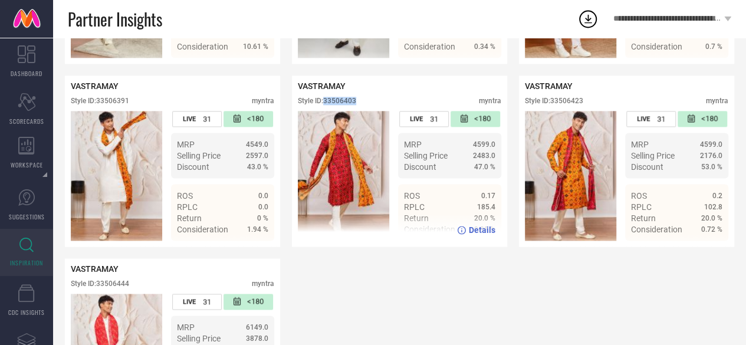
drag, startPoint x: 369, startPoint y: 110, endPoint x: 326, endPoint y: 111, distance: 42.5
click at [326, 111] on div "Style ID: 33506403 myntra" at bounding box center [400, 104] width 204 height 14
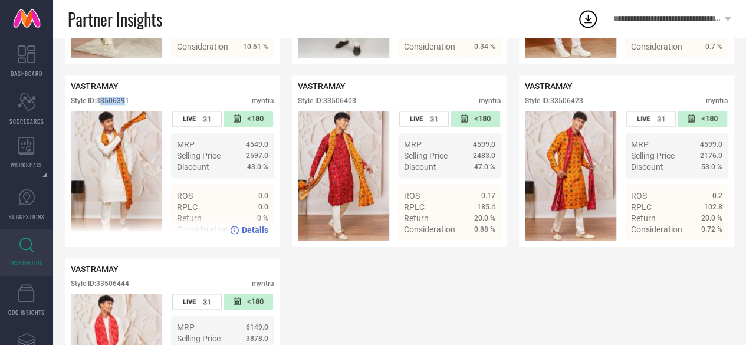
drag, startPoint x: 129, startPoint y: 111, endPoint x: 101, endPoint y: 110, distance: 27.2
click at [101, 105] on div "Style ID: 33506391" at bounding box center [100, 101] width 58 height 8
drag, startPoint x: 151, startPoint y: 110, endPoint x: 99, endPoint y: 109, distance: 51.9
click at [99, 109] on div "Style ID: 33506391 myntra" at bounding box center [173, 104] width 204 height 14
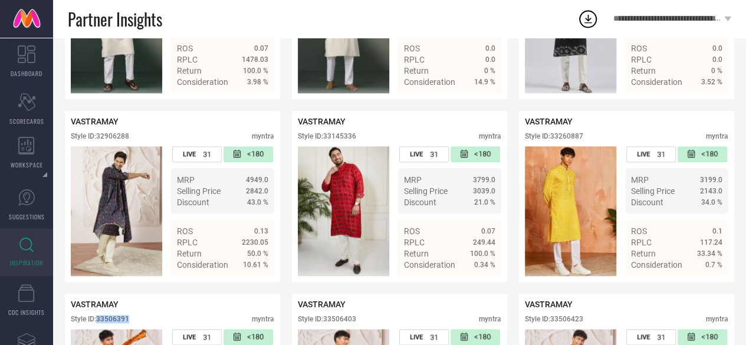
scroll to position [538, 0]
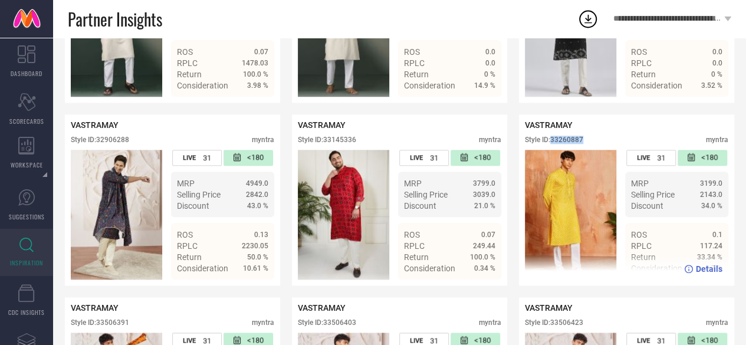
drag, startPoint x: 597, startPoint y: 150, endPoint x: 554, endPoint y: 146, distance: 43.3
click at [554, 146] on div "Style ID: 33260887 myntra" at bounding box center [627, 143] width 204 height 14
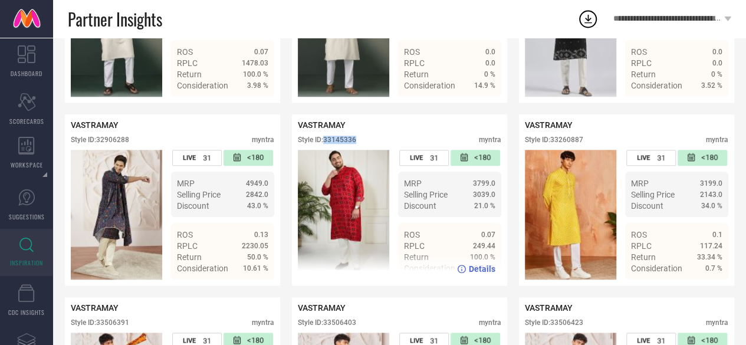
drag, startPoint x: 362, startPoint y: 150, endPoint x: 326, endPoint y: 150, distance: 36.6
click at [326, 150] on div "Style ID: 33145336 myntra" at bounding box center [400, 143] width 204 height 14
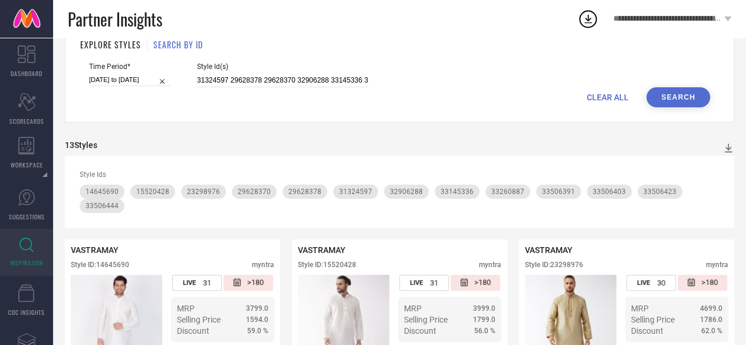
scroll to position [0, 0]
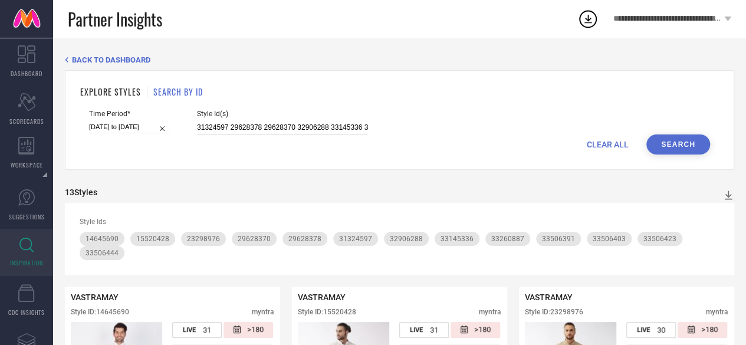
click at [302, 129] on input "31324597 29628378 29628370 32906288 33145336 33260887 33506444 33506391 3350642…" at bounding box center [282, 128] width 171 height 14
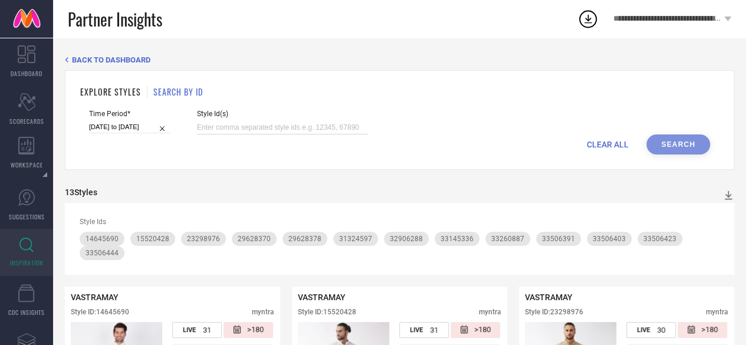
paste input "23298976"
type input "23298976"
click at [688, 149] on button "Search" at bounding box center [678, 144] width 64 height 20
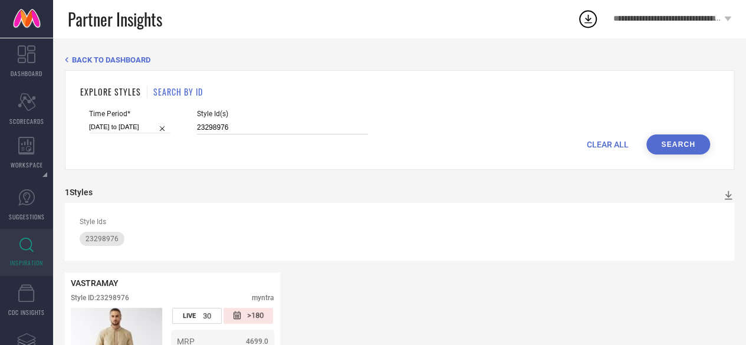
drag, startPoint x: 236, startPoint y: 126, endPoint x: 178, endPoint y: 132, distance: 58.7
click at [178, 132] on div "Time Period* [DATE] to [DATE] Style Id(s) 23298976" at bounding box center [399, 122] width 621 height 25
paste input "36540305 36540301 36540308 36540330 36540287 36540265 36540309 36540324 3654032…"
type input "36540305 36540301 36540308 36540330 36540287 36540265 36540309 36540324 3654032…"
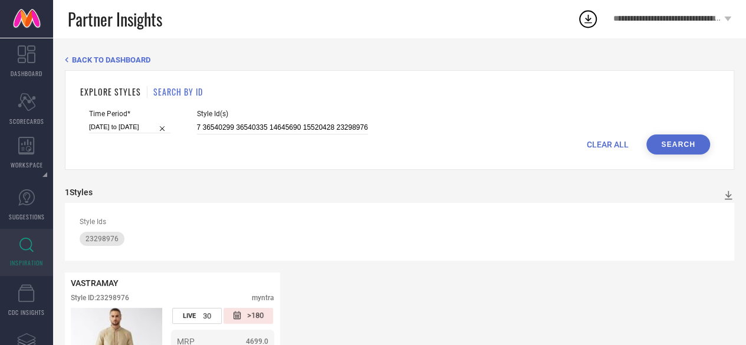
scroll to position [0, 0]
click at [670, 153] on button "Search" at bounding box center [678, 144] width 64 height 20
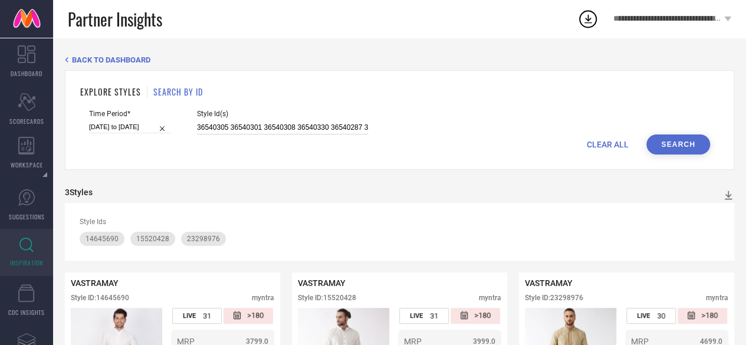
click at [287, 131] on input "36540305 36540301 36540308 36540330 36540287 36540265 36540309 36540324 3654032…" at bounding box center [282, 128] width 171 height 14
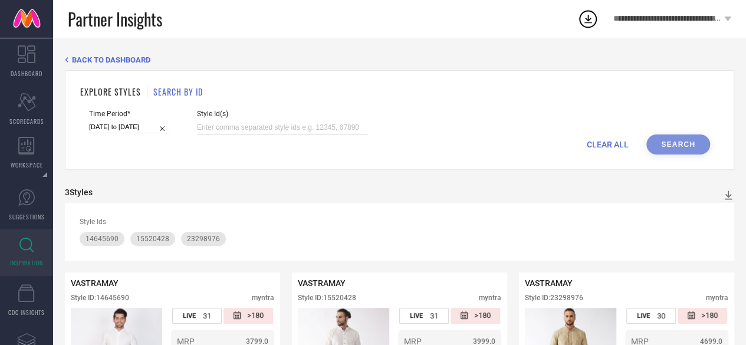
paste input "15270022 23204410 7445464 31602711 14643426 19755014 4370074 31324593 25163890 …"
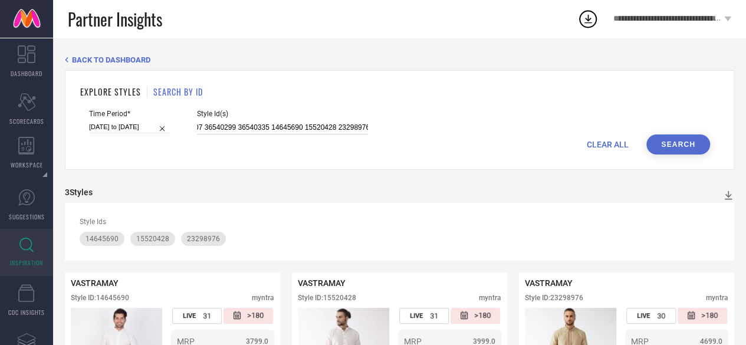
type input "15270022 23204410 7445464 31602711 14643426 19755014 4370074 31324593 25163890 …"
click at [668, 149] on button "Search" at bounding box center [678, 144] width 64 height 20
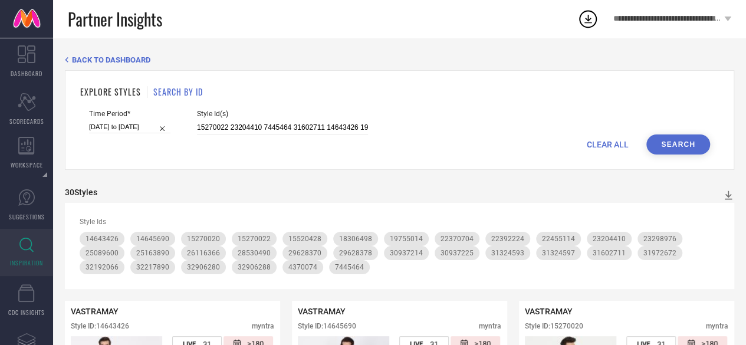
click at [239, 120] on div "Style Id(s) 15270022 23204410 7445464 31602711 14643426 19755014 4370074 313245…" at bounding box center [282, 122] width 171 height 25
click at [238, 127] on input "15270022 23204410 7445464 31602711 14643426 19755014 4370074 31324593 25163890 …" at bounding box center [282, 128] width 171 height 14
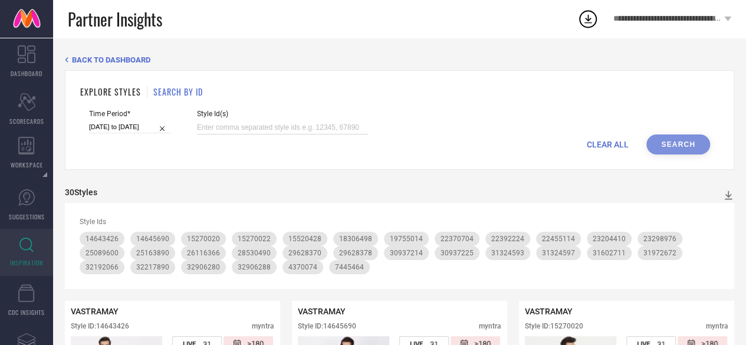
paste input "12963038 32973544 14645554 20983038 22410942 20983056 22159204 22475988 3180488…"
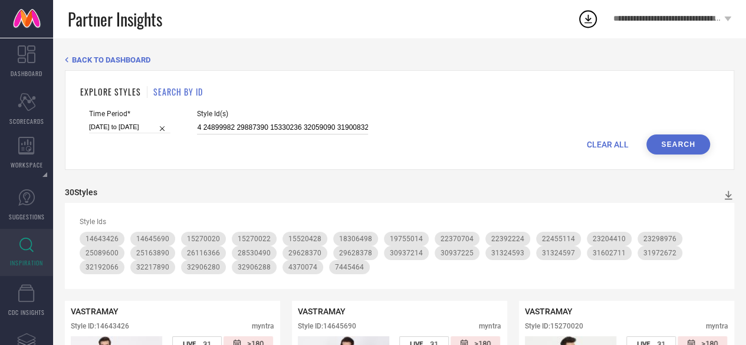
type input "12963038 32973544 14645554 20983038 22410942 20983056 22159204 22475988 3180488…"
click at [665, 146] on button "Search" at bounding box center [678, 144] width 64 height 20
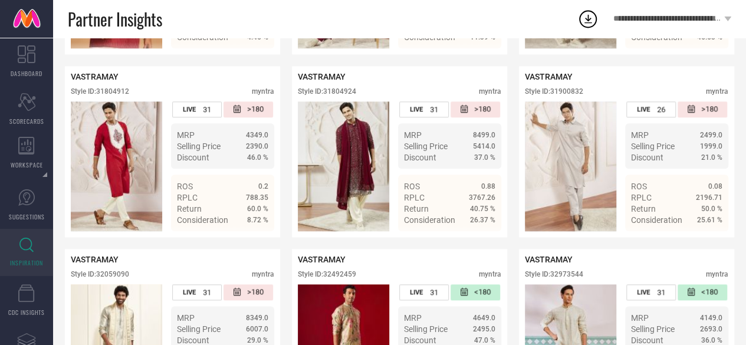
scroll to position [2817, 0]
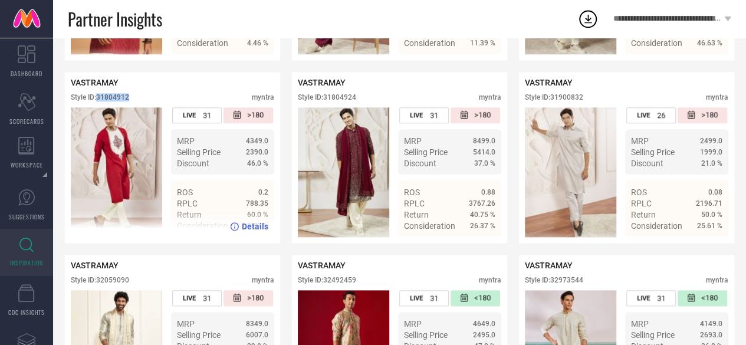
drag, startPoint x: 137, startPoint y: 133, endPoint x: 98, endPoint y: 132, distance: 38.9
click at [98, 107] on div "Style ID: 31804912 myntra" at bounding box center [173, 100] width 204 height 14
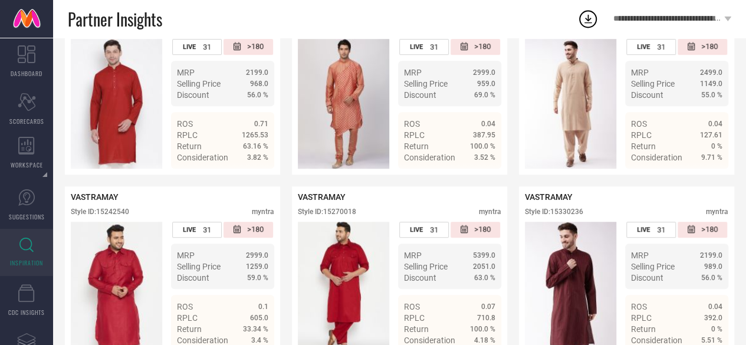
scroll to position [0, 0]
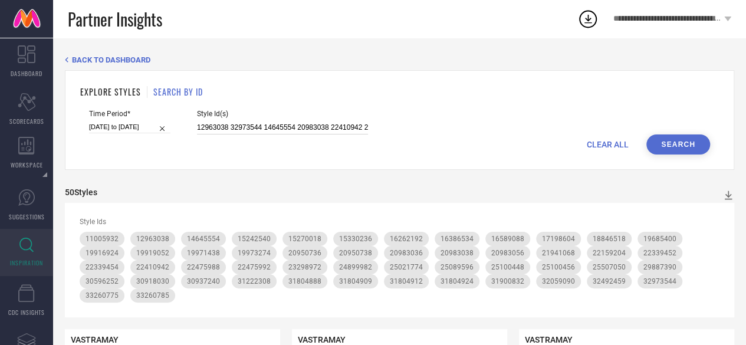
click at [227, 127] on input "12963038 32973544 14645554 20983038 22410942 20983056 22159204 22475988 3180488…" at bounding box center [282, 128] width 171 height 14
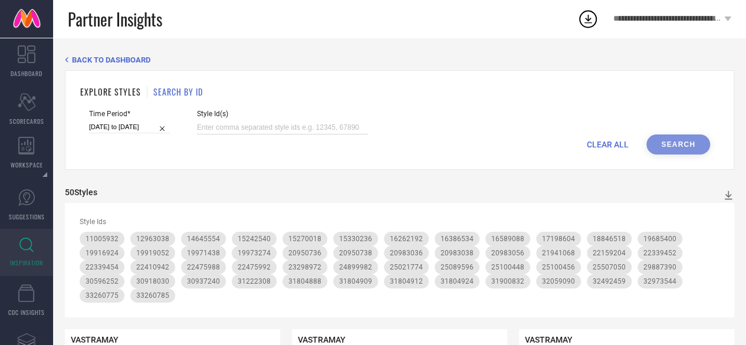
paste input "12963038 32973544 14645554 20983038 22410942 20983056 22159204 22475988 3180488…"
type input "12963038 32973544 14645554 20983038 22410942 20983056 22159204 22475988 3180488…"
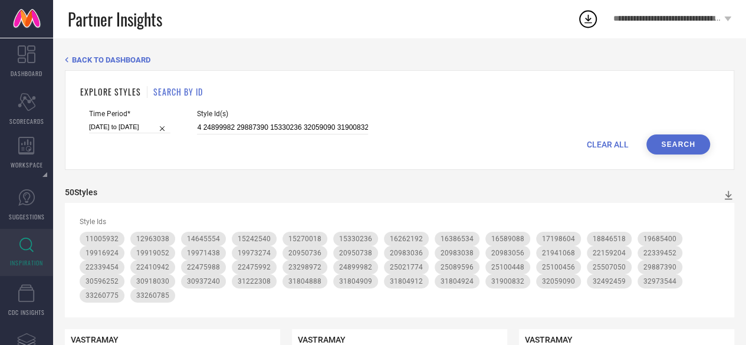
click at [692, 142] on button "Search" at bounding box center [678, 144] width 64 height 20
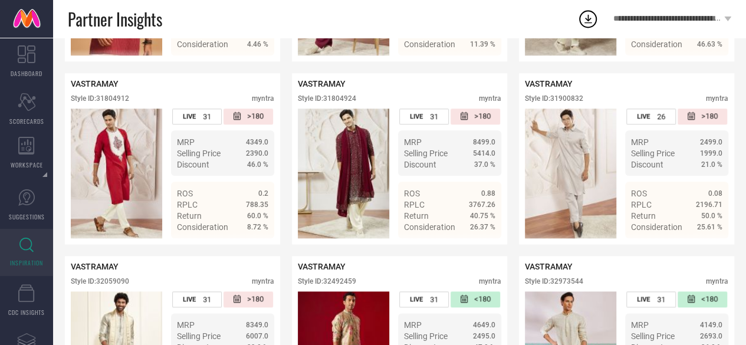
scroll to position [2813, 0]
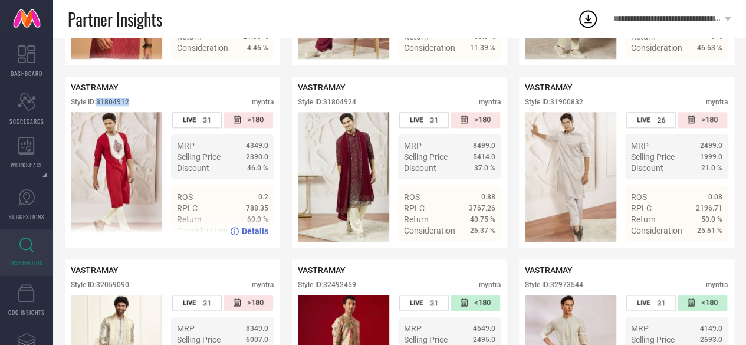
drag, startPoint x: 144, startPoint y: 137, endPoint x: 99, endPoint y: 139, distance: 44.8
click at [99, 112] on div "Style ID: 31804912 myntra" at bounding box center [173, 105] width 204 height 14
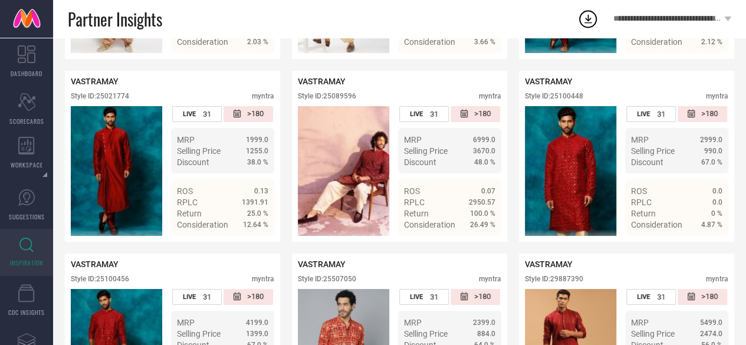
scroll to position [2087, 0]
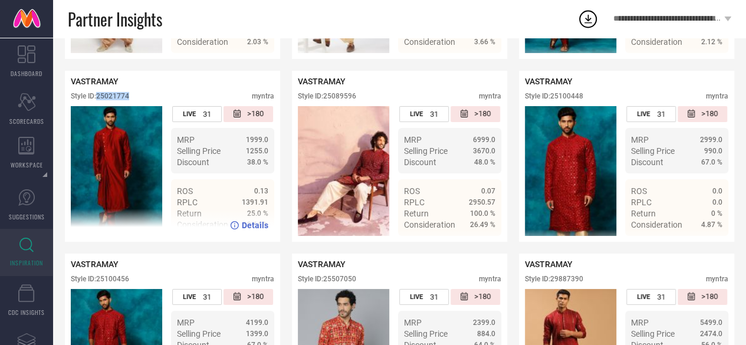
drag, startPoint x: 141, startPoint y: 119, endPoint x: 97, endPoint y: 120, distance: 44.3
click at [97, 106] on div "Style ID: 25021774 myntra" at bounding box center [173, 99] width 204 height 14
click at [145, 106] on div "VASTRAMAY Style ID: 25021774 myntra" at bounding box center [173, 91] width 204 height 29
drag, startPoint x: 140, startPoint y: 121, endPoint x: 99, endPoint y: 122, distance: 40.7
click at [99, 106] on div "Style ID: 25021774 myntra" at bounding box center [173, 99] width 204 height 14
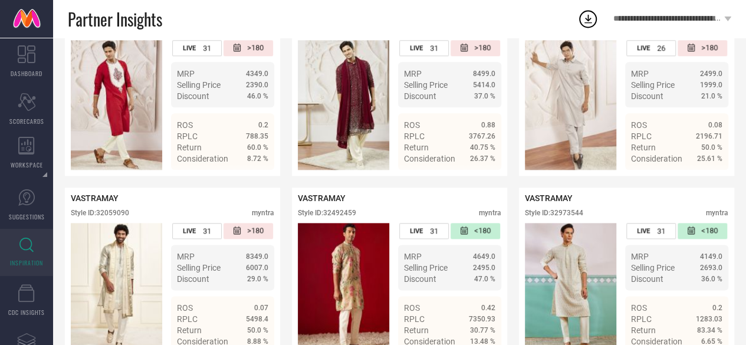
scroll to position [2883, 0]
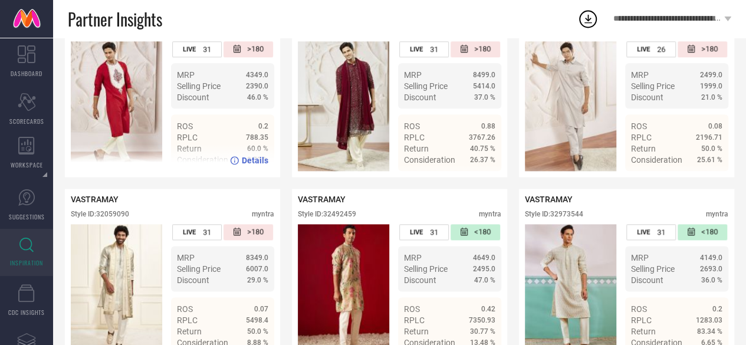
drag, startPoint x: 142, startPoint y: 62, endPoint x: 100, endPoint y: 64, distance: 42.5
click at [100, 41] on div "VASTRAMAY Style ID: 31804912 myntra" at bounding box center [173, 26] width 204 height 29
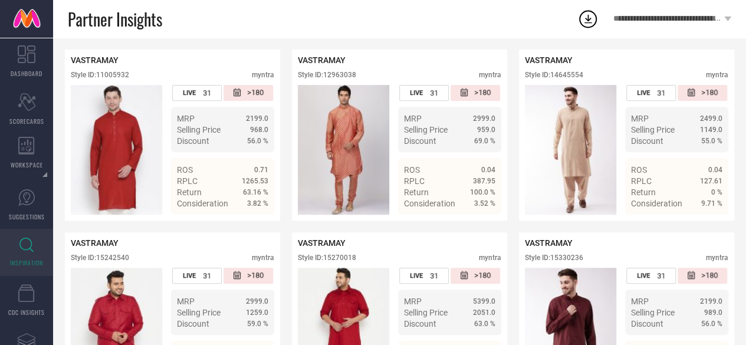
scroll to position [0, 0]
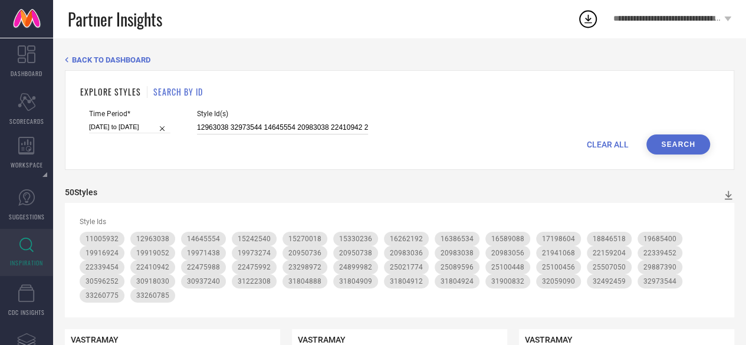
click at [298, 125] on input "12963038 32973544 14645554 20983038 22410942 20983056 22159204 22475988 3180488…" at bounding box center [282, 128] width 171 height 14
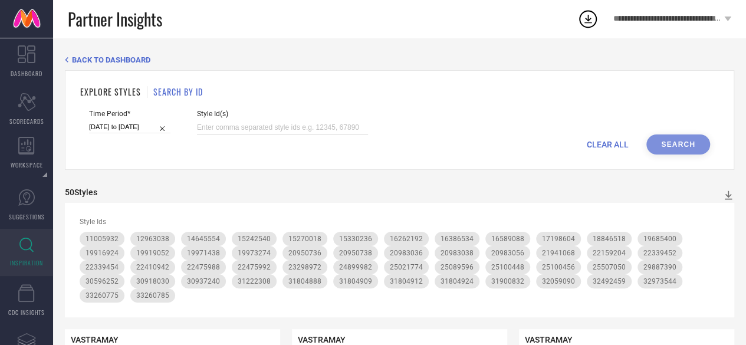
paste input "15270022 23204410 23275766 32906296 7445464 31602711 19821456 31324599 14643426…"
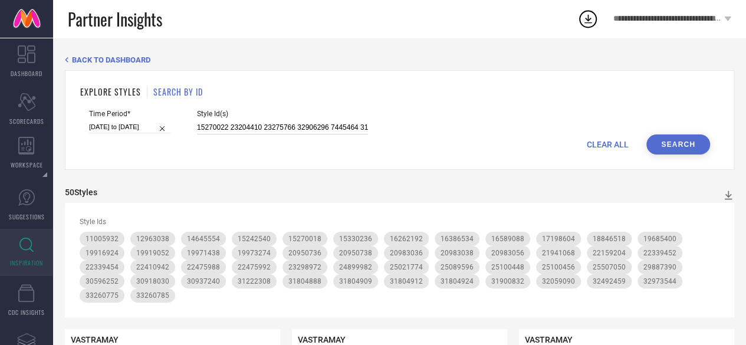
scroll to position [0, 1491]
type input "15270022 23204410 23275766 32906296 7445464 31602711 19821456 31324599 14643426…"
click at [685, 136] on button "Search" at bounding box center [678, 144] width 64 height 20
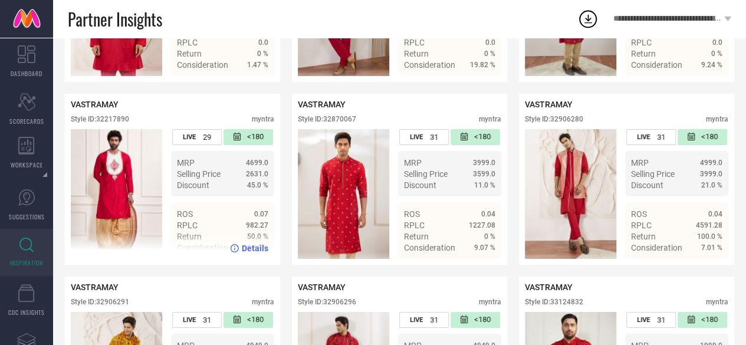
scroll to position [2060, 0]
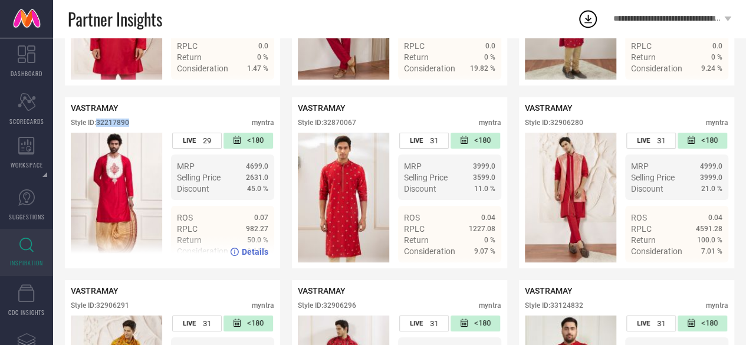
drag, startPoint x: 137, startPoint y: 149, endPoint x: 99, endPoint y: 149, distance: 37.8
click at [99, 133] on div "Style ID: 32217890 myntra" at bounding box center [173, 126] width 204 height 14
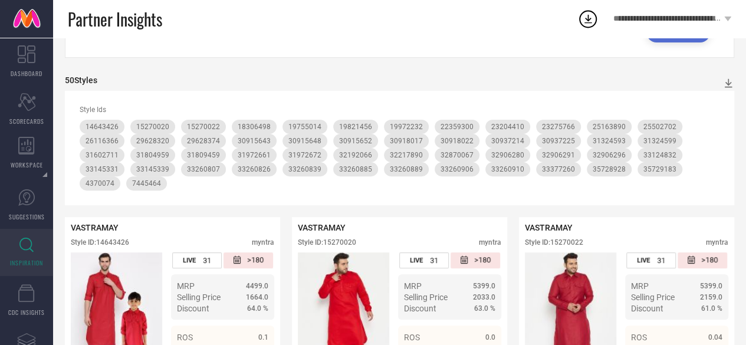
scroll to position [0, 0]
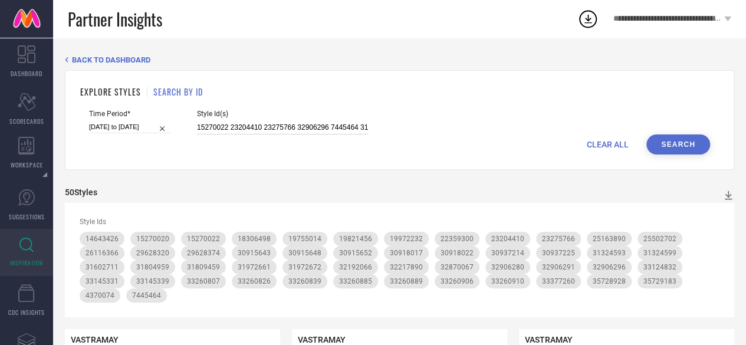
click at [207, 127] on input "15270022 23204410 23275766 32906296 7445464 31602711 19821456 31324599 14643426…" at bounding box center [282, 128] width 171 height 14
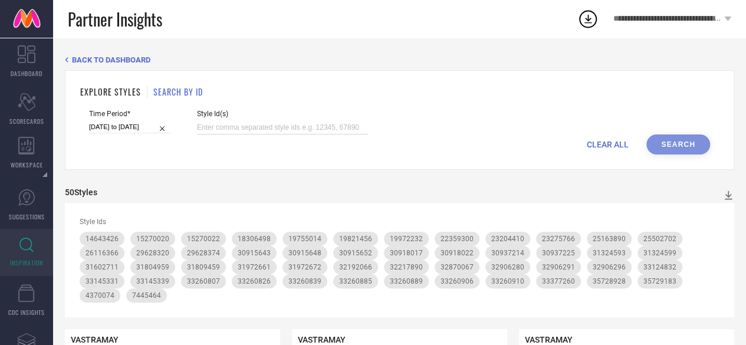
paste input "25089600 25507044 28494074 28494088 28494098 28494058 28530490 28990616 2925384…"
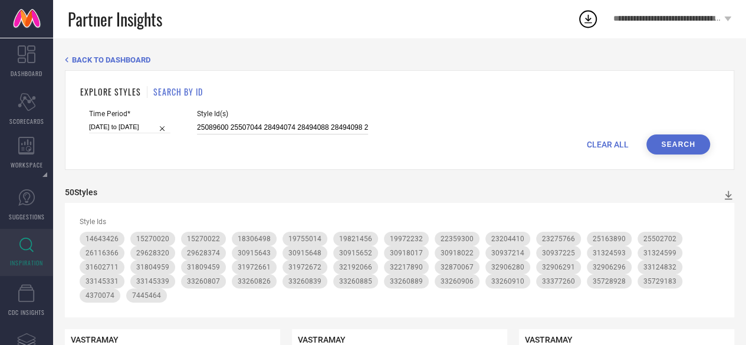
scroll to position [0, 1499]
type input "25089600 25507044 28494074 28494088 28494098 28494058 28530490 28990616 2925384…"
click at [700, 145] on button "Search" at bounding box center [678, 144] width 64 height 20
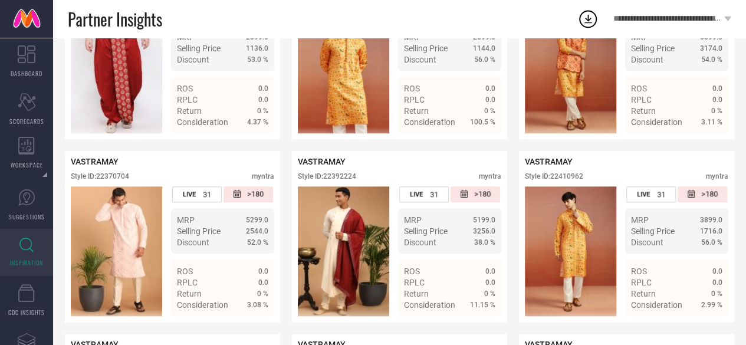
scroll to position [543, 0]
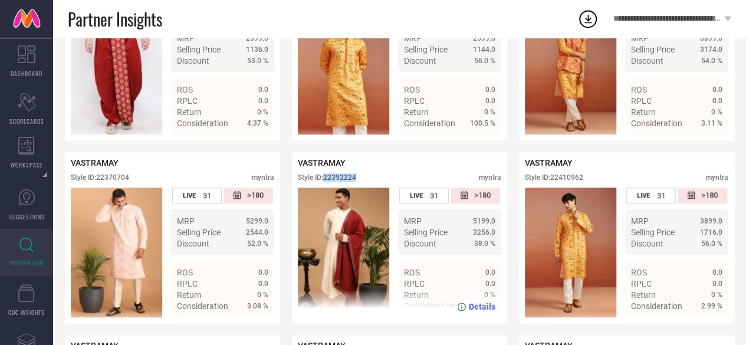
drag, startPoint x: 363, startPoint y: 185, endPoint x: 326, endPoint y: 187, distance: 37.2
click at [326, 187] on div "Style ID: 22392224 myntra" at bounding box center [400, 180] width 204 height 14
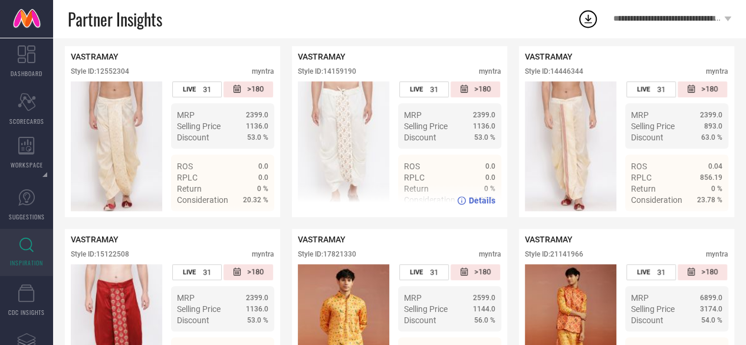
scroll to position [0, 0]
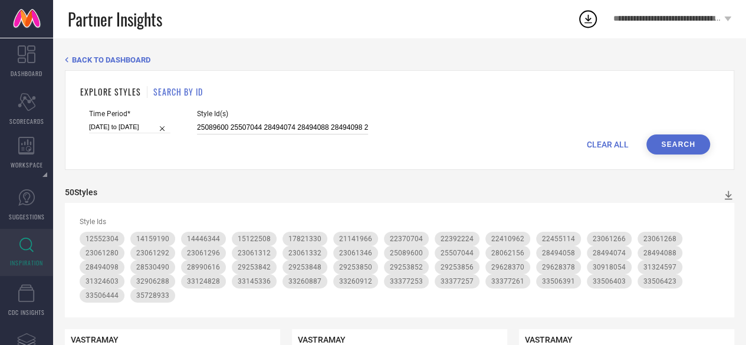
click at [263, 130] on input "25089600 25507044 28494074 28494088 28494098 28494058 28530490 28990616 2925384…" at bounding box center [282, 128] width 171 height 14
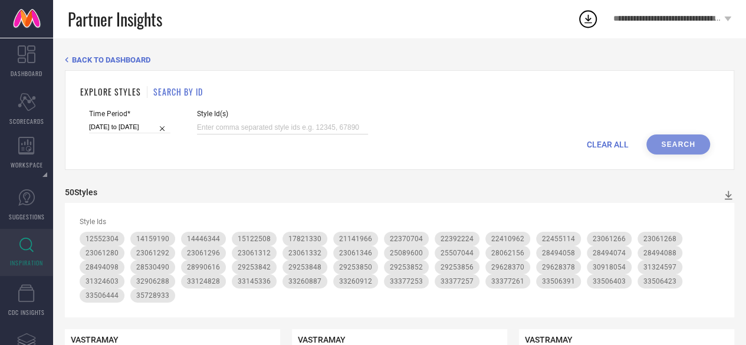
paste input "35728914 33260782 33260899 36549105 36549096 36549101 36549058 36549062 3655052…"
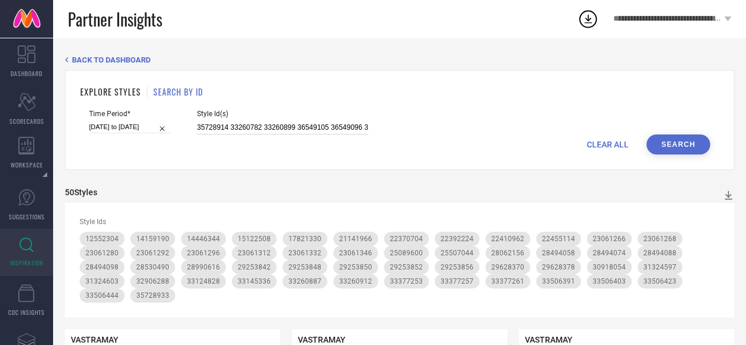
scroll to position [0, 1600]
type input "35728914 33260782 33260899 36549105 36549096 36549101 36549058 36549062 3655052…"
click at [671, 142] on button "Search" at bounding box center [678, 144] width 64 height 20
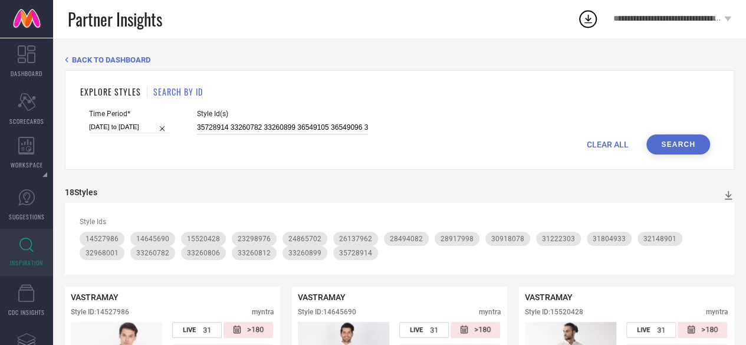
click at [331, 127] on input "35728914 33260782 33260899 36549105 36549096 36549101 36549058 36549062 3655052…" at bounding box center [282, 128] width 171 height 14
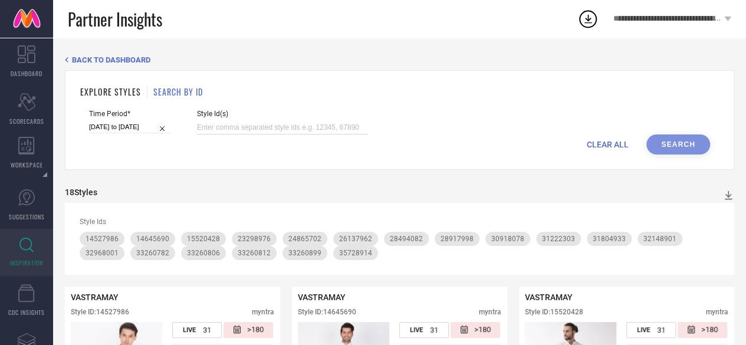
paste input "28062156 23061280 14446344 14159190 23061266 23061346 23061268 23061332 2306129…"
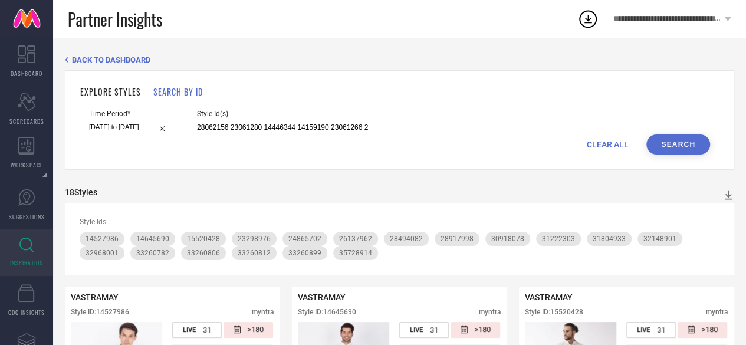
scroll to position [0, 262]
type input "28062156 23061280 14446344 14159190 23061266 23061346 23061268 23061332 2306129…"
click at [670, 142] on button "Search" at bounding box center [678, 144] width 64 height 20
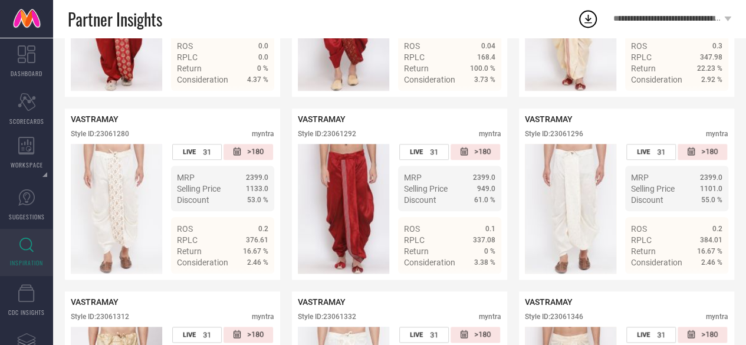
scroll to position [540, 0]
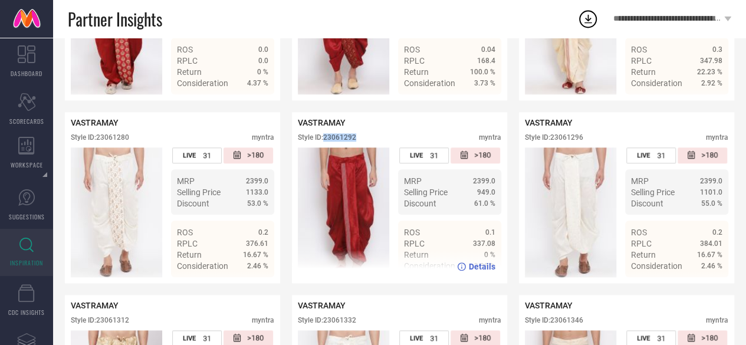
drag, startPoint x: 369, startPoint y: 145, endPoint x: 326, endPoint y: 147, distance: 43.7
click at [326, 147] on div "Style ID: 23061292 myntra" at bounding box center [400, 140] width 204 height 14
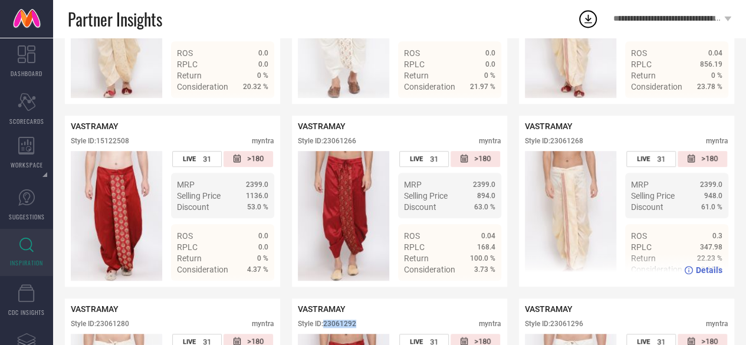
scroll to position [353, 0]
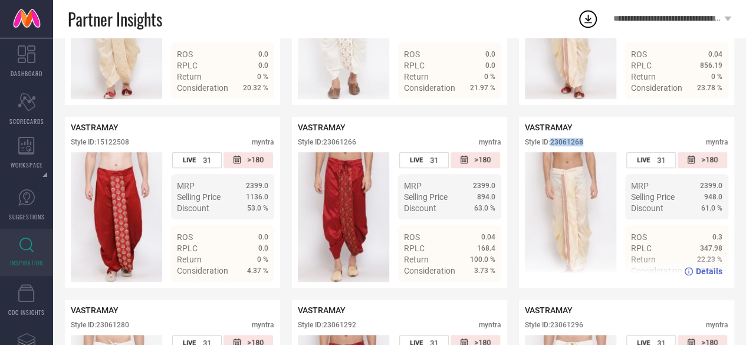
drag, startPoint x: 589, startPoint y: 147, endPoint x: 553, endPoint y: 146, distance: 35.4
click at [553, 146] on div "Style ID: 23061268 myntra" at bounding box center [627, 145] width 204 height 14
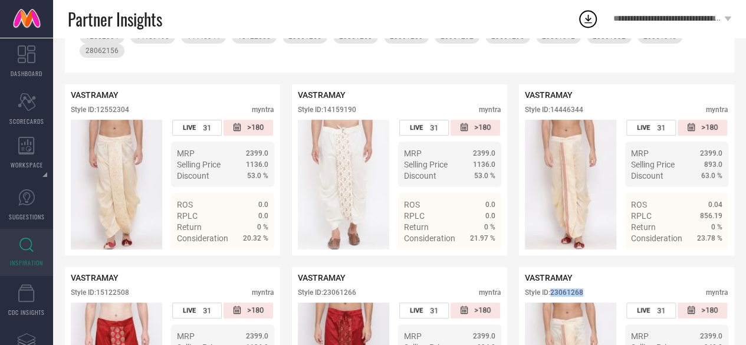
scroll to position [202, 0]
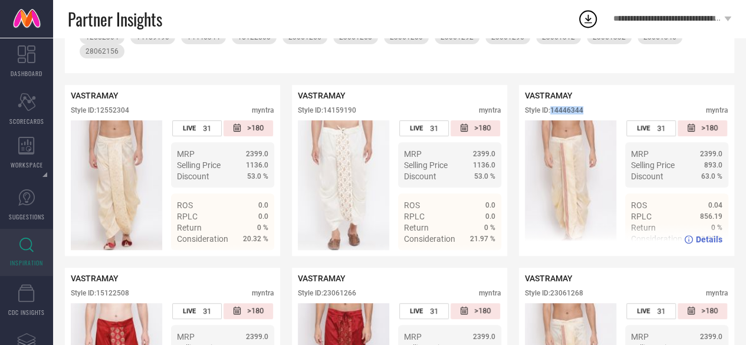
drag, startPoint x: 597, startPoint y: 115, endPoint x: 553, endPoint y: 114, distance: 44.3
click at [553, 114] on div "Style ID: 14446344 myntra" at bounding box center [627, 113] width 204 height 14
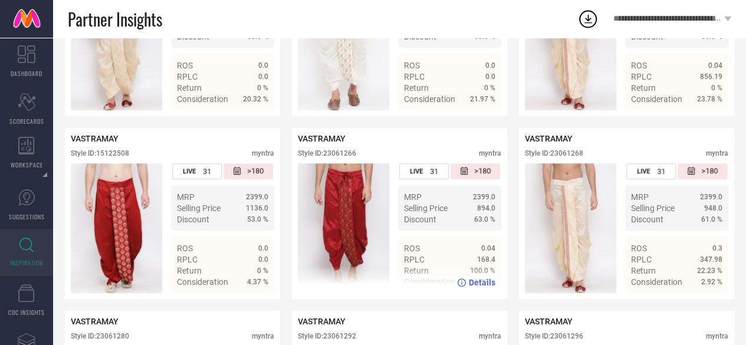
scroll to position [337, 0]
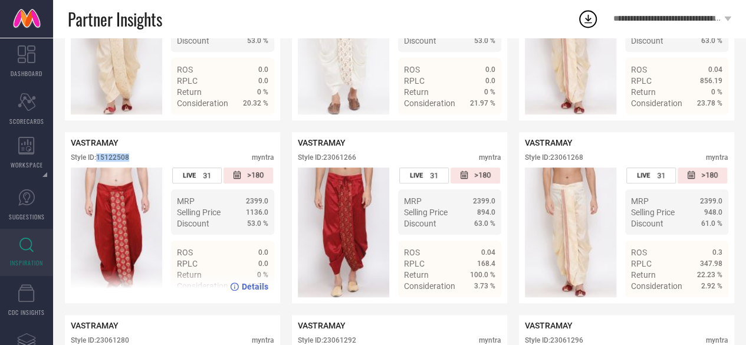
drag, startPoint x: 140, startPoint y: 160, endPoint x: 99, endPoint y: 157, distance: 41.4
click at [99, 157] on div "VASTRAMAY Style ID: 15122508 myntra" at bounding box center [173, 152] width 204 height 29
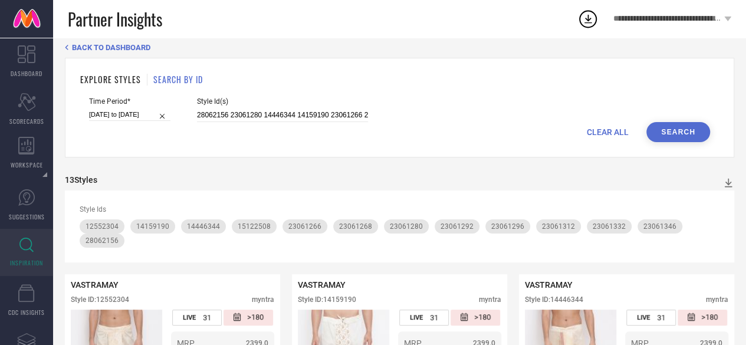
scroll to position [0, 0]
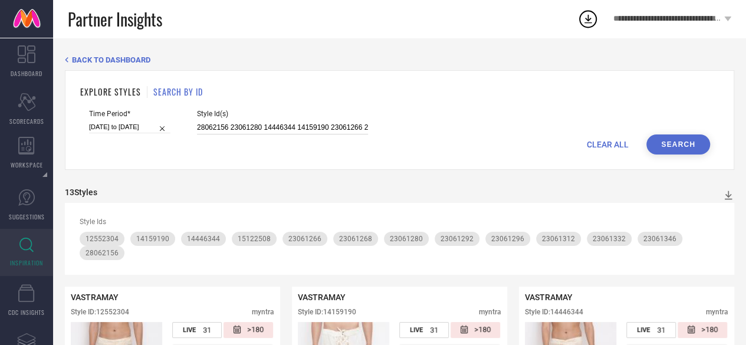
click at [346, 124] on input "28062156 23061280 14446344 14159190 23061266 23061346 23061268 23061332 2306129…" at bounding box center [282, 128] width 171 height 14
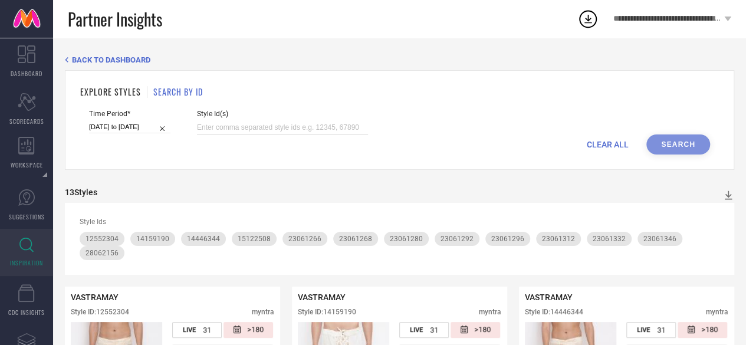
paste input "12963038 33260785 15242540 11005932 19916924 25100448 30918030 31222308 2502177…"
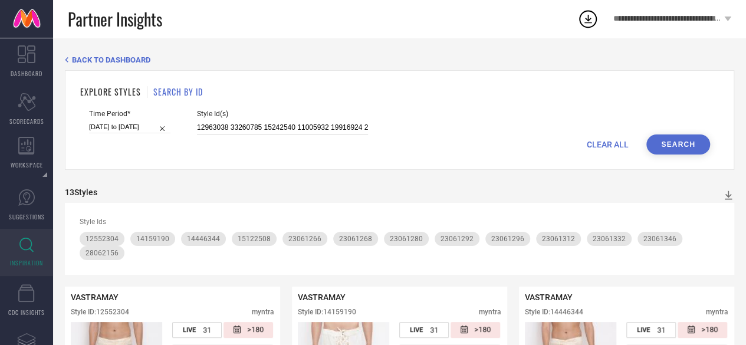
scroll to position [0, 2336]
type input "12963038 33260785 15242540 11005932 19916924 25100448 30918030 31222308 2502177…"
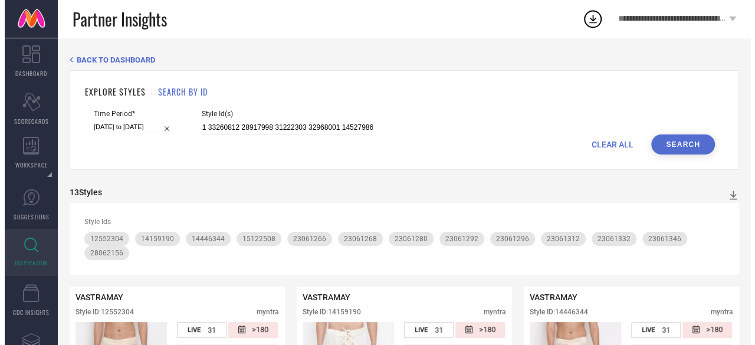
scroll to position [0, 0]
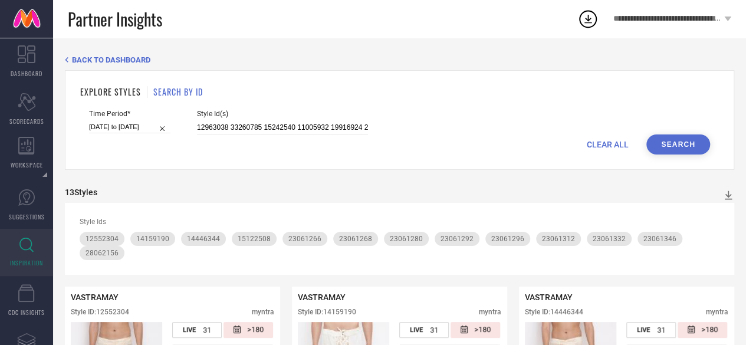
click at [664, 136] on button "Search" at bounding box center [678, 144] width 64 height 20
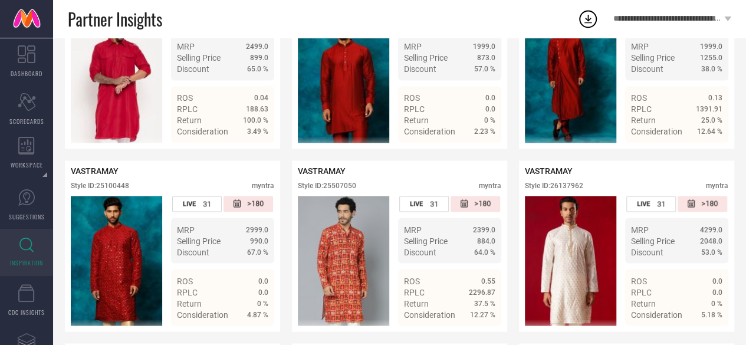
scroll to position [902, 0]
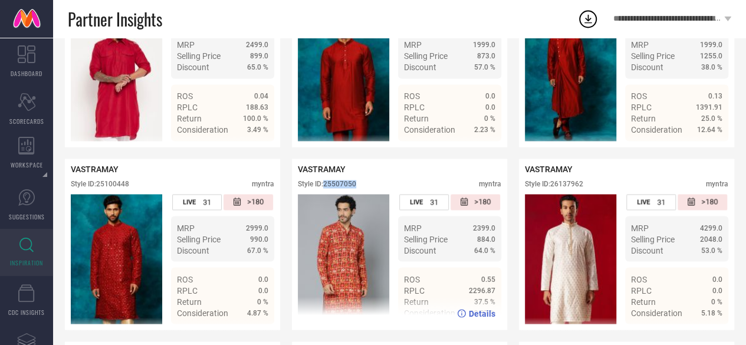
drag, startPoint x: 365, startPoint y: 201, endPoint x: 326, endPoint y: 200, distance: 38.9
click at [326, 194] on div "Style ID: 25507050 myntra" at bounding box center [400, 187] width 204 height 14
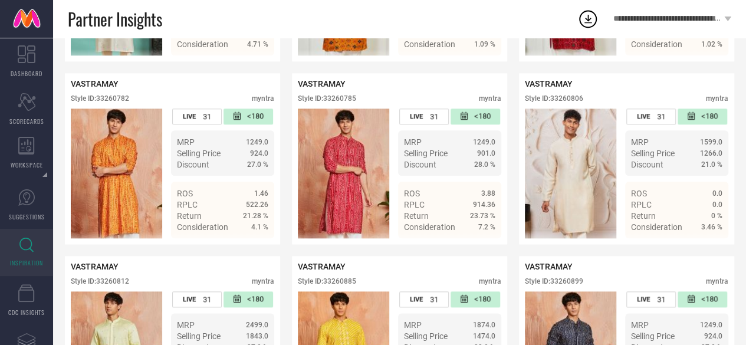
scroll to position [2814, 0]
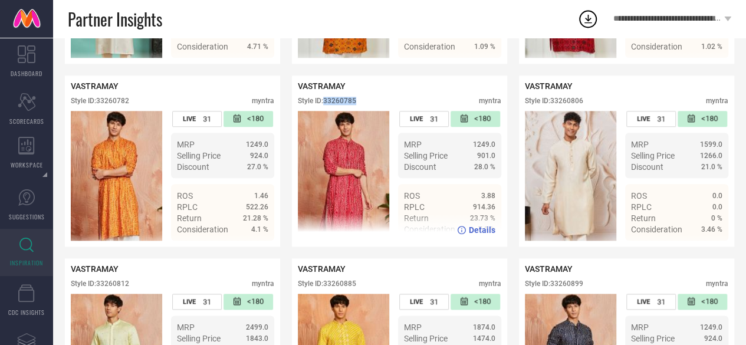
drag, startPoint x: 370, startPoint y: 134, endPoint x: 324, endPoint y: 137, distance: 46.1
click at [324, 111] on div "Style ID: 33260785 myntra" at bounding box center [400, 104] width 204 height 14
click at [376, 111] on div "Style ID: 33260785 myntra" at bounding box center [400, 104] width 204 height 14
drag, startPoint x: 376, startPoint y: 134, endPoint x: 338, endPoint y: 135, distance: 38.3
click at [338, 111] on div "Style ID: 33260785 myntra" at bounding box center [400, 104] width 204 height 14
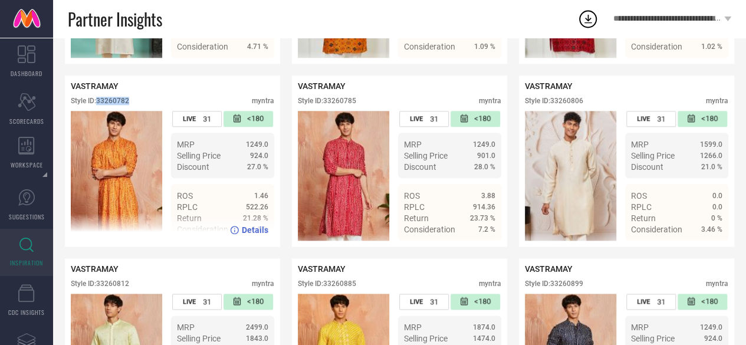
drag, startPoint x: 139, startPoint y: 139, endPoint x: 99, endPoint y: 139, distance: 40.1
click at [99, 111] on div "Style ID: 33260782 myntra" at bounding box center [173, 104] width 204 height 14
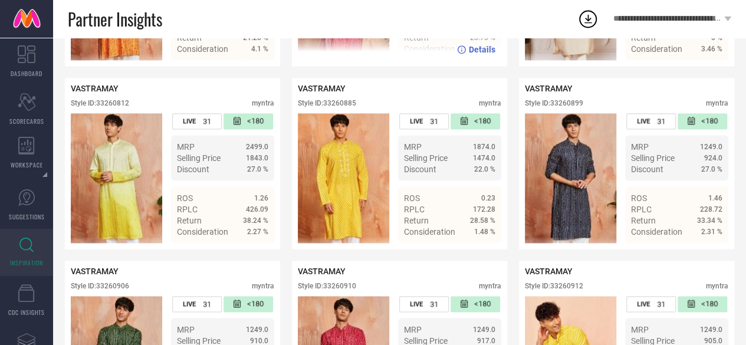
scroll to position [3064, 0]
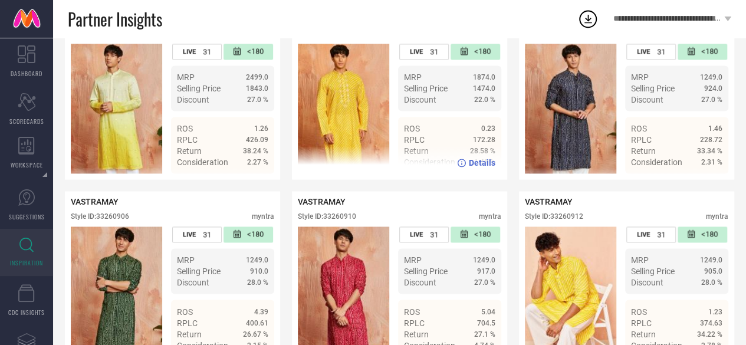
drag, startPoint x: 362, startPoint y: 74, endPoint x: 326, endPoint y: 72, distance: 35.5
click at [326, 44] on div "Style ID: 33260885 myntra" at bounding box center [400, 36] width 204 height 14
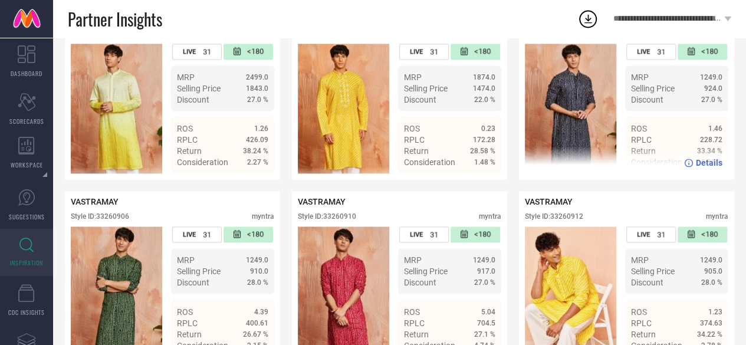
drag, startPoint x: 585, startPoint y: 76, endPoint x: 552, endPoint y: 75, distance: 33.0
click at [552, 44] on div "Style ID: 33260899 myntra" at bounding box center [627, 36] width 204 height 14
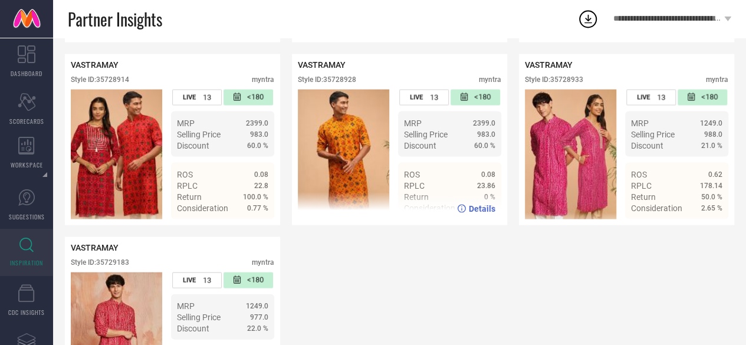
scroll to position [3384, 0]
drag, startPoint x: 366, startPoint y: 120, endPoint x: 326, endPoint y: 120, distance: 40.1
click at [326, 90] on div "Style ID: 35728928 myntra" at bounding box center [400, 83] width 204 height 14
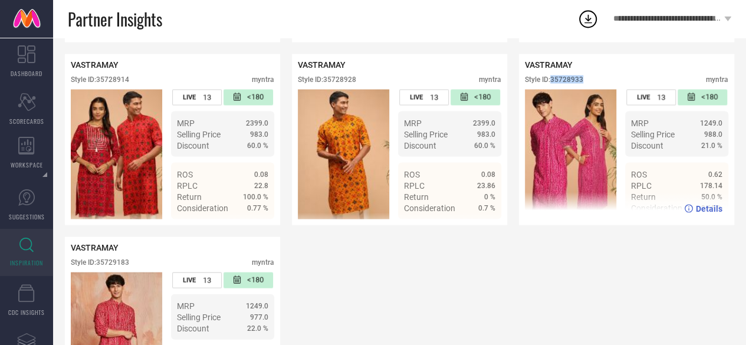
drag, startPoint x: 602, startPoint y: 124, endPoint x: 553, endPoint y: 122, distance: 49.0
click at [553, 90] on div "Style ID: 35728933 myntra" at bounding box center [627, 83] width 204 height 14
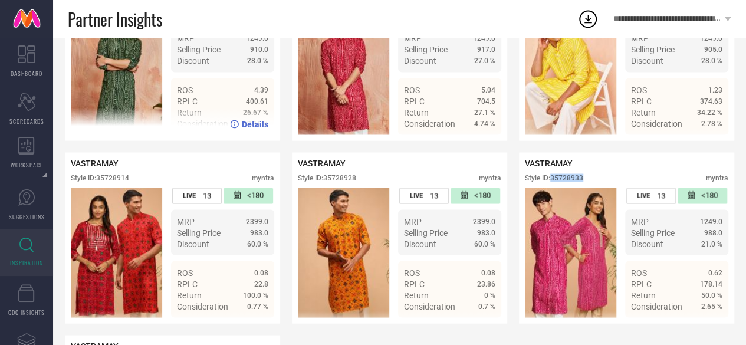
scroll to position [3232, 0]
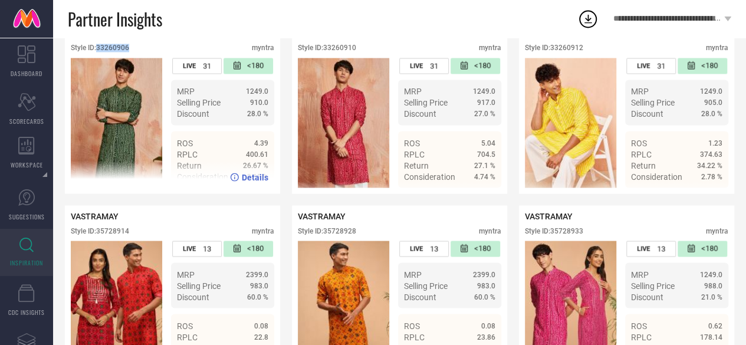
drag, startPoint x: 143, startPoint y: 87, endPoint x: 99, endPoint y: 87, distance: 44.2
click at [99, 58] on div "Style ID: 33260906 myntra" at bounding box center [173, 51] width 204 height 14
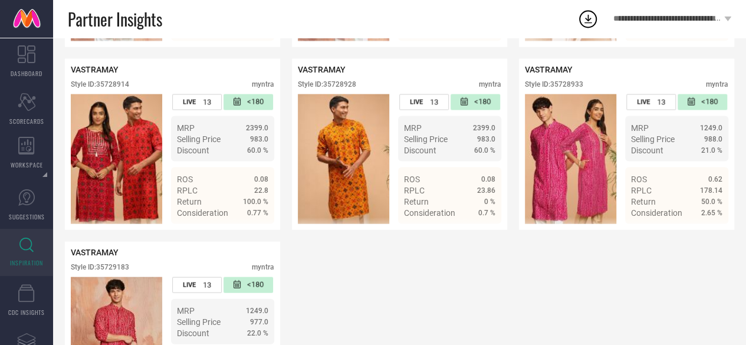
scroll to position [3407, 0]
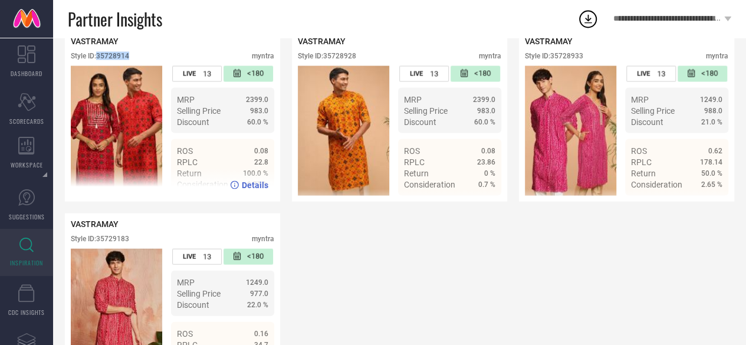
drag, startPoint x: 139, startPoint y: 100, endPoint x: 97, endPoint y: 101, distance: 41.9
click at [97, 66] on div "Style ID: 35728914 myntra" at bounding box center [173, 59] width 204 height 14
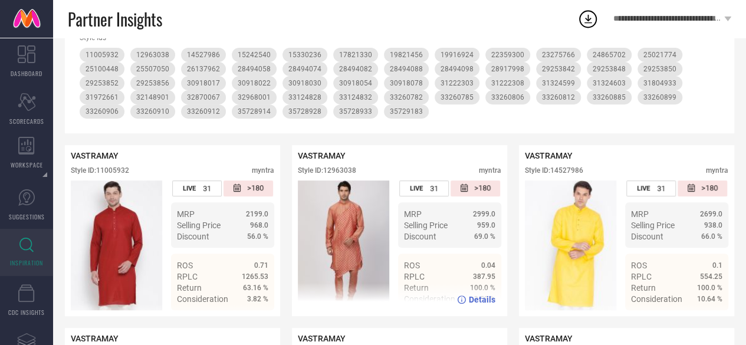
scroll to position [0, 0]
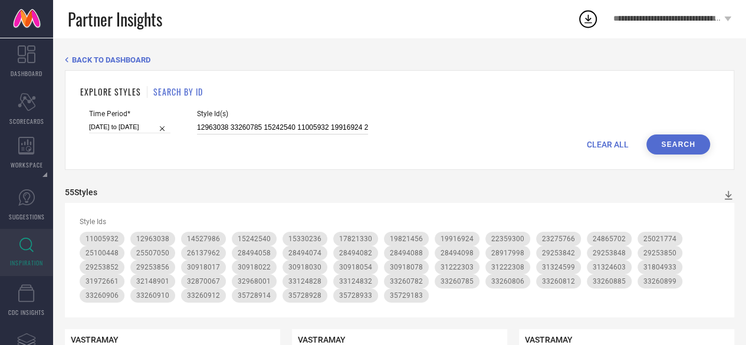
click at [259, 127] on input "12963038 33260785 15242540 11005932 19916924 25100448 30918030 31222308 2502177…" at bounding box center [282, 128] width 171 height 14
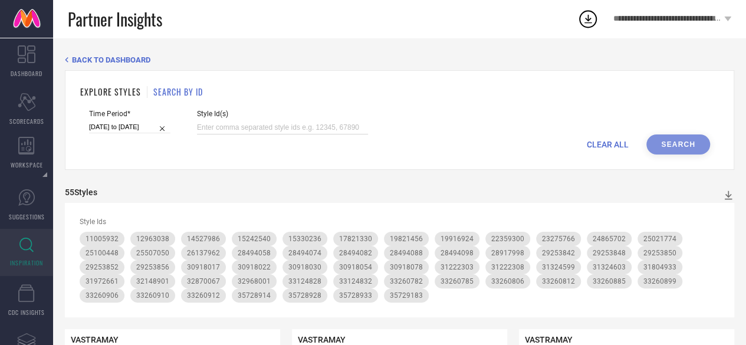
paste input "22392224 25089590 30918049 30918026 31324603 22455114 30918036 30918054 3132459…"
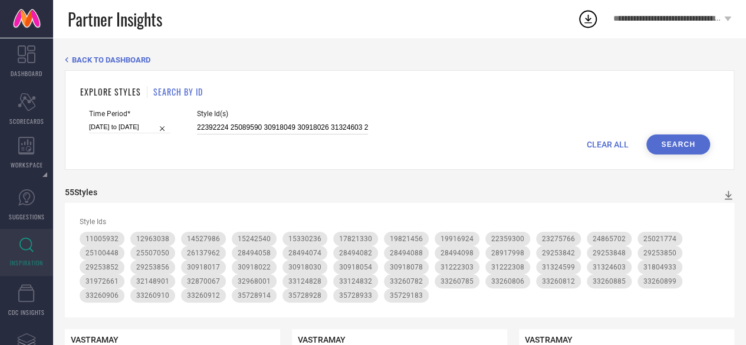
scroll to position [0, 295]
type input "22392224 25089590 30918049 30918026 31324603 22455114 30918036 30918054 3132459…"
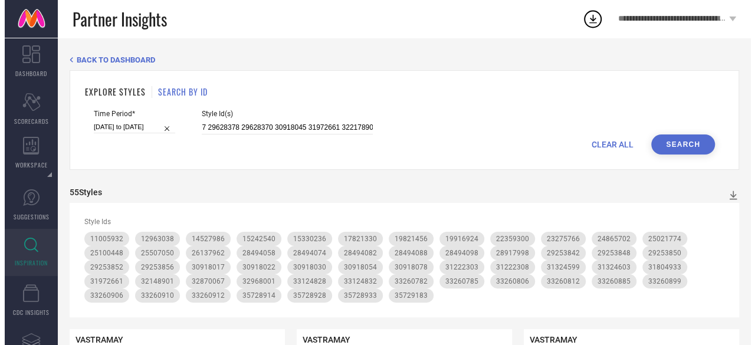
scroll to position [0, 0]
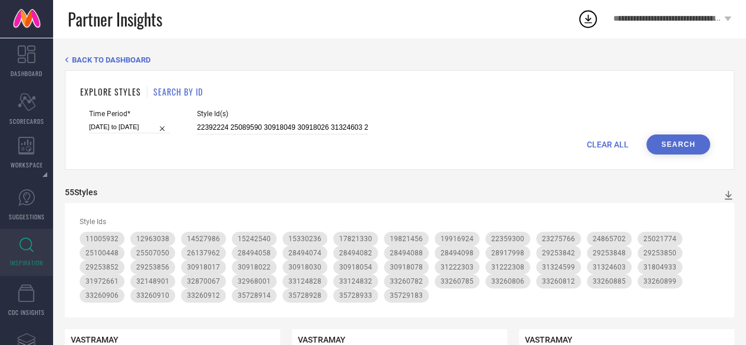
click at [698, 145] on button "Search" at bounding box center [678, 144] width 64 height 20
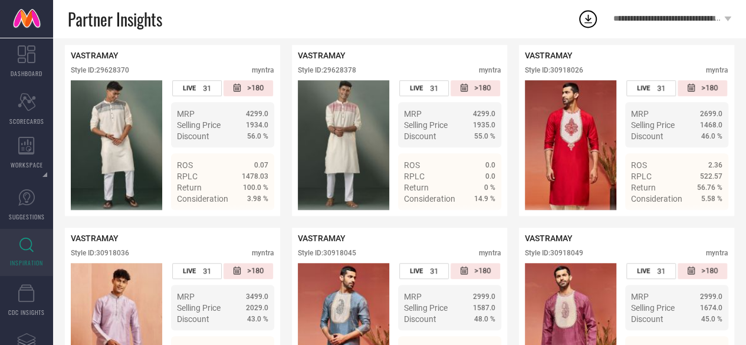
scroll to position [409, 0]
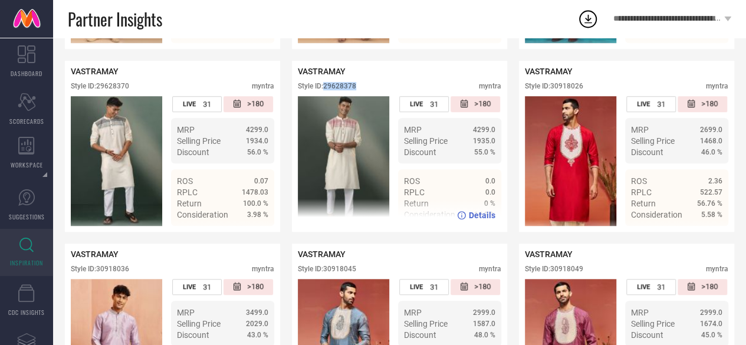
drag, startPoint x: 363, startPoint y: 94, endPoint x: 326, endPoint y: 94, distance: 37.8
click at [326, 94] on div "Style ID: 29628378 myntra" at bounding box center [400, 89] width 204 height 14
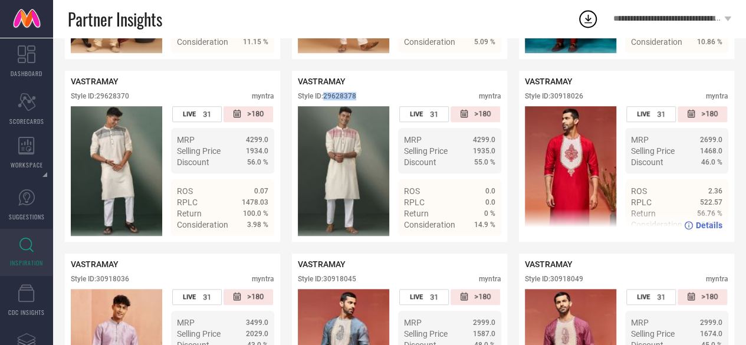
scroll to position [398, 0]
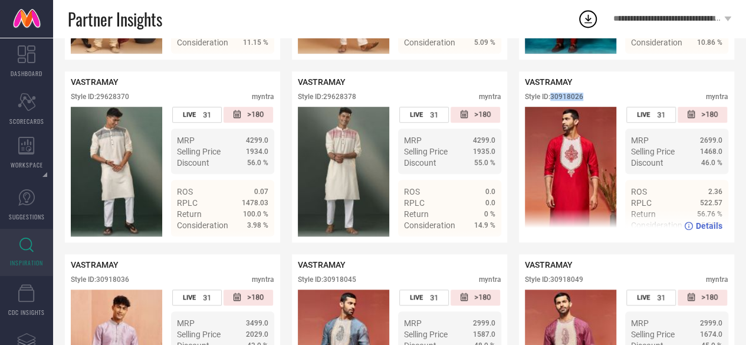
drag, startPoint x: 596, startPoint y: 100, endPoint x: 552, endPoint y: 101, distance: 43.7
click at [552, 101] on div "Style ID: 30918026 myntra" at bounding box center [627, 100] width 204 height 14
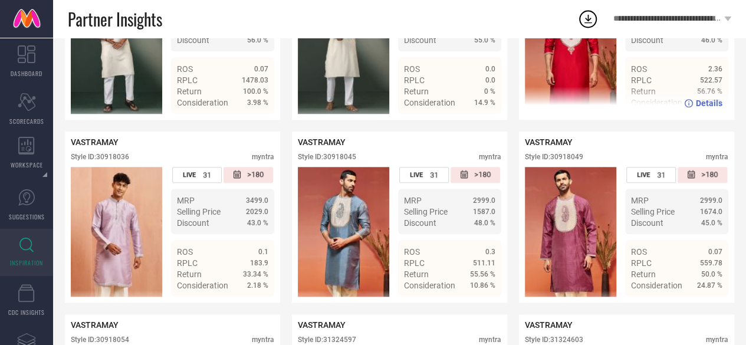
scroll to position [558, 0]
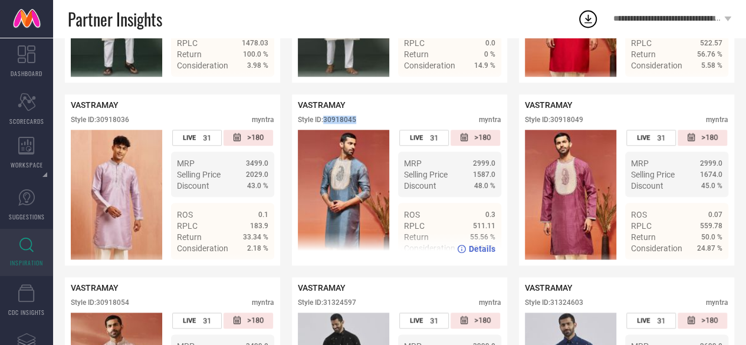
drag, startPoint x: 370, startPoint y: 126, endPoint x: 327, endPoint y: 128, distance: 43.7
click at [327, 128] on div "Style ID: 30918045 myntra" at bounding box center [400, 123] width 204 height 14
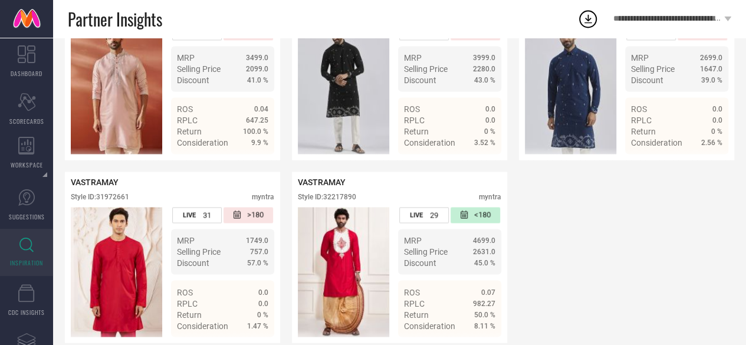
scroll to position [870, 0]
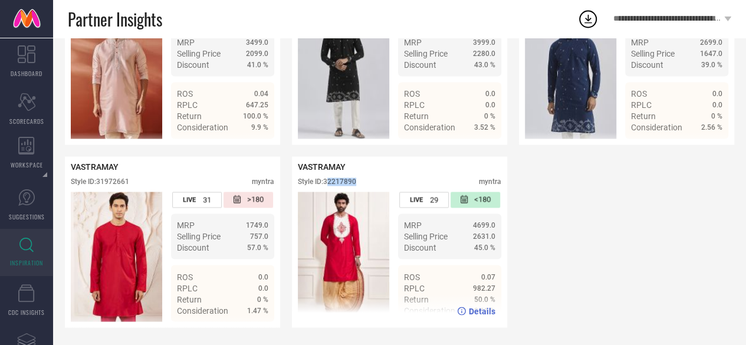
drag, startPoint x: 371, startPoint y: 185, endPoint x: 327, endPoint y: 183, distance: 43.7
click at [327, 183] on div "Style ID: 32217890 myntra" at bounding box center [400, 185] width 204 height 14
click at [355, 185] on div "Style ID: 32217890" at bounding box center [327, 182] width 58 height 8
drag, startPoint x: 359, startPoint y: 185, endPoint x: 327, endPoint y: 188, distance: 32.6
click at [327, 188] on div "Style ID: 32217890 myntra" at bounding box center [400, 185] width 204 height 14
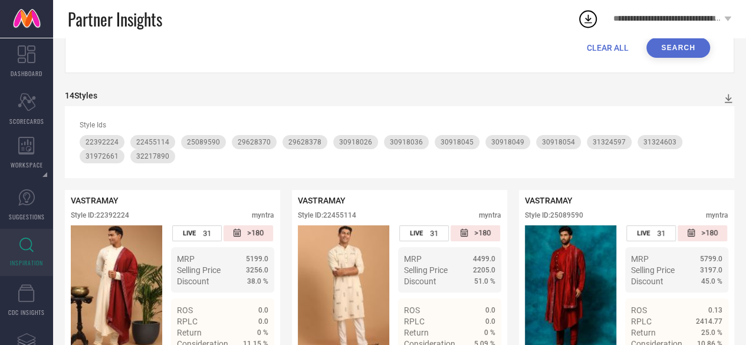
scroll to position [0, 0]
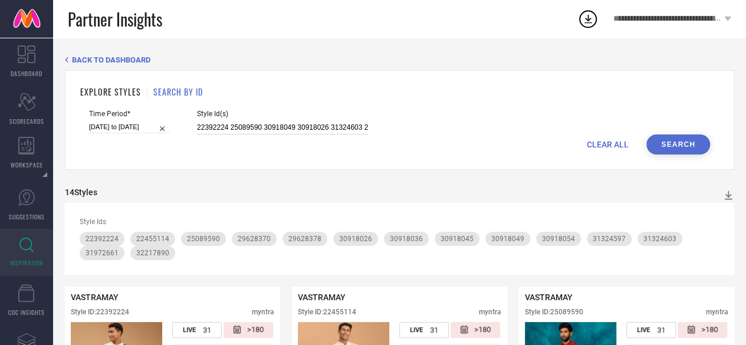
click at [280, 127] on input "22392224 25089590 30918049 30918026 31324603 22455114 30918036 30918054 3132459…" at bounding box center [282, 128] width 171 height 14
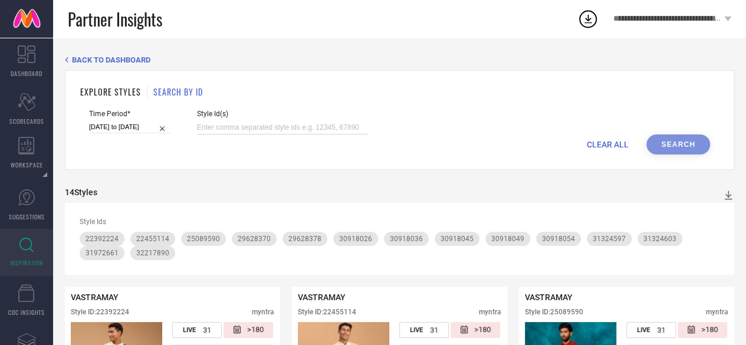
click at [268, 124] on input at bounding box center [282, 128] width 171 height 14
paste input "32906291 33145339 33145331 33260910 33260906 33260885 33260839 33260807 3326088…"
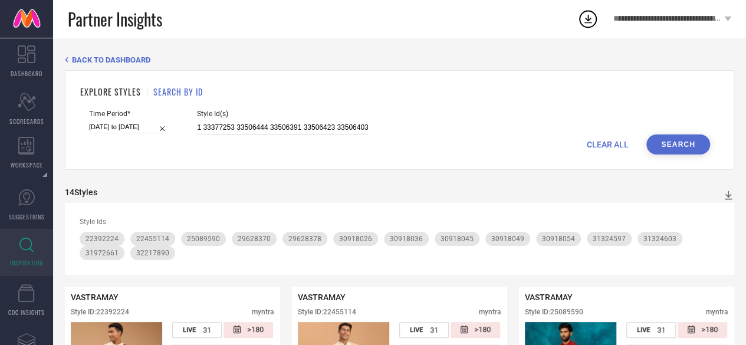
type input "32906291 33145339 33145331 33260910 33260906 33260885 33260839 33260807 3326088…"
click at [665, 150] on button "Search" at bounding box center [678, 144] width 64 height 20
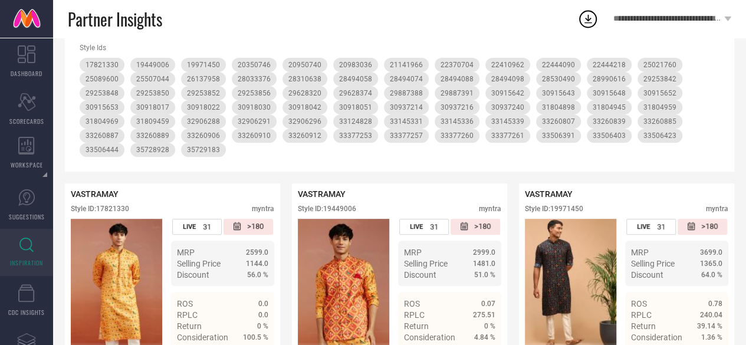
scroll to position [173, 0]
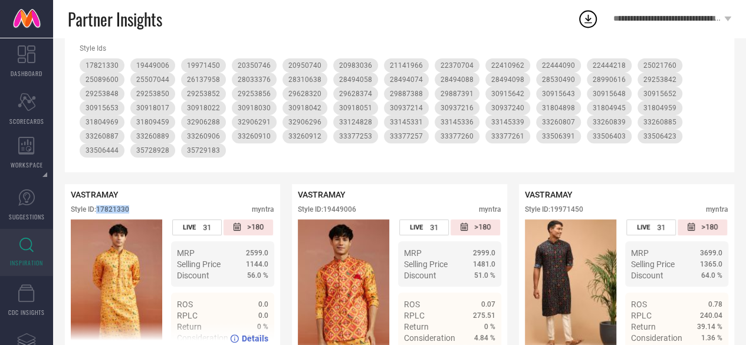
drag, startPoint x: 140, startPoint y: 220, endPoint x: 100, endPoint y: 214, distance: 40.0
click at [100, 214] on div "Style ID: 17821330 myntra" at bounding box center [173, 212] width 204 height 14
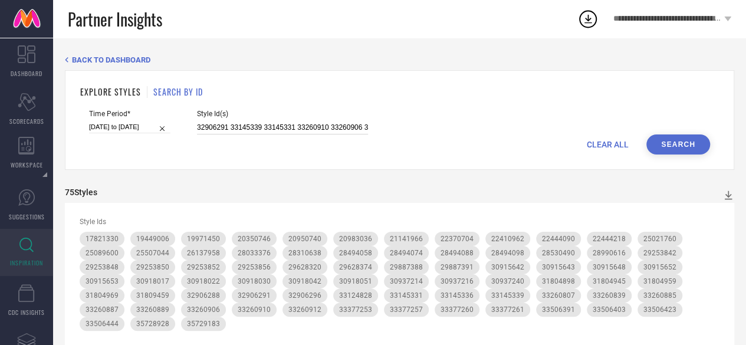
click at [335, 126] on input "32906291 33145339 33145331 33260910 33260906 33260885 33260839 33260807 3326088…" at bounding box center [282, 128] width 171 height 14
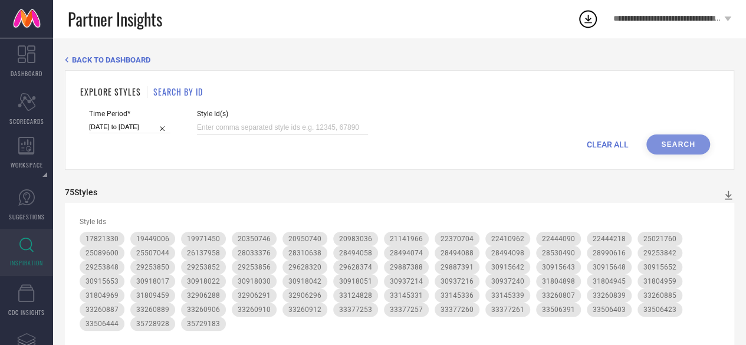
paste input "31007979 31008005 31008044 30982658 31008070 31007990 30982623 30982611 3100799…"
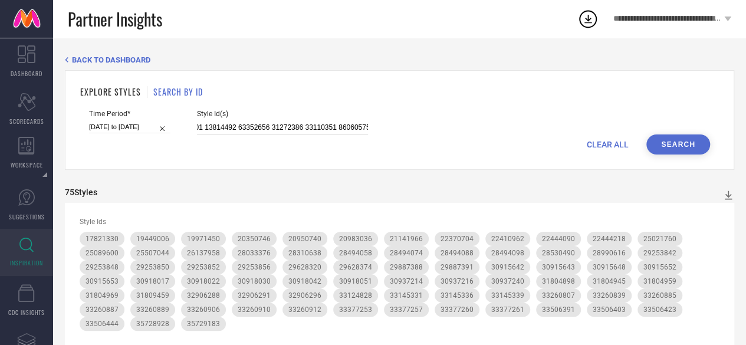
type input "31007979 31008005 31008044 30982658 31008070 31007990 30982623 30982611 3100799…"
click at [677, 148] on button "Search" at bounding box center [678, 144] width 64 height 20
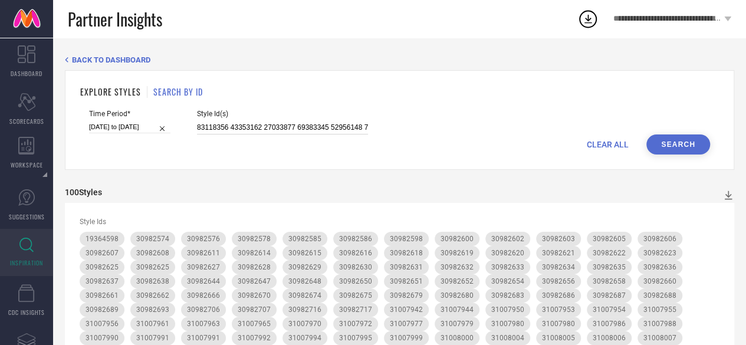
drag, startPoint x: 289, startPoint y: 64, endPoint x: 238, endPoint y: 128, distance: 81.4
click at [238, 128] on input at bounding box center [282, 128] width 171 height 14
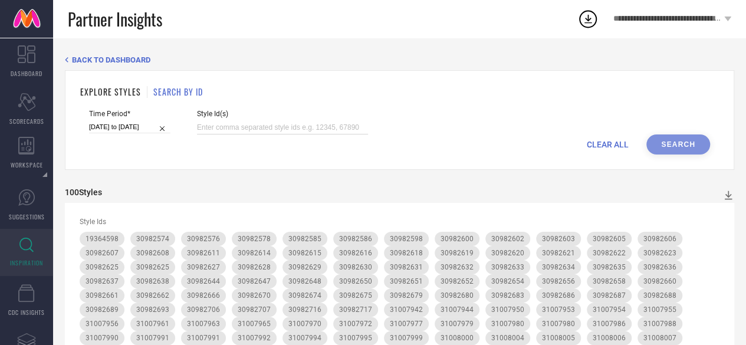
paste input "28932986 29102908 24214458 24214460 17027020 21341538 22992426 24214468 2419921…"
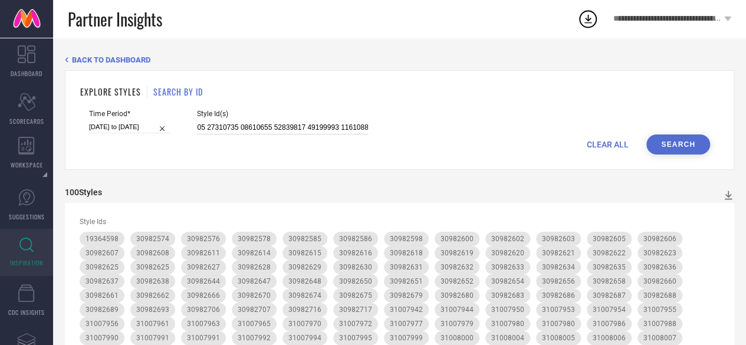
type input "28932986 29102908 24214458 24214460 17027020 21341538 22992426 24214468 2419921…"
click at [693, 141] on button "Search" at bounding box center [678, 144] width 64 height 20
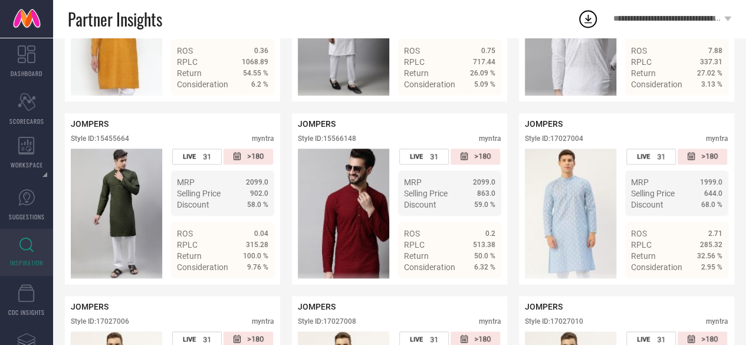
scroll to position [41, 0]
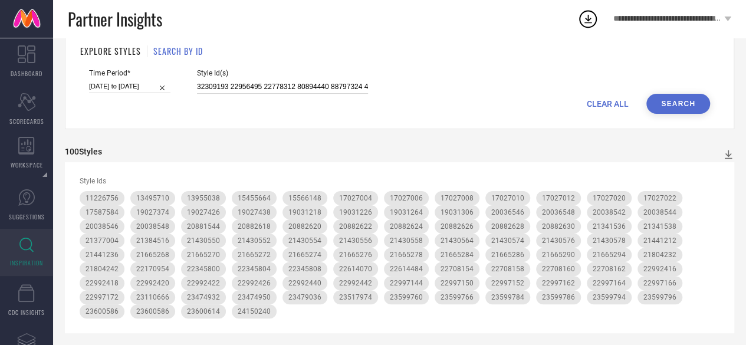
click at [312, 88] on input at bounding box center [282, 87] width 171 height 14
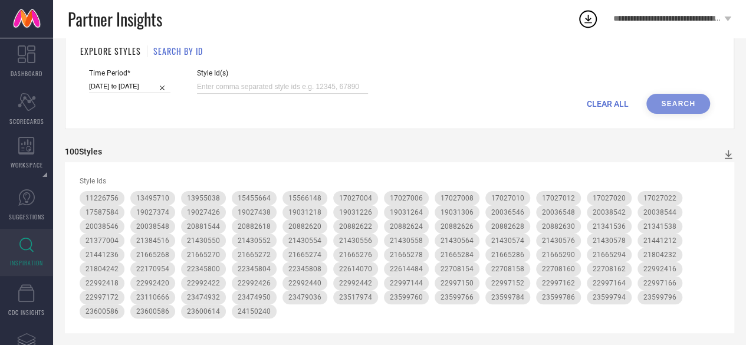
paste input "28678428 19834508 19441538 27475388 28678388 19834544 11312628 19494072 2876199…"
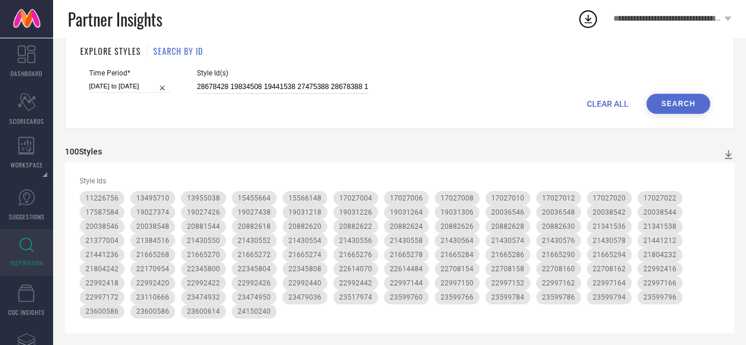
scroll to position [0, 2565]
type input "28678428 19834508 19441538 27475388 28678388 19834544 11312628 19494072 2876199…"
click at [664, 97] on button "Search" at bounding box center [678, 104] width 64 height 20
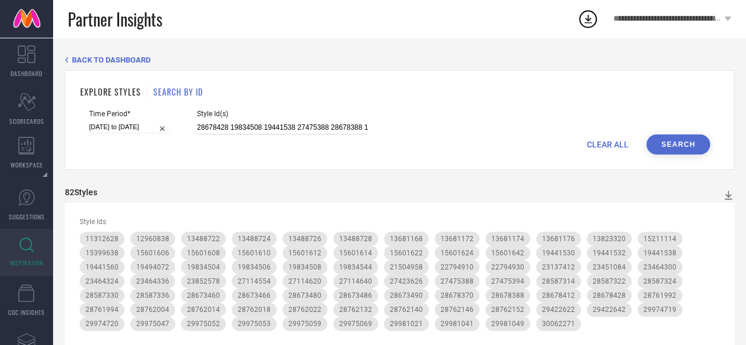
click at [249, 126] on input "28678428 19834508 19441538 27475388 28678388 19834544 11312628 19494072 2876199…" at bounding box center [282, 128] width 171 height 14
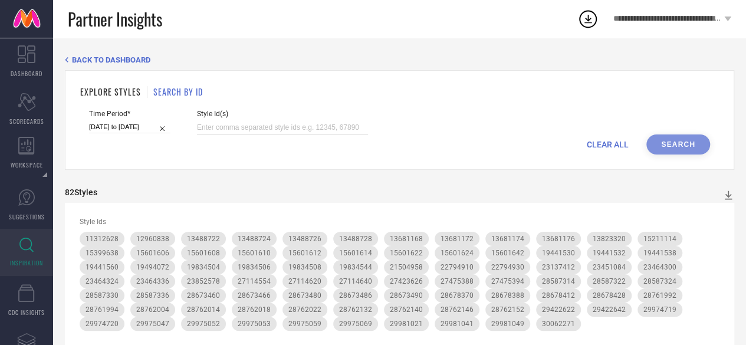
paste input "19591490 24367356 26913194 10622762 24589538 19591740 22422340 17356112 2484632…"
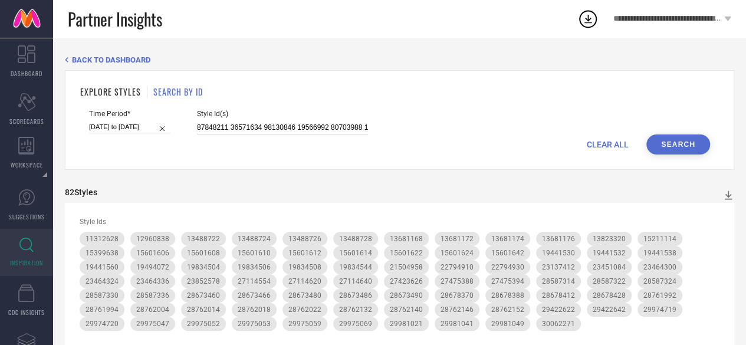
scroll to position [0, 13663]
type input "19591490 24367356 26913194 10622762 24589538 19591740 22422340 17356112 2484632…"
click at [689, 141] on button "Search" at bounding box center [678, 144] width 64 height 20
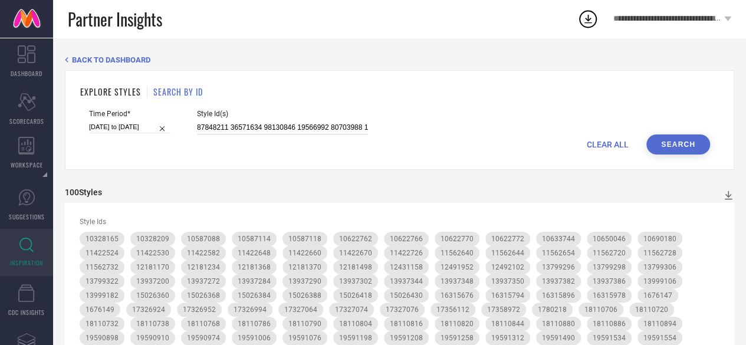
click at [271, 123] on input at bounding box center [282, 128] width 171 height 14
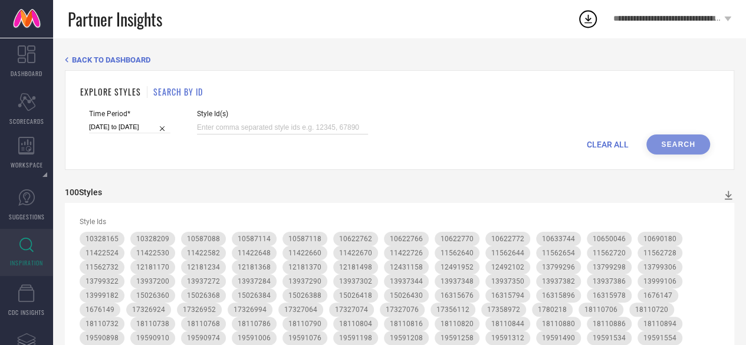
paste input "22455110 22444080 29896544 19948430 22410946 22410952 22444218 22444090 1998320…"
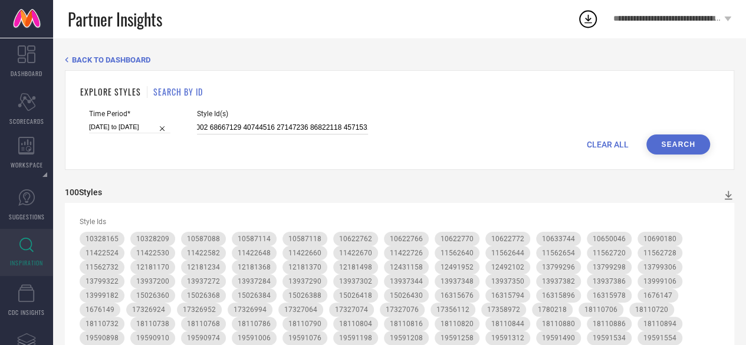
type input "22455110 22444080 29896544 19948430 22410946 22410952 22444218 22444090 1998320…"
click at [671, 142] on button "Search" at bounding box center [678, 144] width 64 height 20
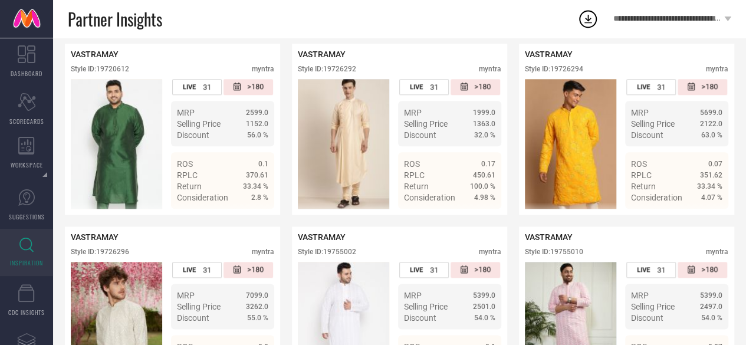
scroll to position [5093, 0]
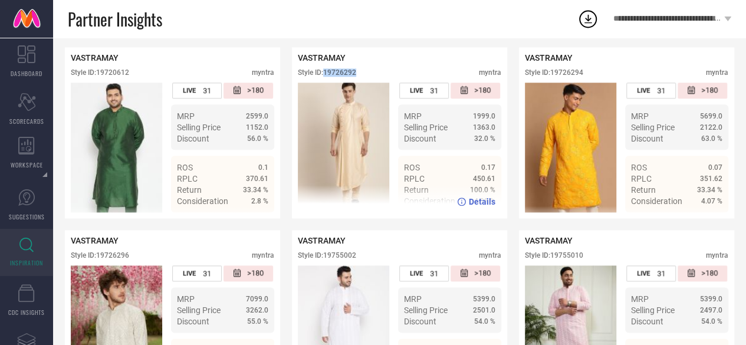
drag, startPoint x: 362, startPoint y: 134, endPoint x: 326, endPoint y: 136, distance: 35.5
click at [326, 83] on div "VASTRAMAY Style ID: 19726292 myntra" at bounding box center [400, 67] width 204 height 29
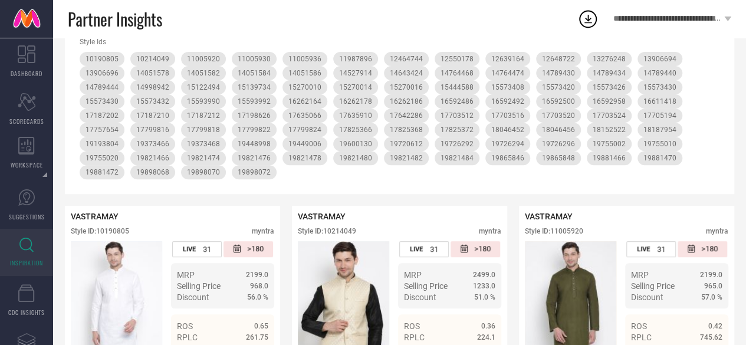
scroll to position [0, 0]
